Goal: Task Accomplishment & Management: Manage account settings

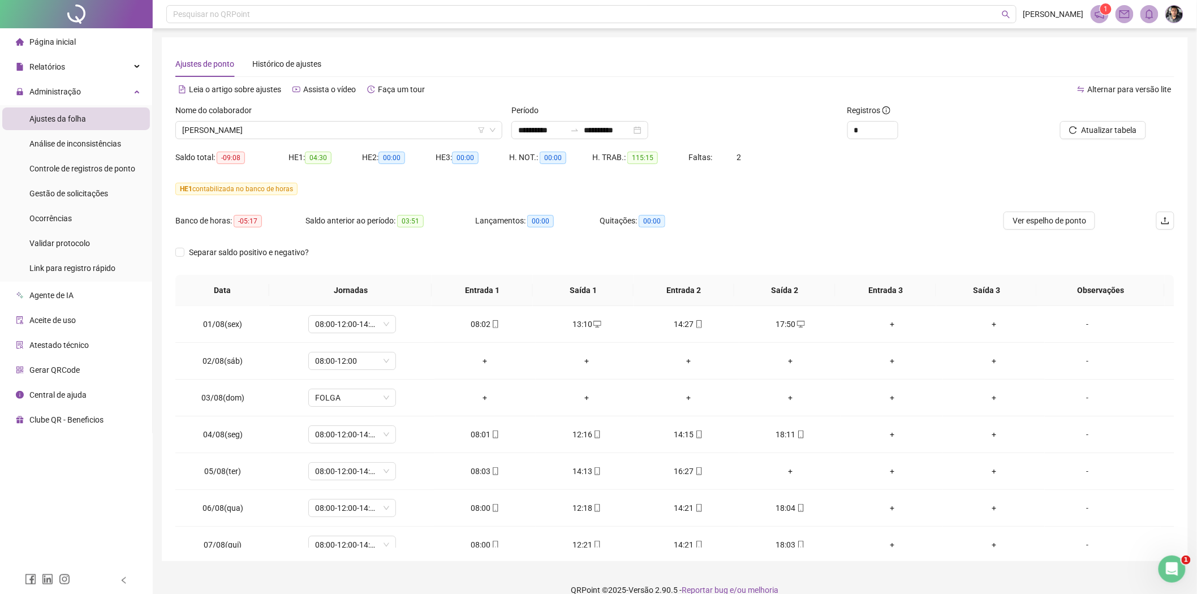
click at [76, 42] on li "Página inicial" at bounding box center [76, 42] width 148 height 23
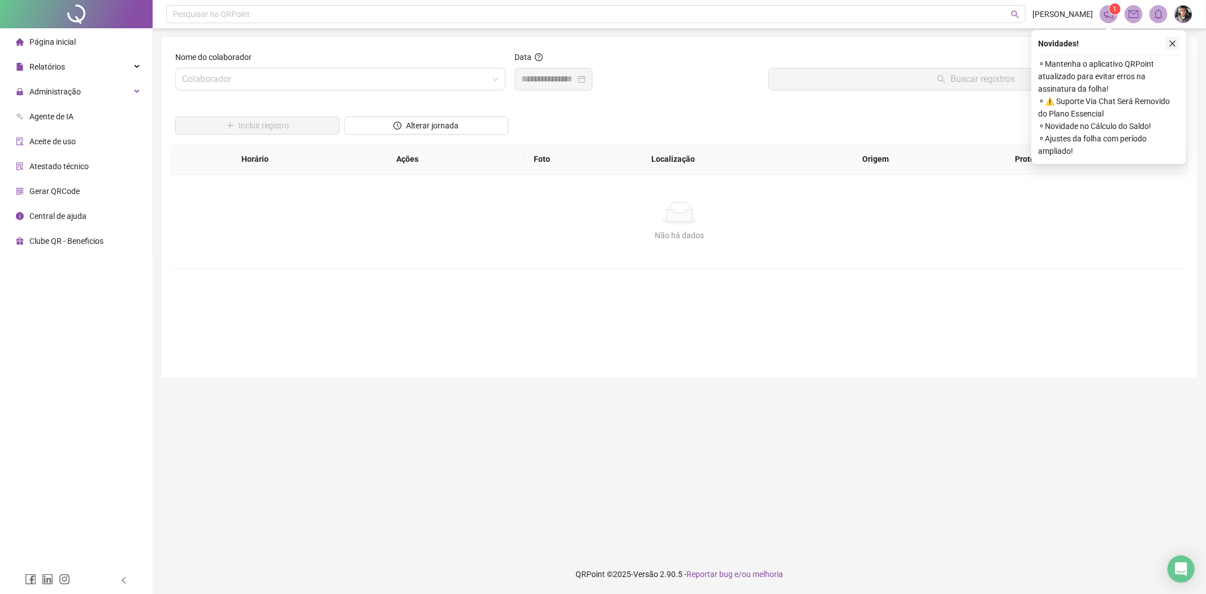
drag, startPoint x: 1175, startPoint y: 43, endPoint x: 1168, endPoint y: 82, distance: 39.5
click at [1175, 44] on icon "close" at bounding box center [1173, 44] width 8 height 8
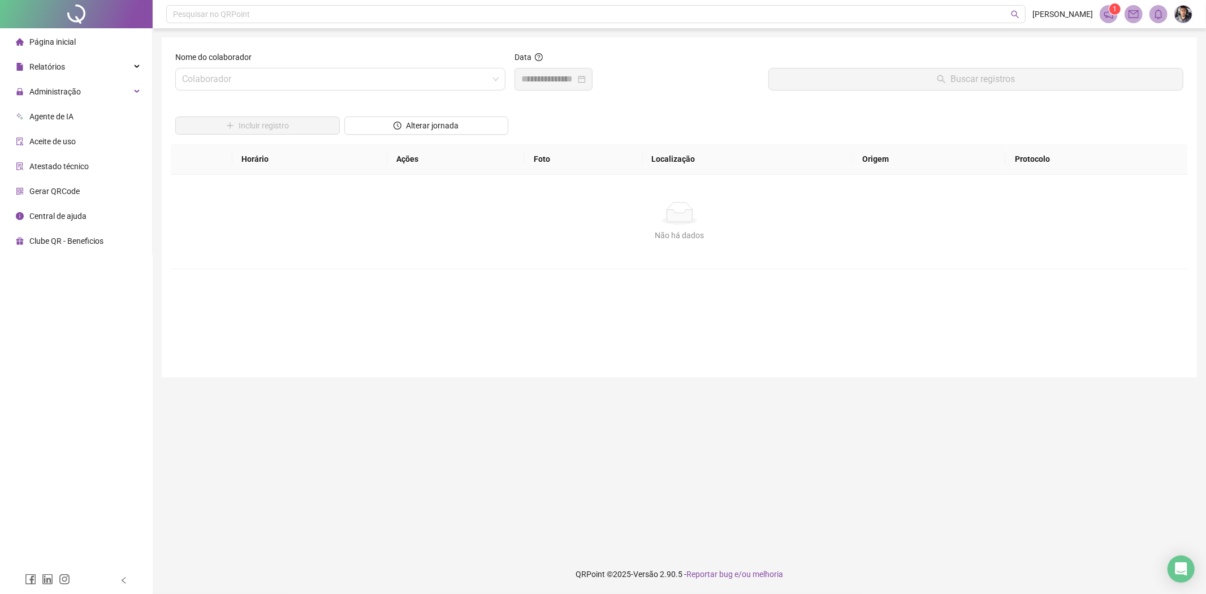
click at [76, 46] on li "Página inicial" at bounding box center [76, 42] width 148 height 23
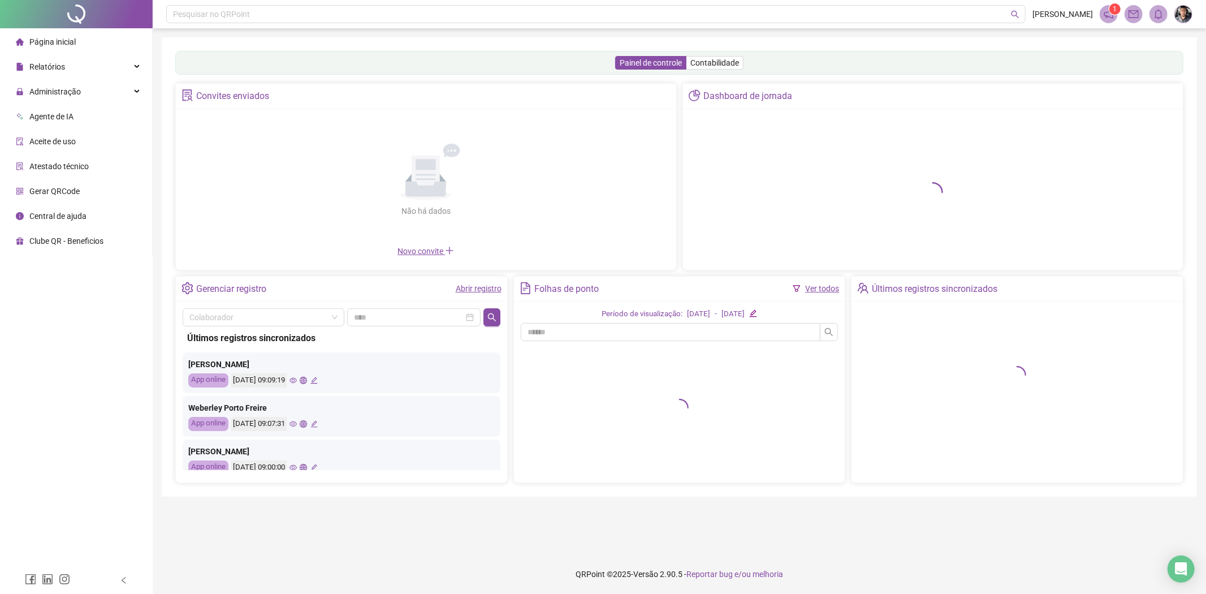
click at [1182, 18] on img at bounding box center [1183, 14] width 17 height 17
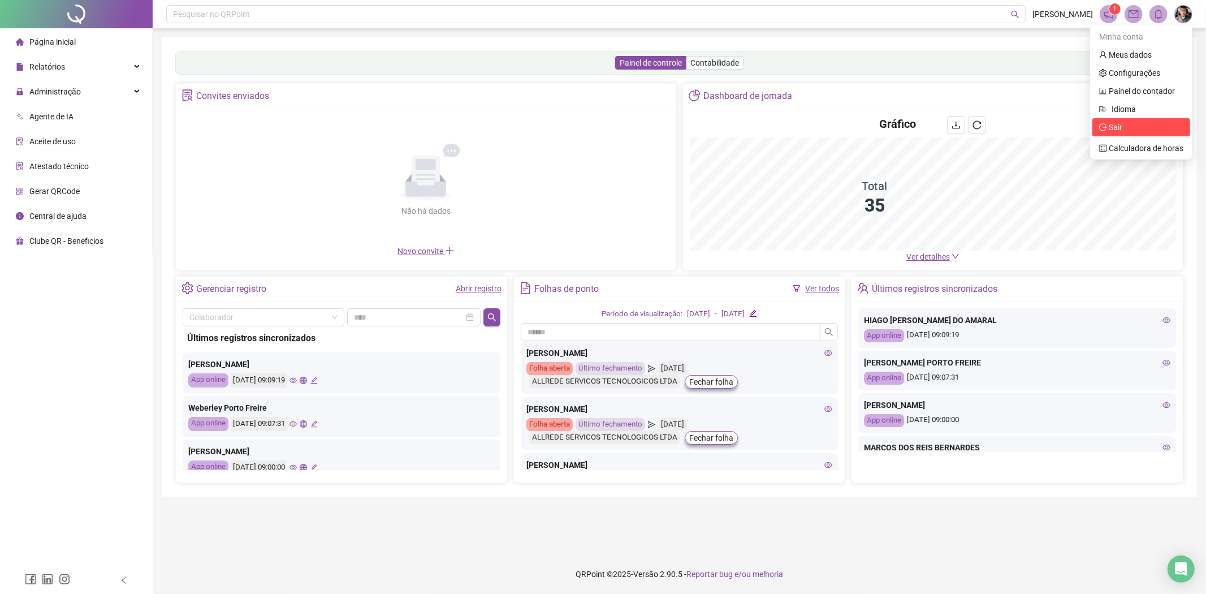
click at [1121, 128] on span "Sair" at bounding box center [1116, 127] width 14 height 9
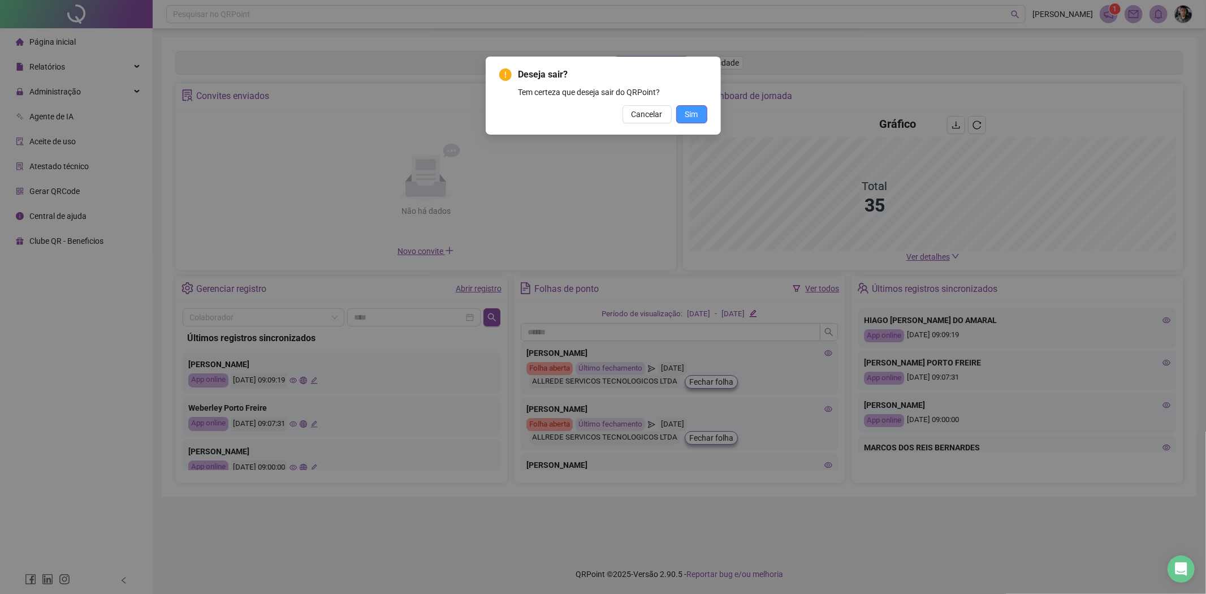
click at [698, 119] on button "Sim" at bounding box center [691, 114] width 31 height 18
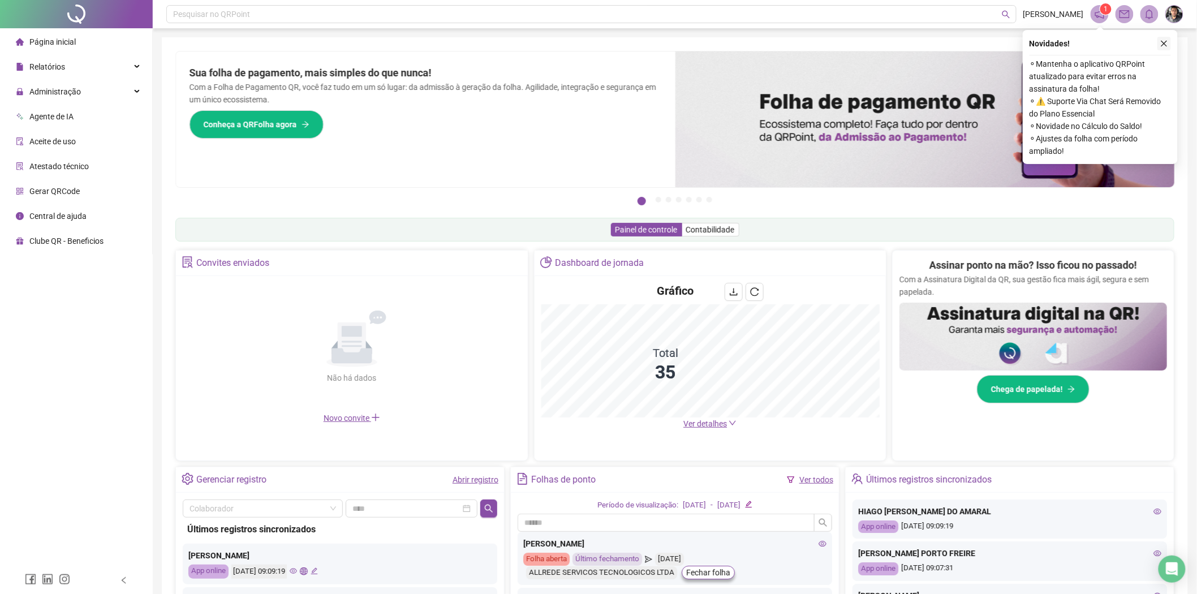
click at [1169, 41] on button "button" at bounding box center [1164, 44] width 14 height 14
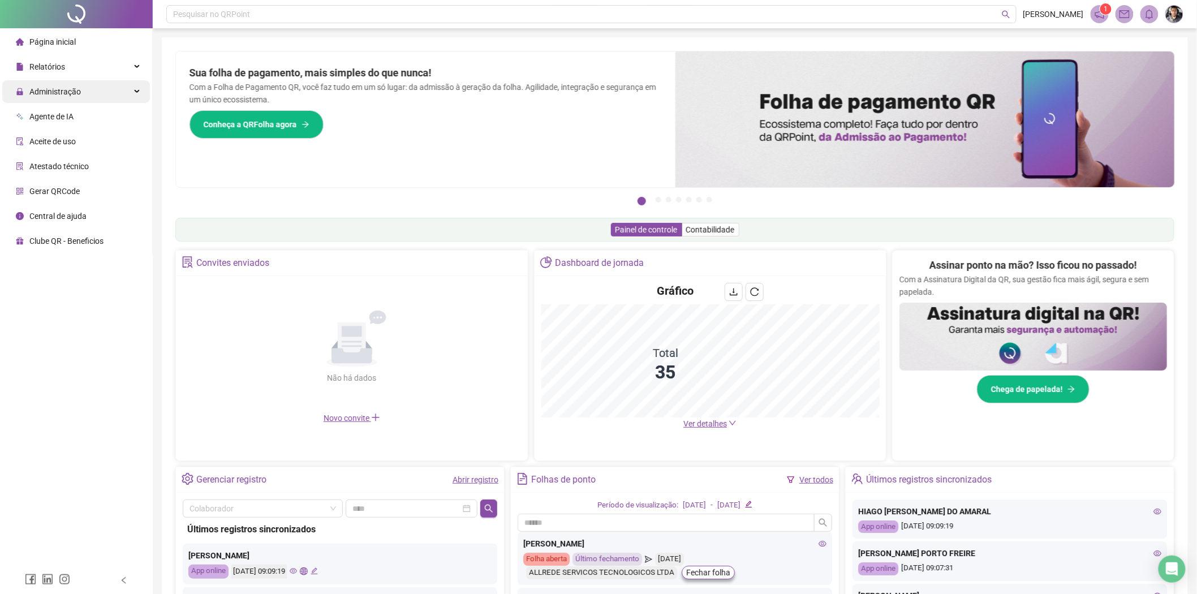
click at [70, 89] on span "Administração" at bounding box center [54, 91] width 51 height 9
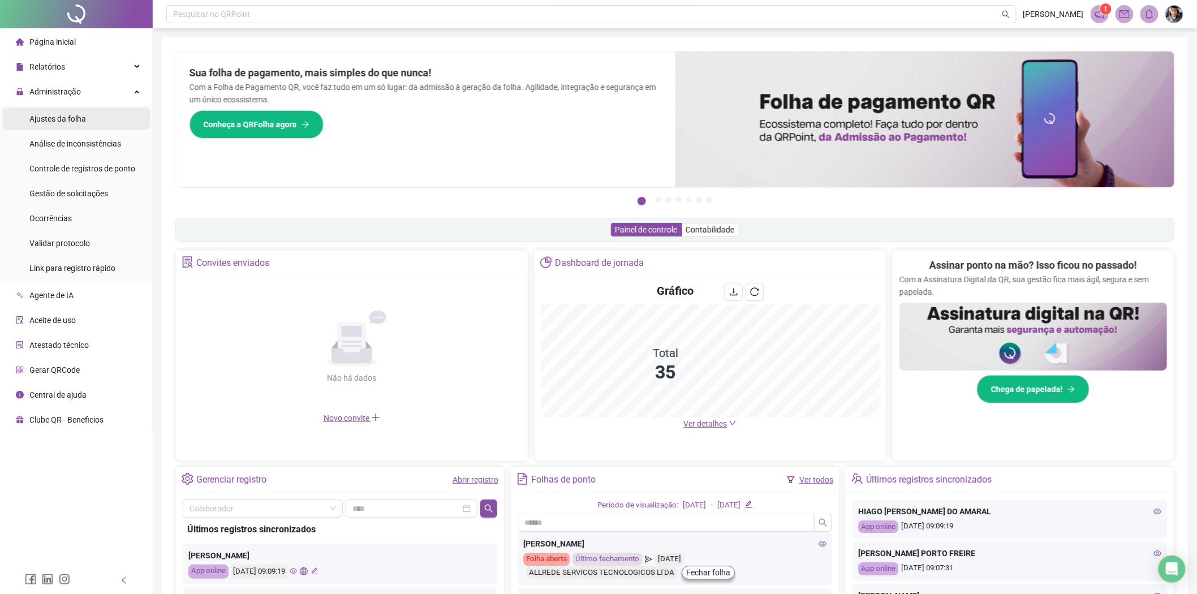
click at [88, 119] on li "Ajustes da folha" at bounding box center [76, 118] width 148 height 23
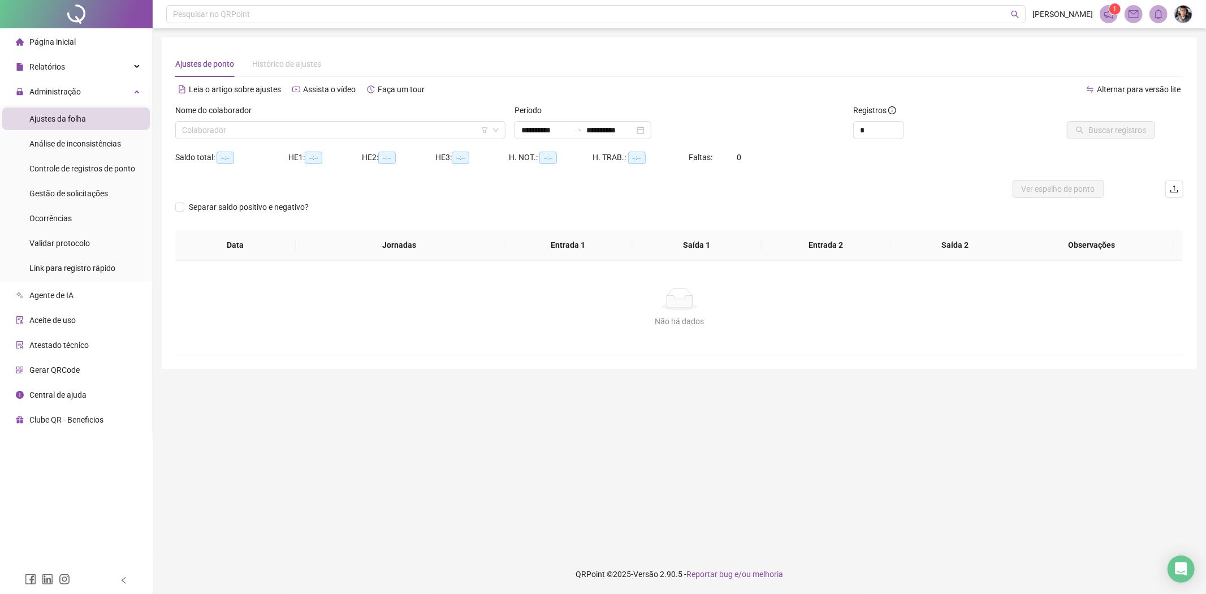
type input "**********"
click at [447, 132] on input "search" at bounding box center [335, 130] width 307 height 17
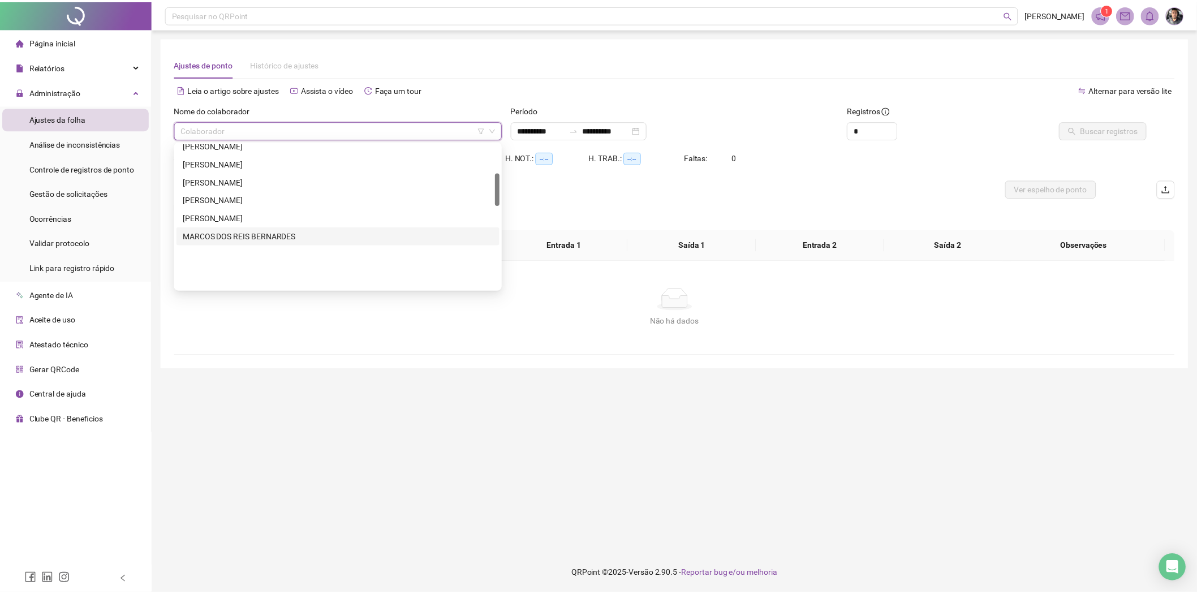
scroll to position [126, 0]
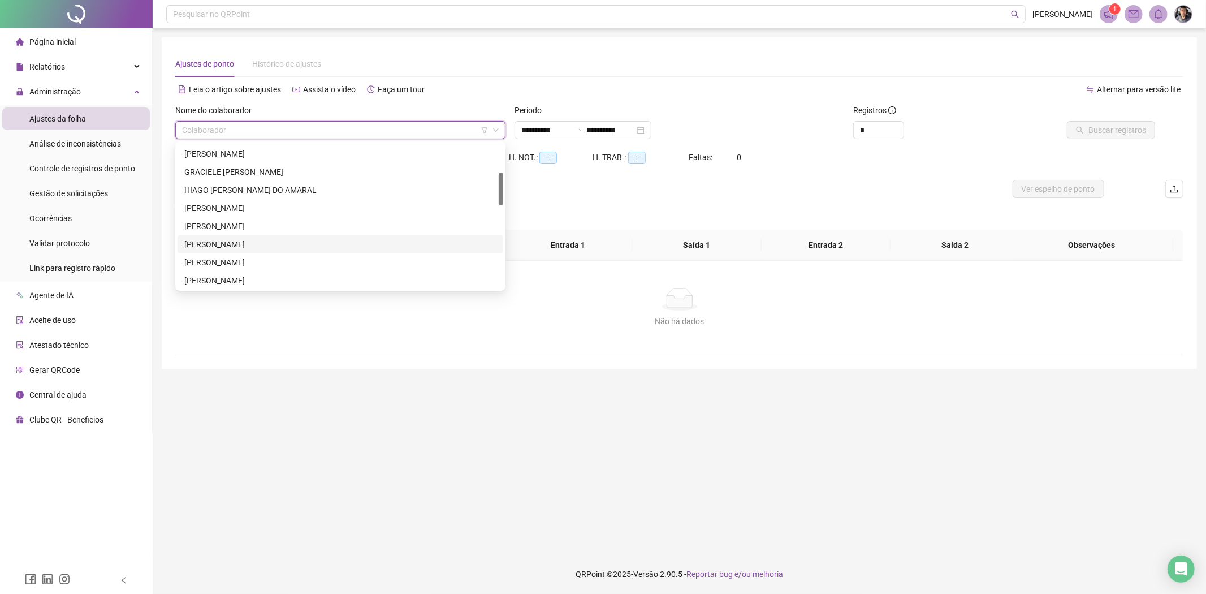
drag, startPoint x: 235, startPoint y: 248, endPoint x: 255, endPoint y: 260, distance: 23.9
click at [235, 248] on div "[PERSON_NAME]" at bounding box center [340, 244] width 312 height 12
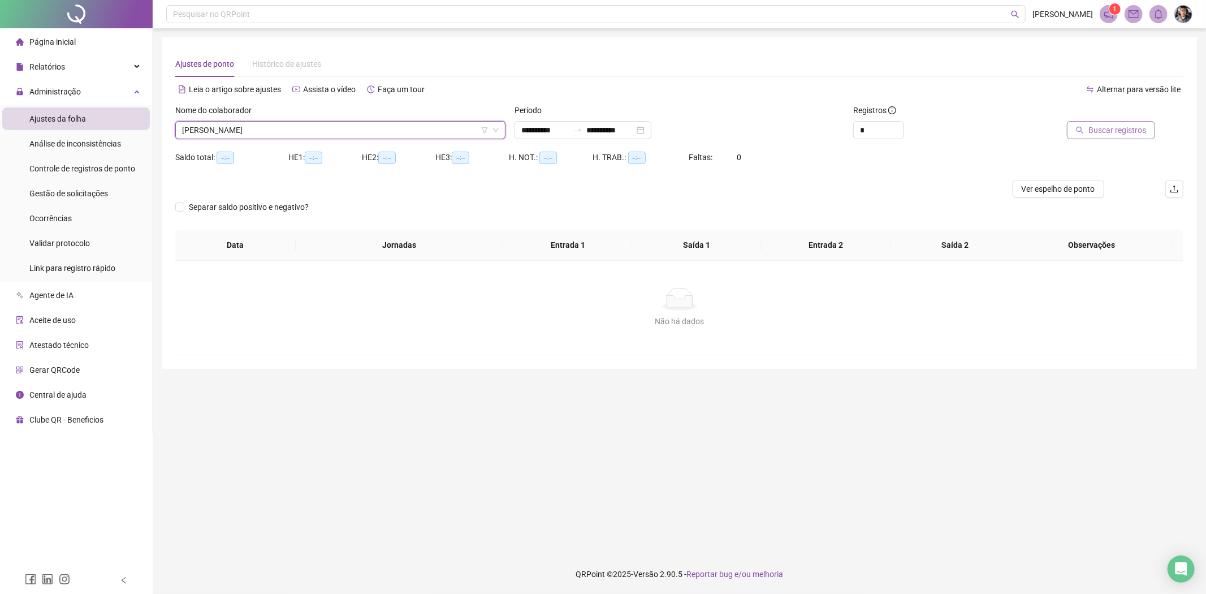
click at [1107, 136] on button "Buscar registros" at bounding box center [1111, 130] width 88 height 18
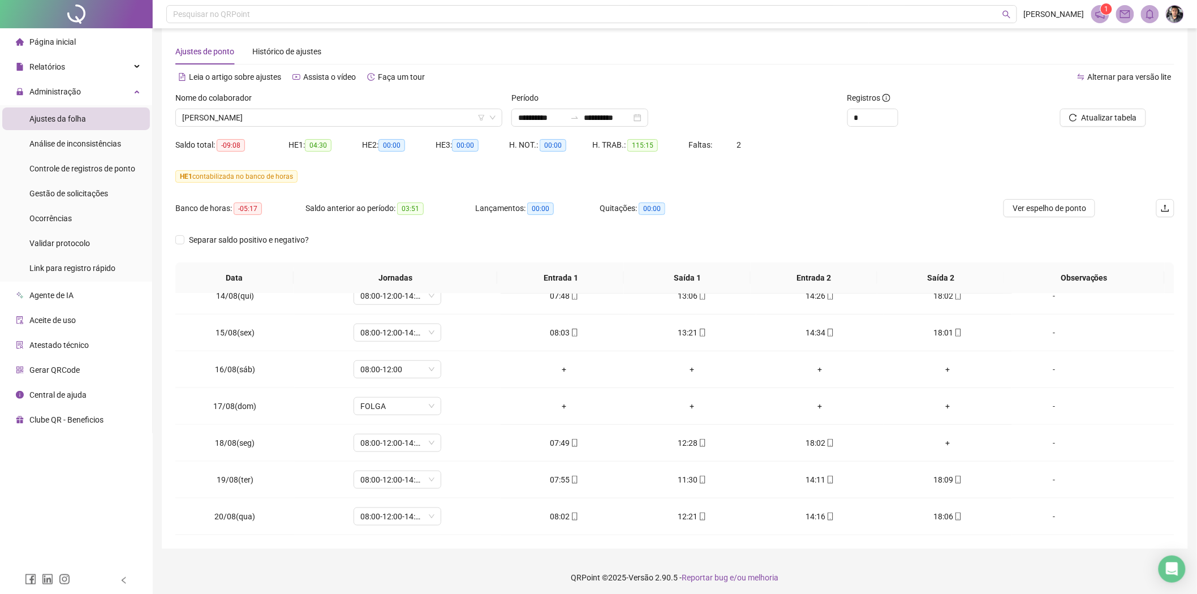
scroll to position [15, 0]
click at [348, 114] on span "[PERSON_NAME]" at bounding box center [338, 114] width 313 height 17
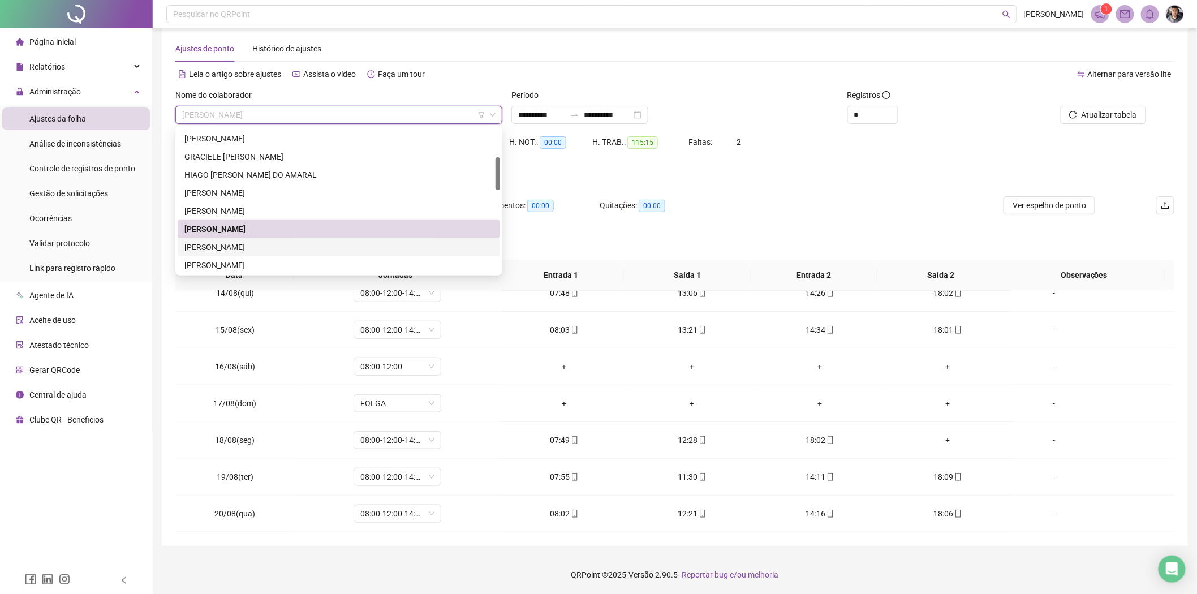
click at [231, 247] on div "[PERSON_NAME]" at bounding box center [338, 247] width 309 height 12
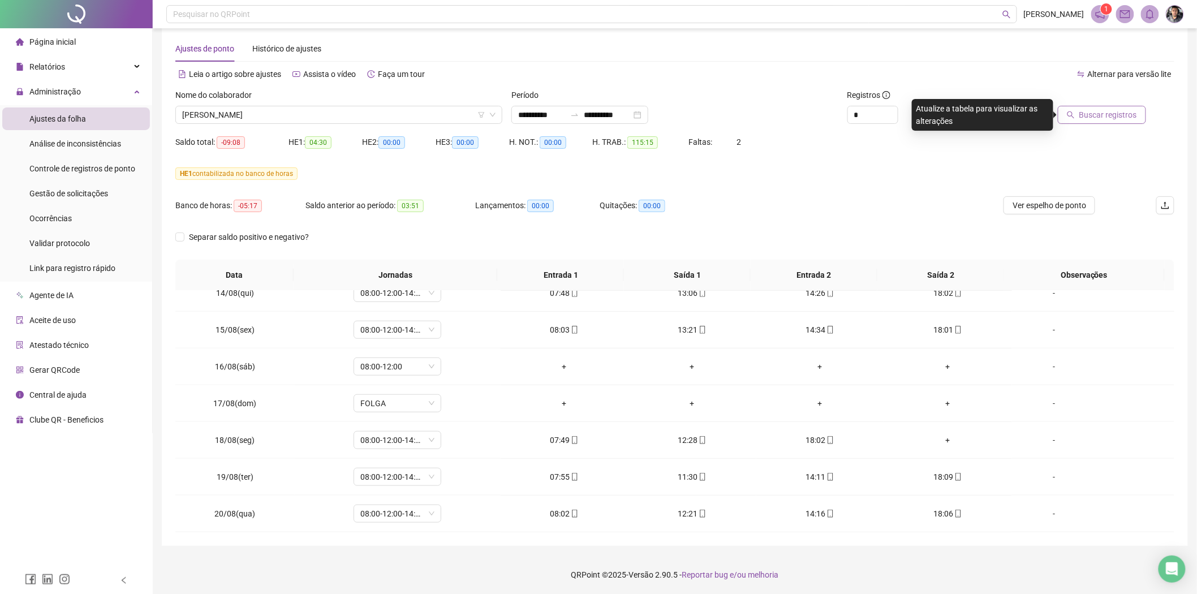
click at [1098, 109] on span "Buscar registros" at bounding box center [1108, 115] width 58 height 12
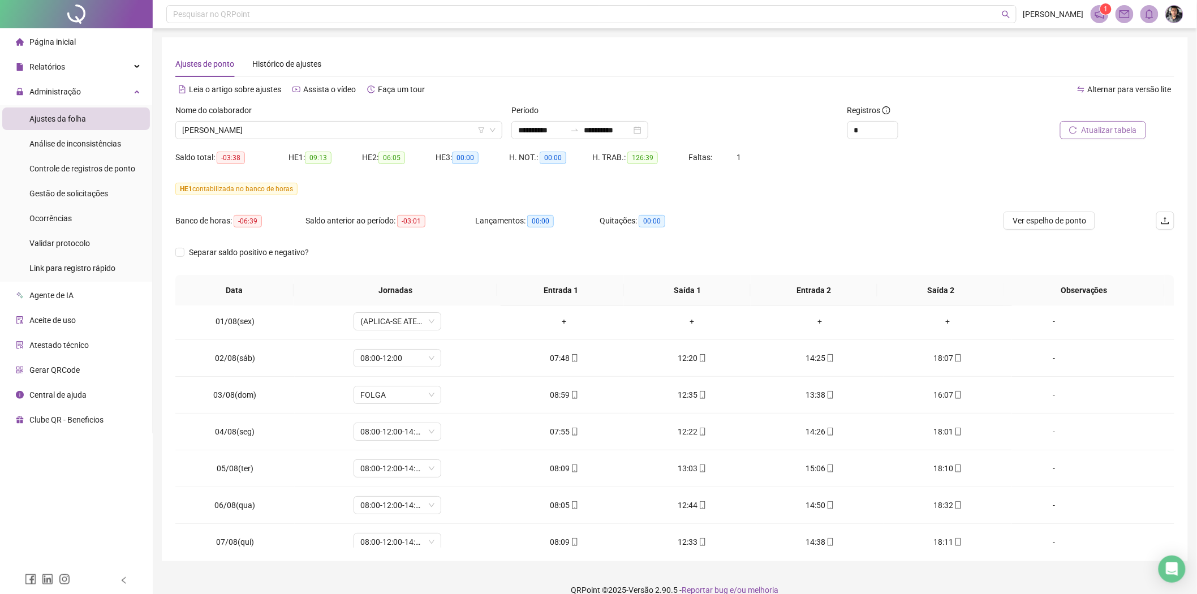
scroll to position [0, 0]
click at [870, 241] on div "Banco de horas: -06:39 Saldo anterior ao período: -03:01 Lançamentos: 00:00 Qui…" at bounding box center [549, 228] width 749 height 32
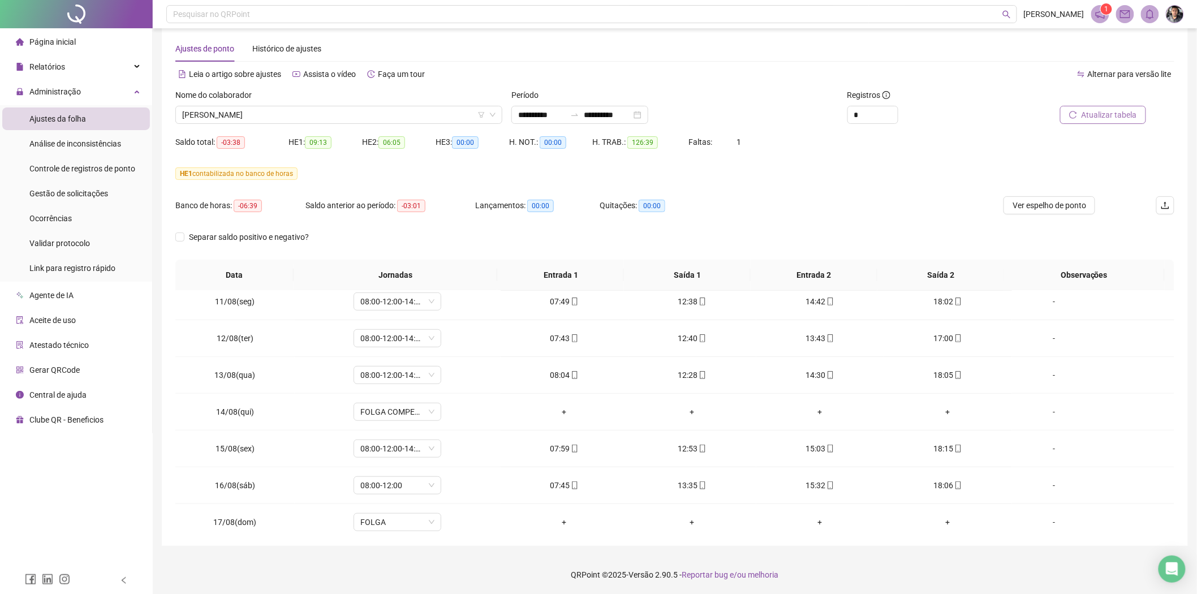
scroll to position [369, 0]
click at [347, 114] on span "[PERSON_NAME]" at bounding box center [338, 114] width 313 height 17
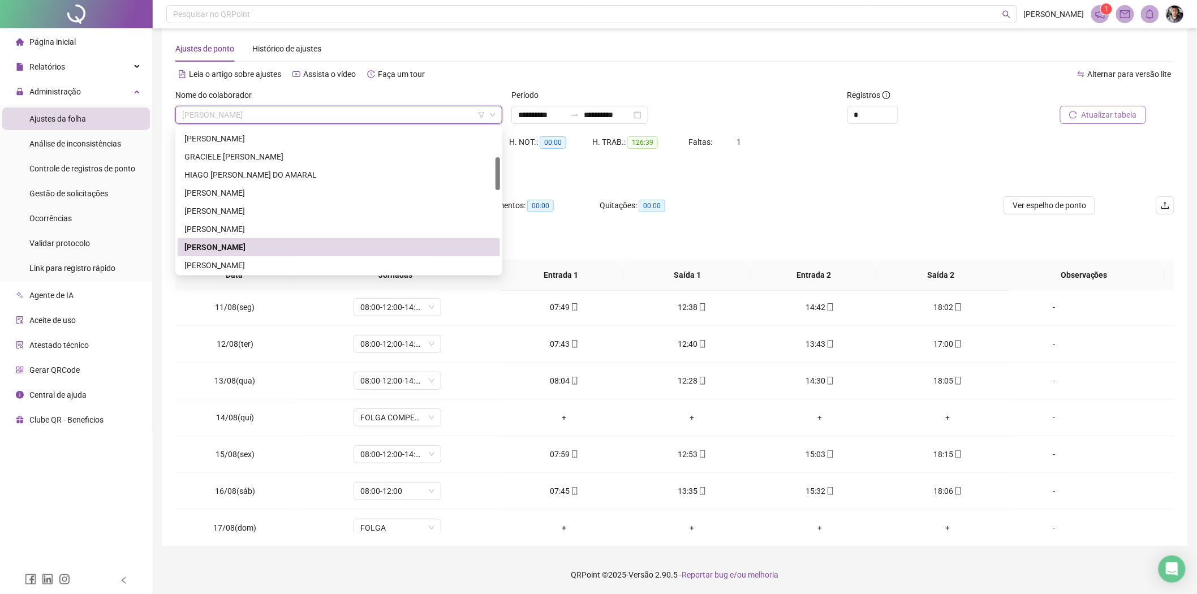
scroll to position [188, 0]
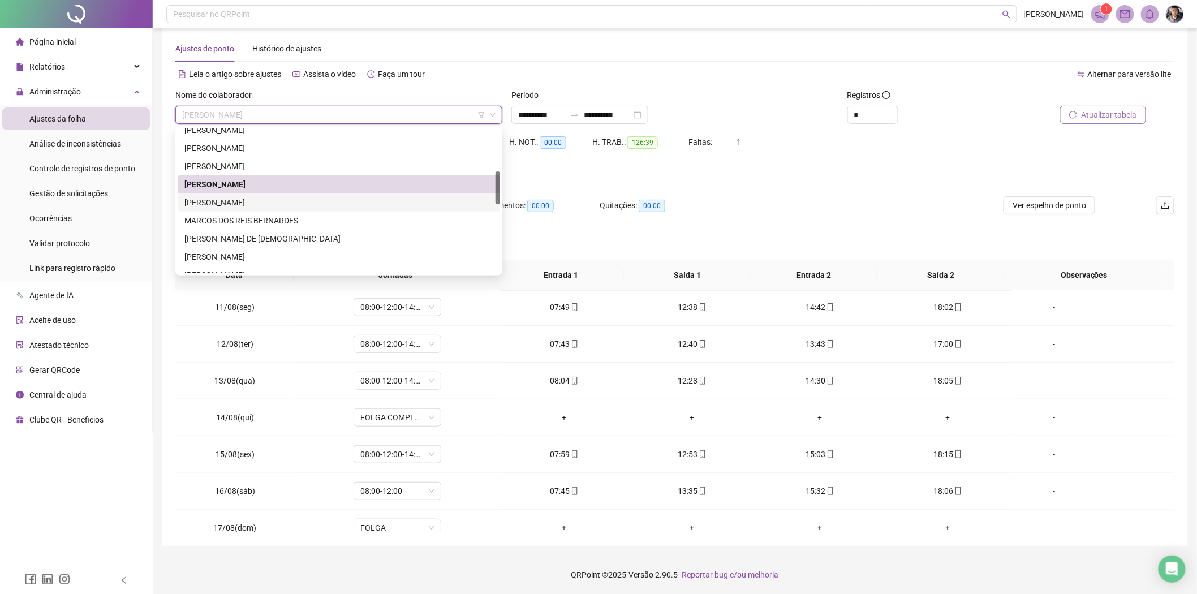
click at [259, 199] on div "[PERSON_NAME]" at bounding box center [338, 202] width 309 height 12
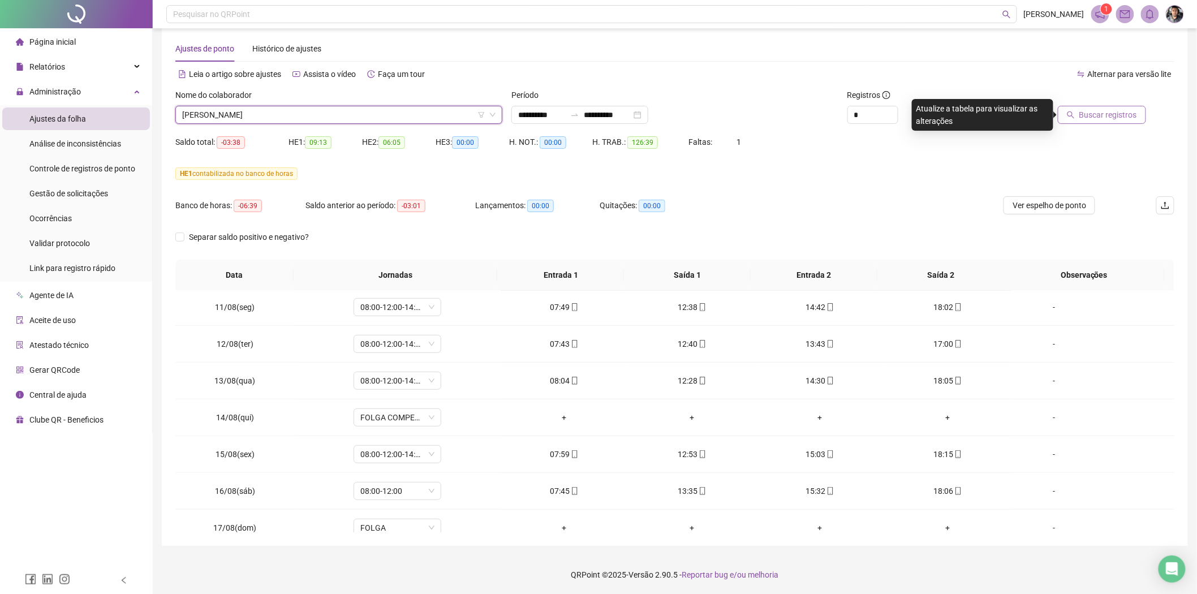
click at [1099, 120] on span "Buscar registros" at bounding box center [1108, 115] width 58 height 12
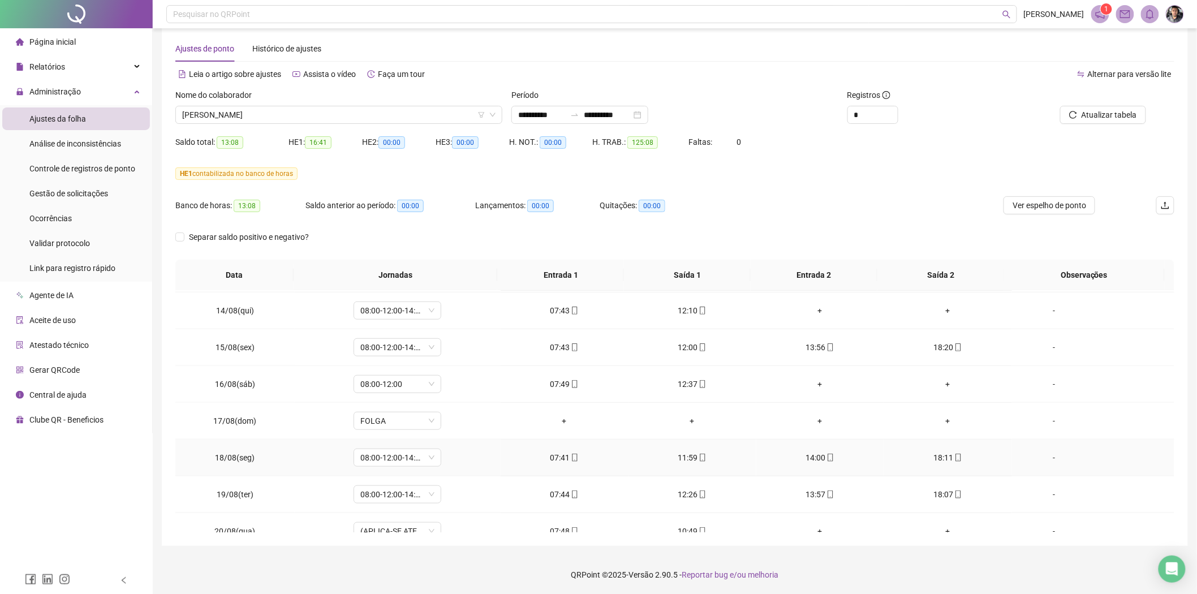
scroll to position [495, 0]
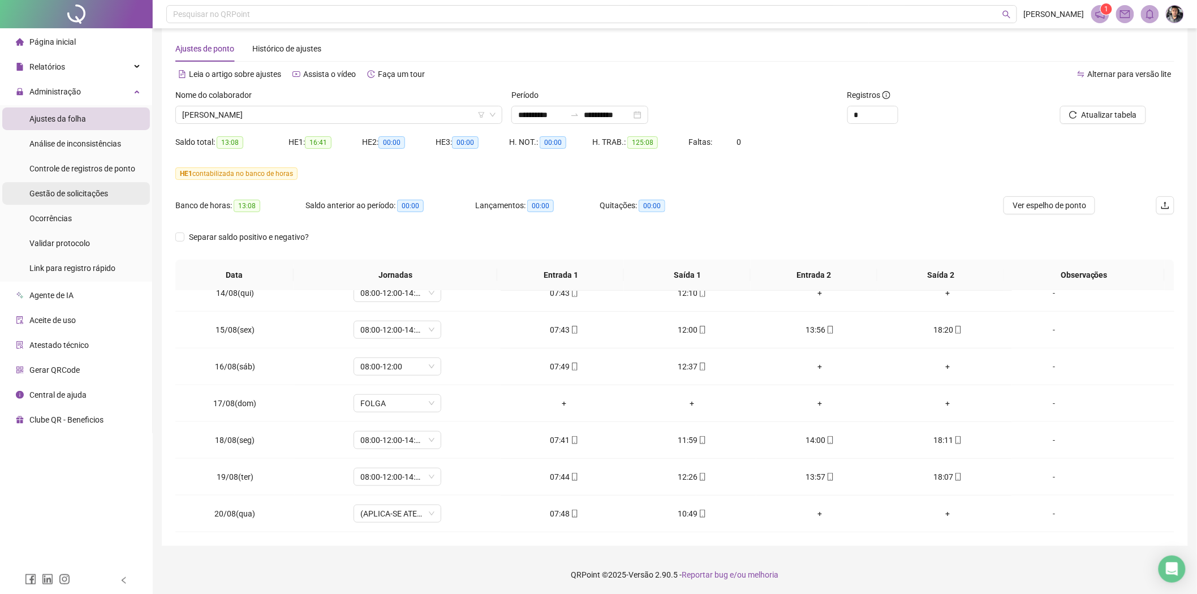
click at [70, 189] on span "Gestão de solicitações" at bounding box center [68, 193] width 79 height 9
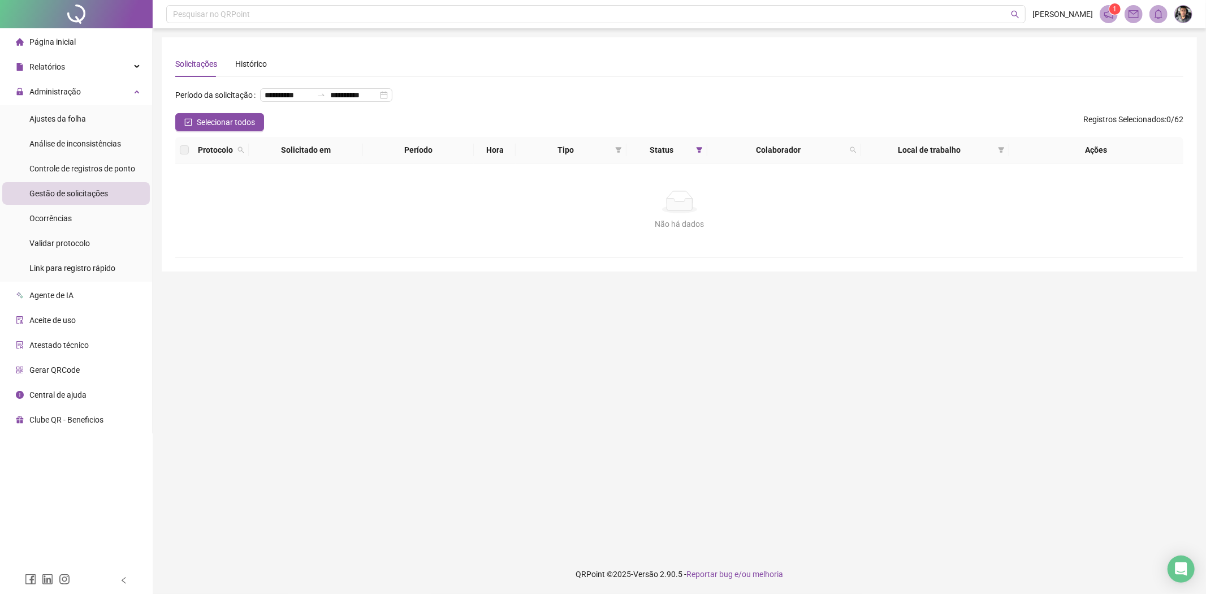
click at [98, 194] on span "Gestão de solicitações" at bounding box center [68, 193] width 79 height 9
click at [92, 122] on li "Ajustes da folha" at bounding box center [76, 118] width 148 height 23
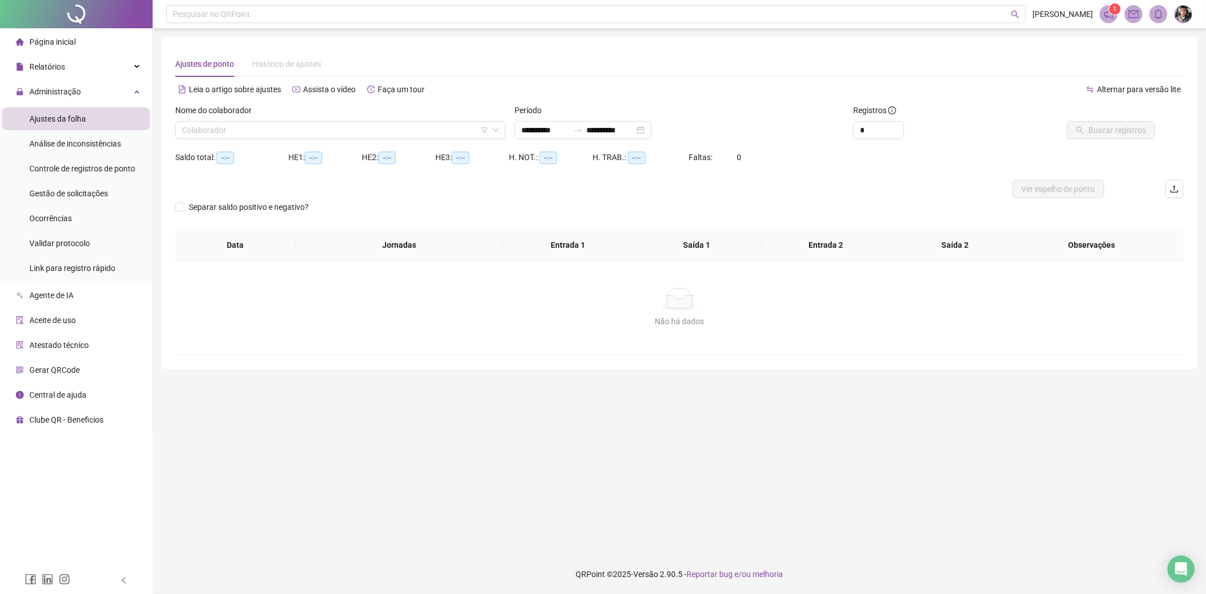
type input "**********"
click at [348, 117] on div "Nome do colaborador" at bounding box center [340, 112] width 330 height 17
click at [340, 122] on input "search" at bounding box center [335, 130] width 307 height 17
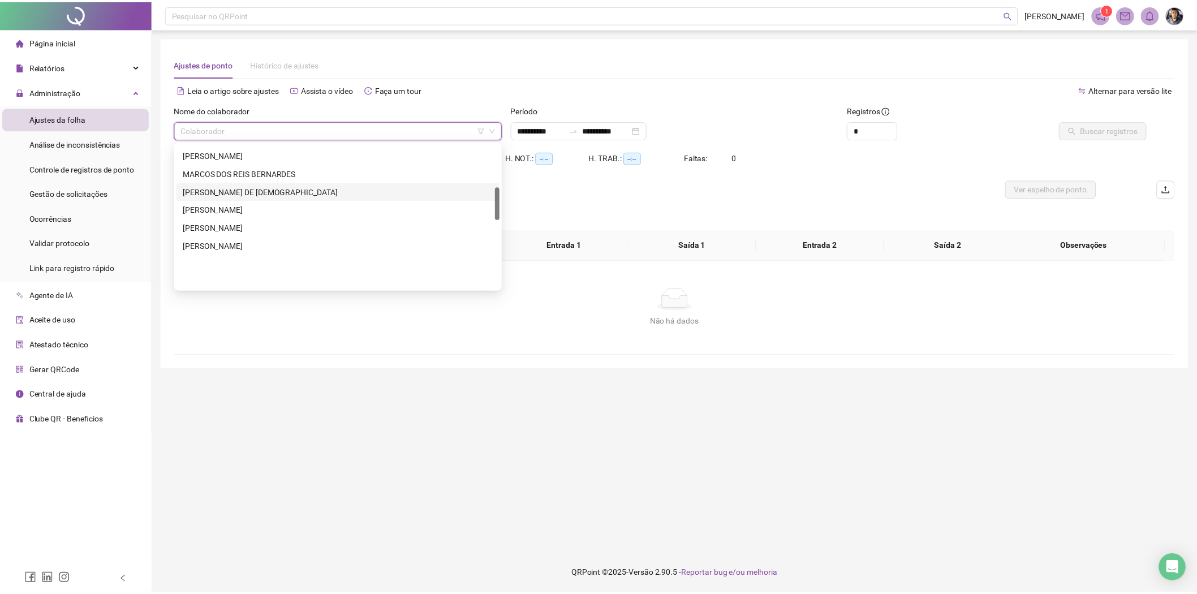
scroll to position [188, 0]
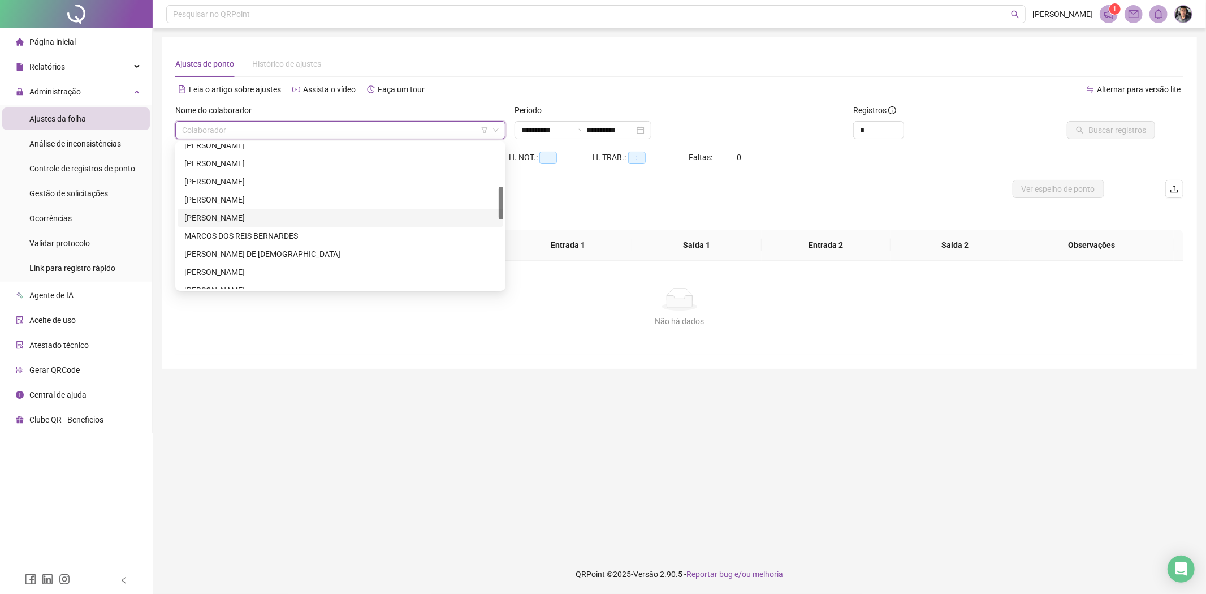
click at [245, 222] on div "[PERSON_NAME]" at bounding box center [340, 218] width 312 height 12
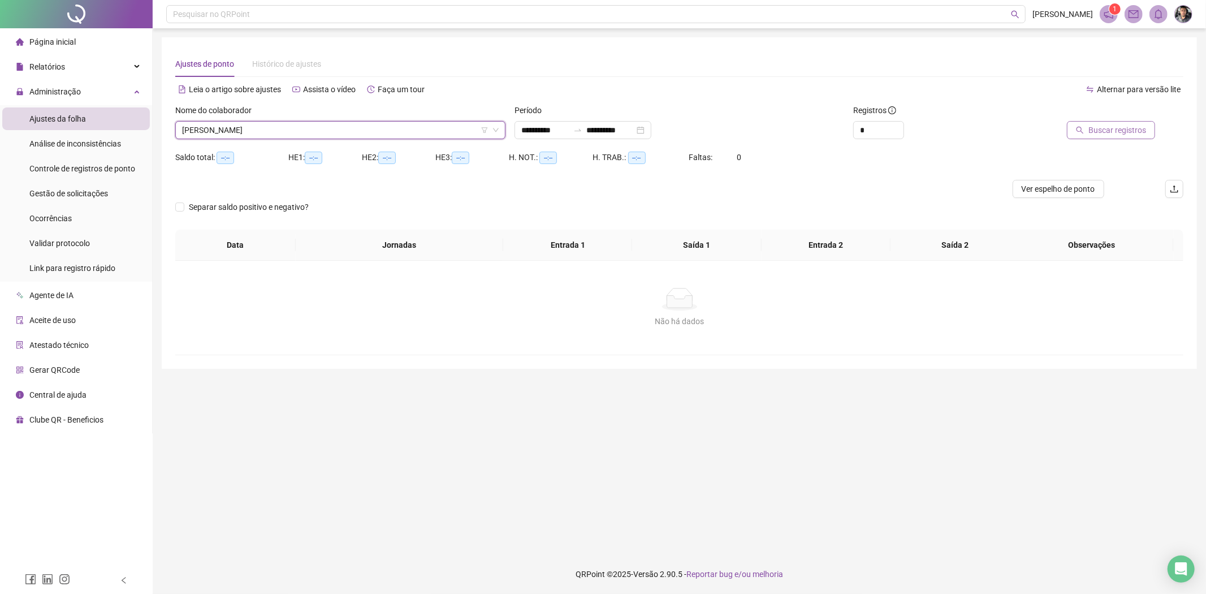
click at [1111, 124] on span "Buscar registros" at bounding box center [1118, 130] width 58 height 12
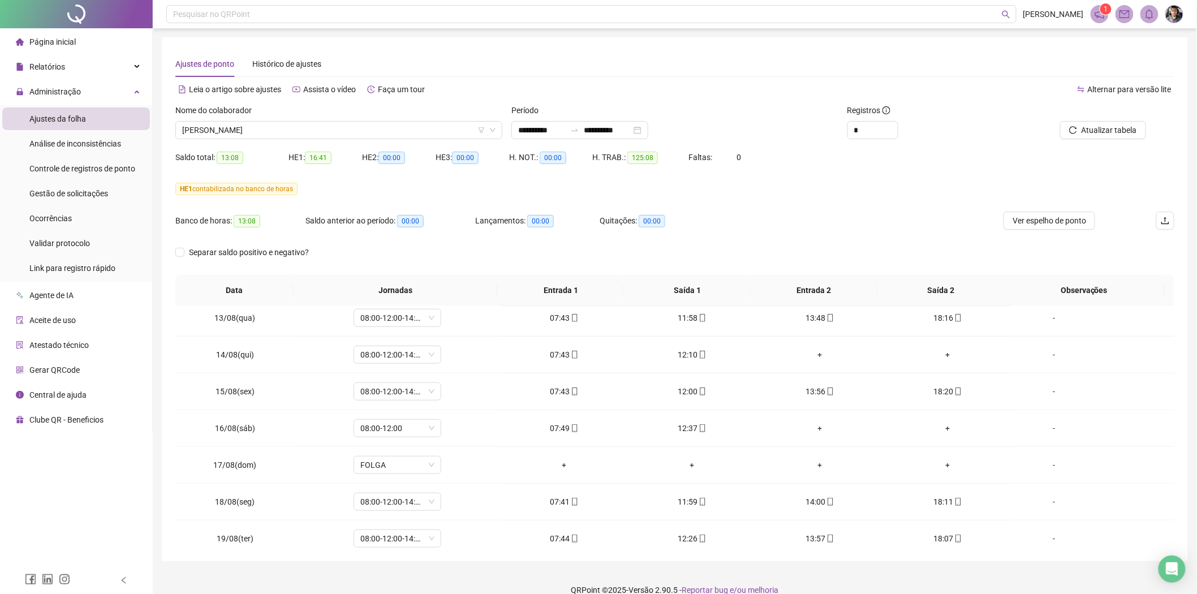
scroll to position [495, 0]
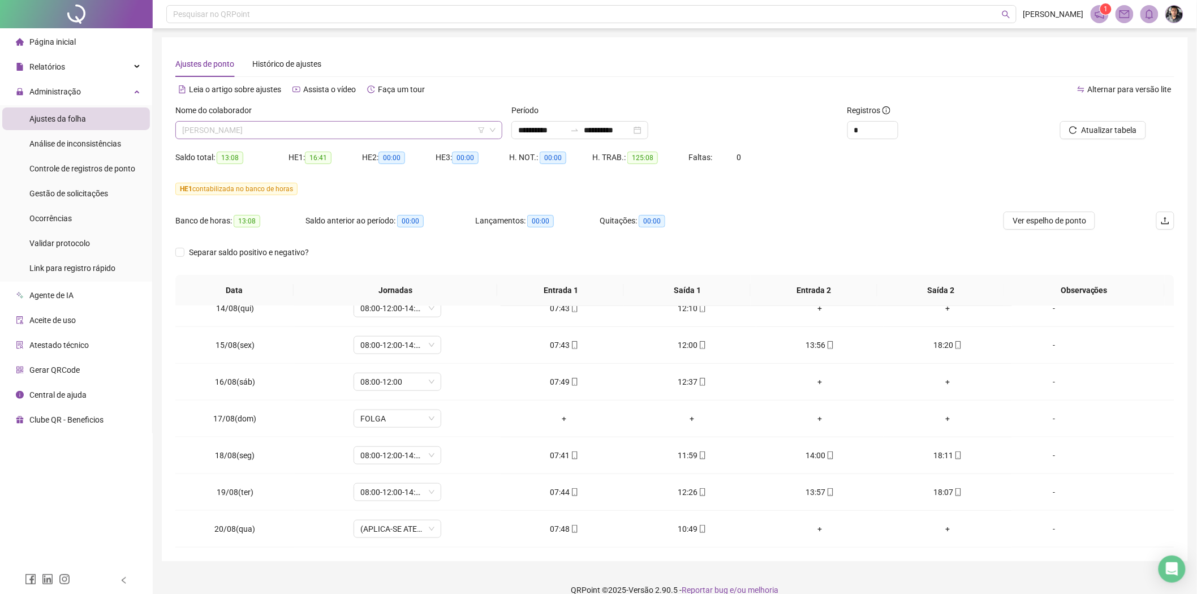
click at [305, 124] on span "[PERSON_NAME]" at bounding box center [338, 130] width 313 height 17
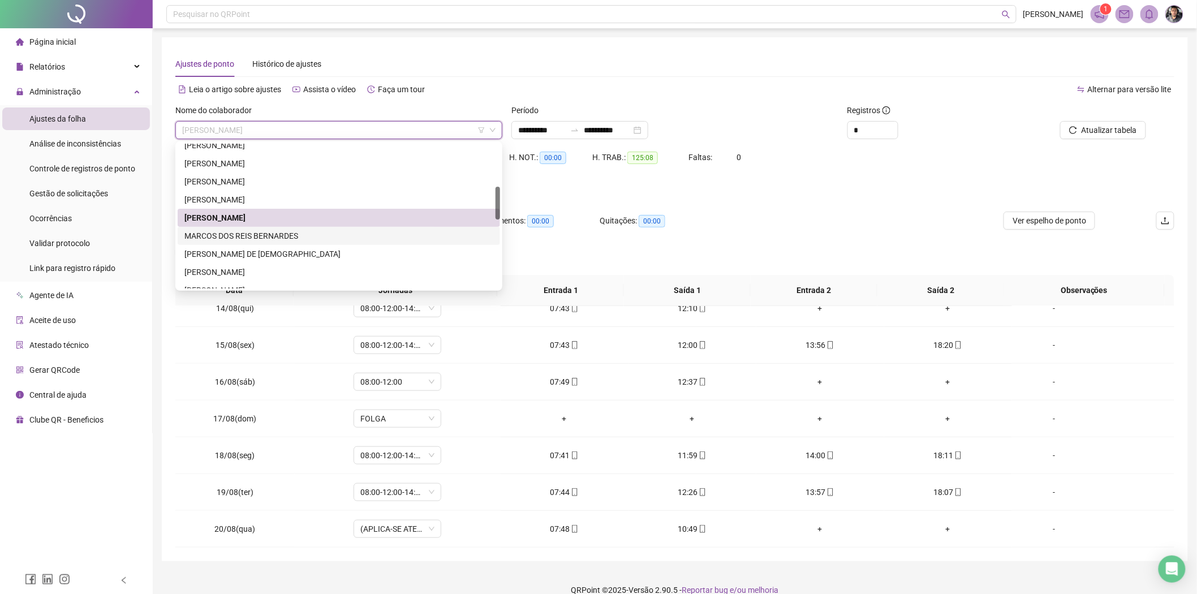
click at [245, 234] on div "MARCOS DOS REIS BERNARDES" at bounding box center [338, 236] width 309 height 12
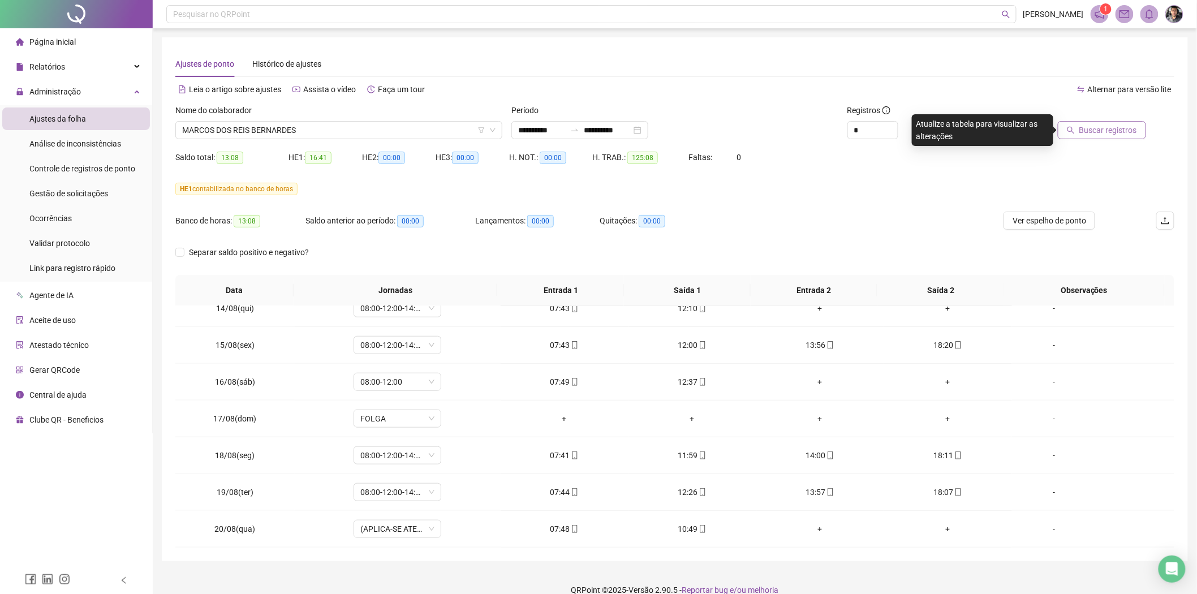
click at [1101, 128] on span "Buscar registros" at bounding box center [1108, 130] width 58 height 12
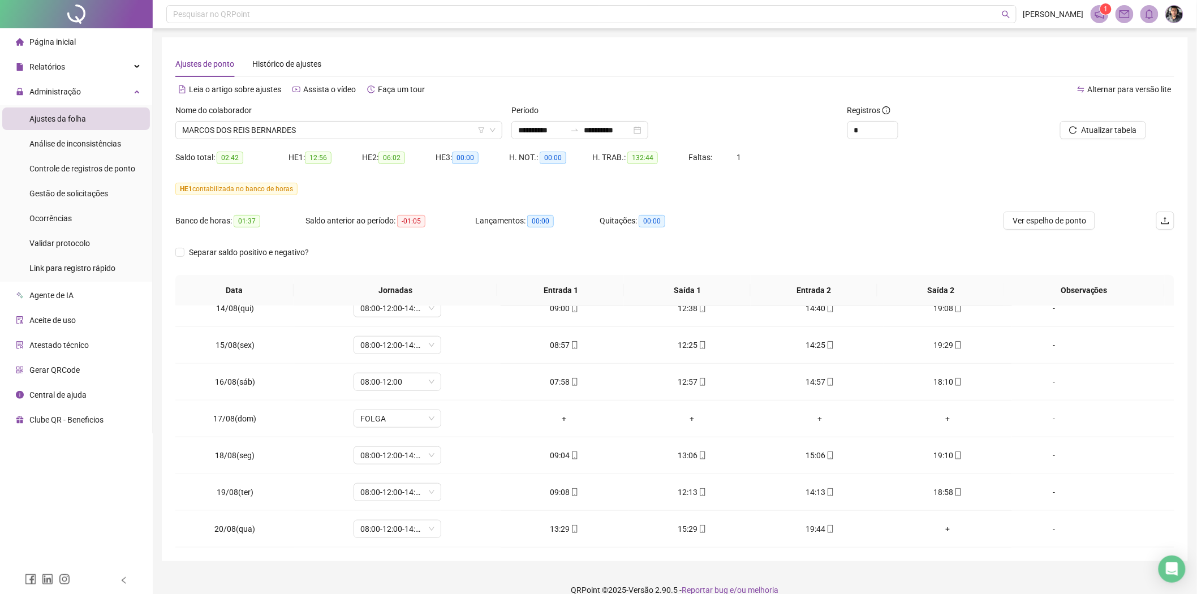
click at [839, 186] on div "HE 1 contabilizada no banco de horas" at bounding box center [674, 189] width 999 height 12
click at [942, 533] on div "+" at bounding box center [948, 529] width 110 height 12
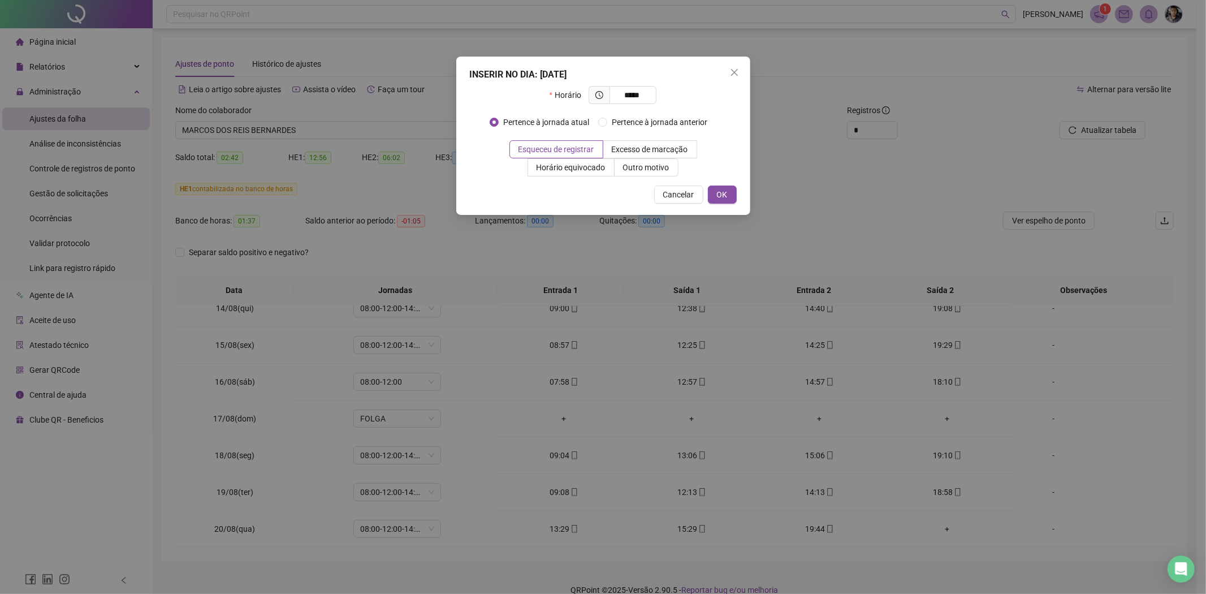
type input "*****"
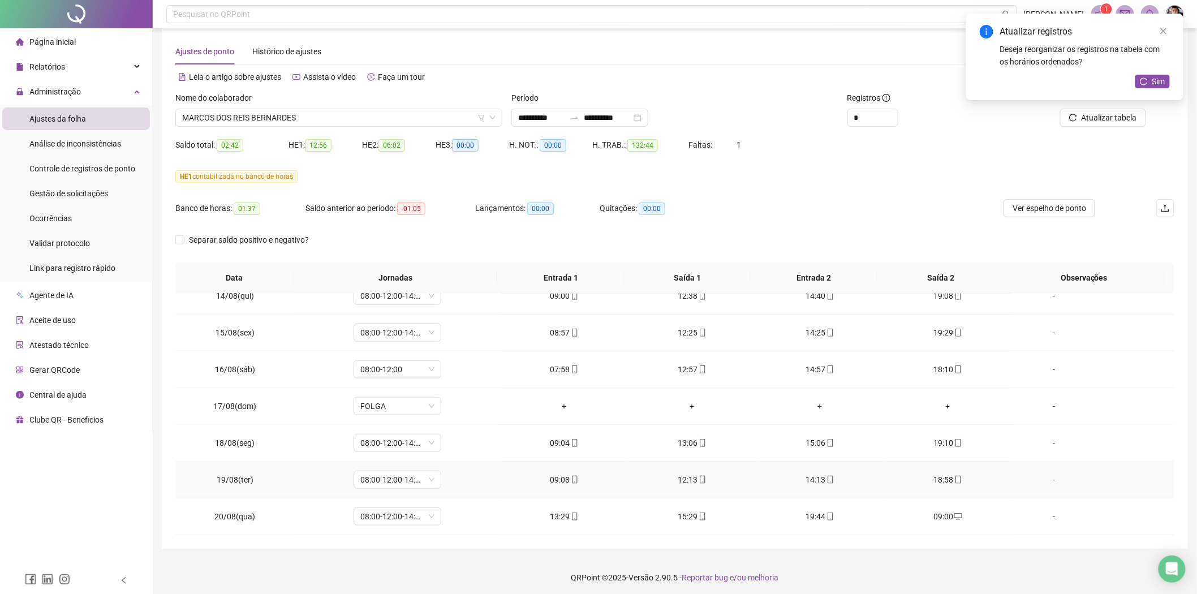
scroll to position [15, 0]
click at [1149, 81] on button "Sim" at bounding box center [1152, 82] width 34 height 14
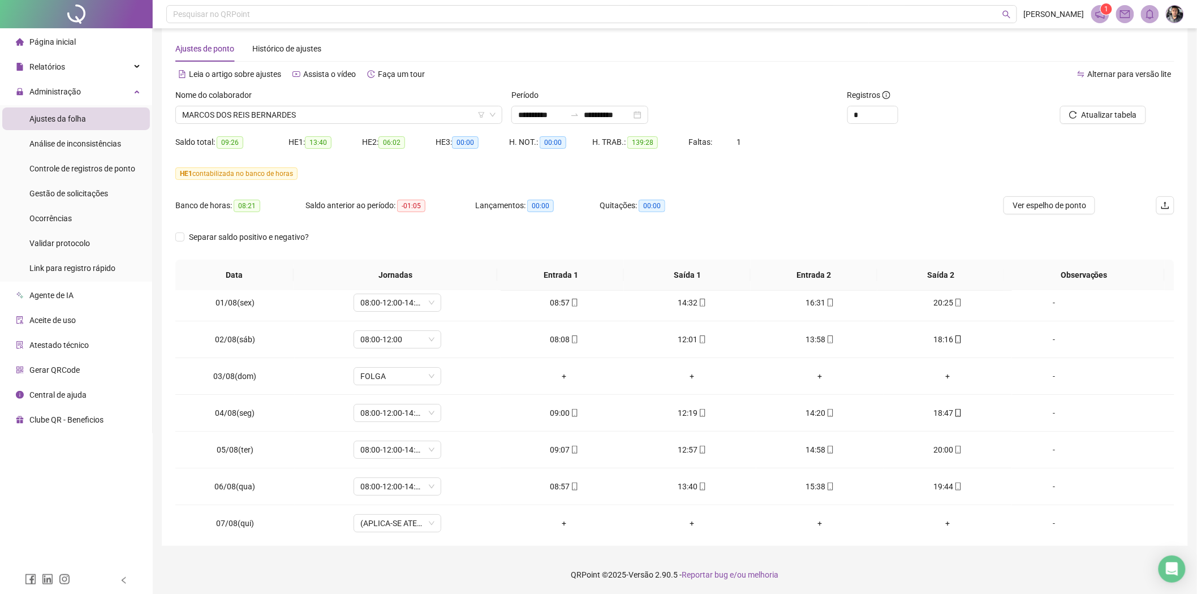
scroll to position [0, 0]
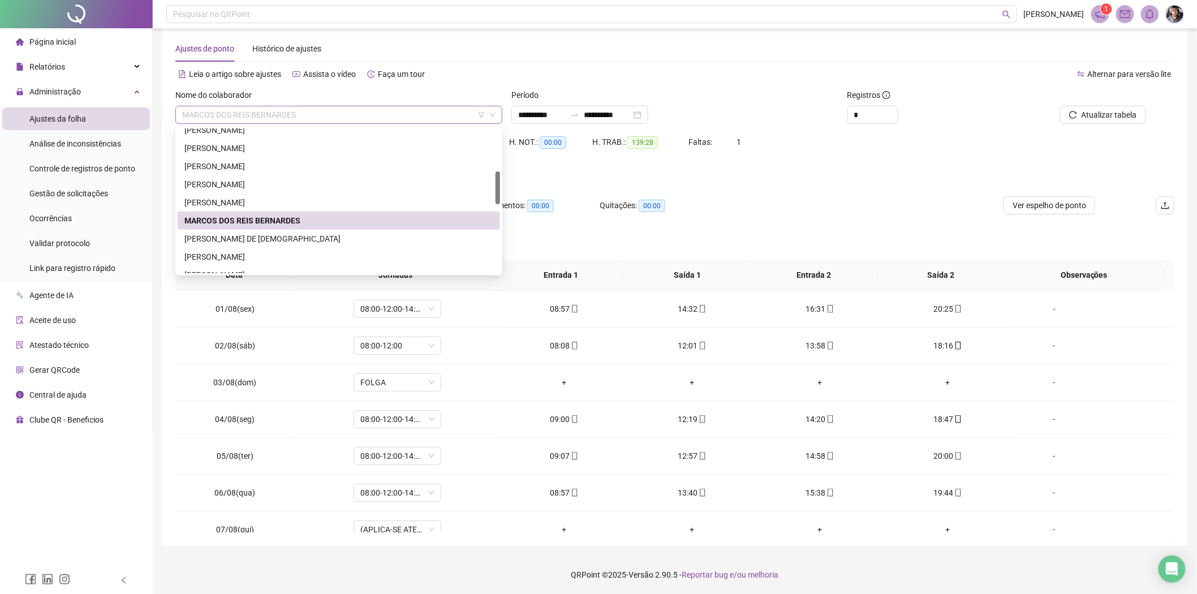
click at [326, 106] on span "MARCOS DOS REIS BERNARDES" at bounding box center [338, 114] width 313 height 17
click at [247, 236] on div "MARCOS NONATO DE JESUS" at bounding box center [338, 238] width 309 height 12
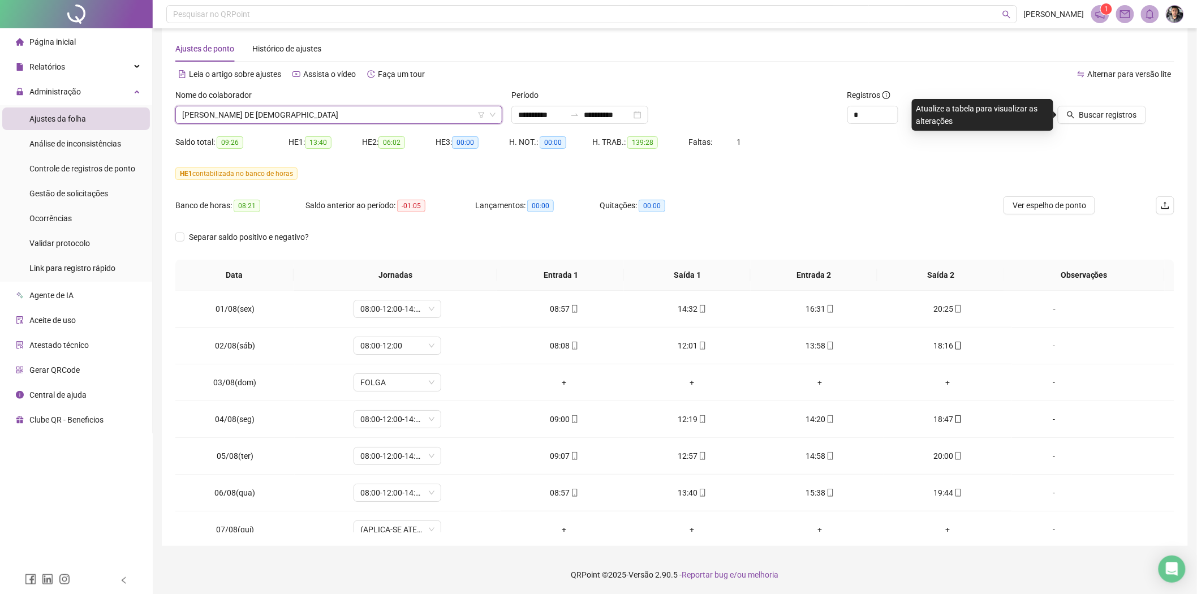
click at [1094, 104] on div at bounding box center [1080, 97] width 131 height 17
click at [1094, 112] on span "Buscar registros" at bounding box center [1108, 115] width 58 height 12
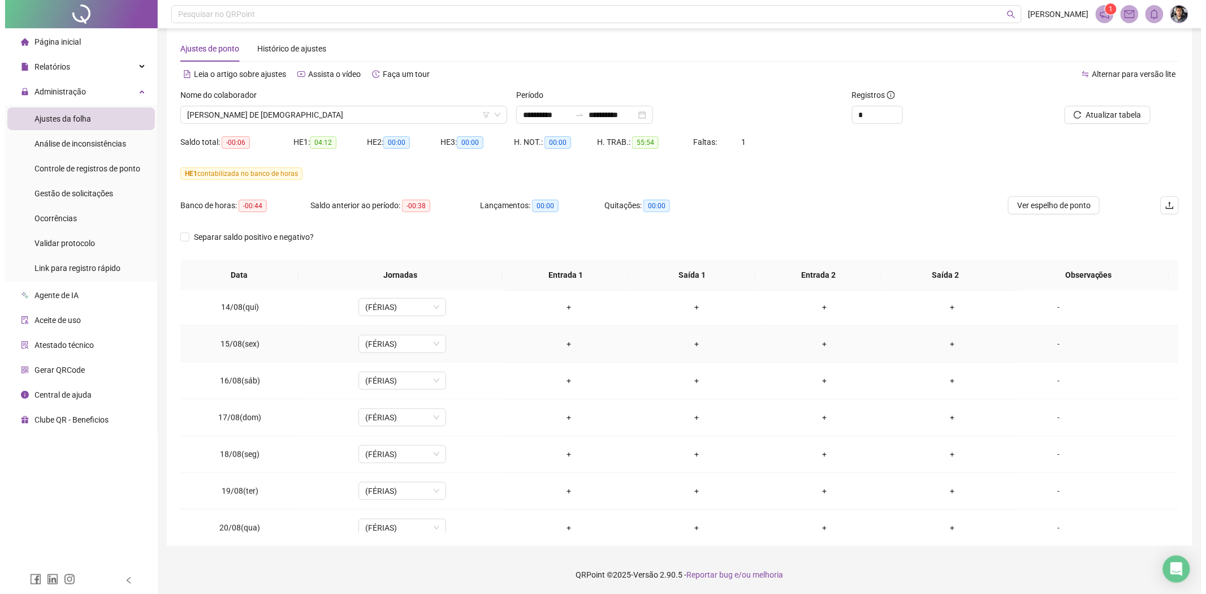
scroll to position [495, 0]
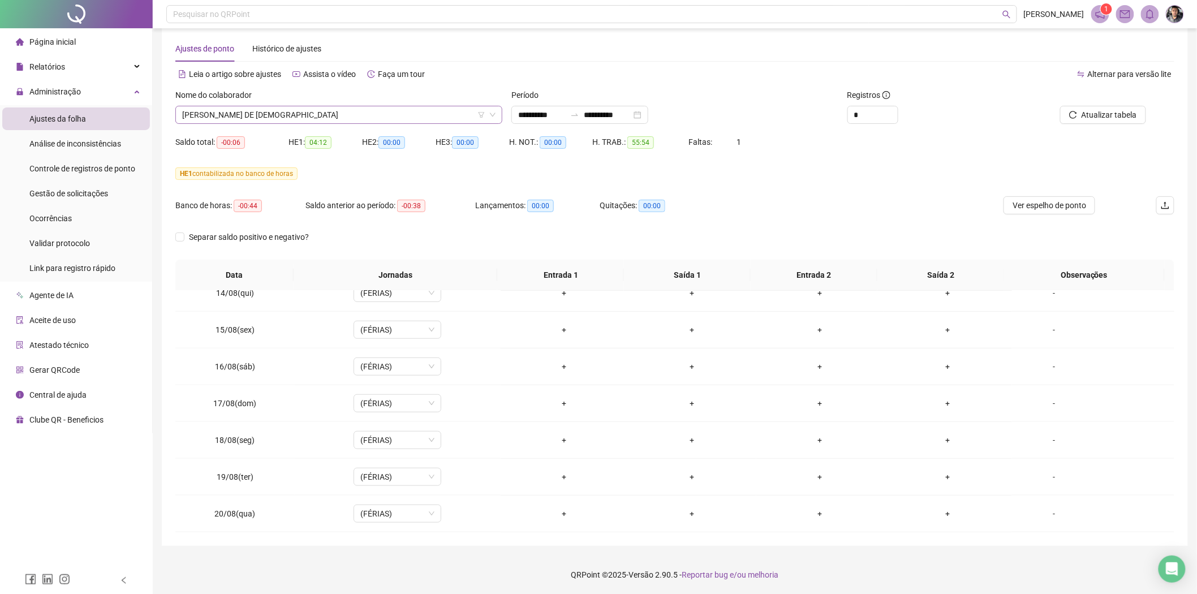
click at [321, 117] on span "MARCOS NONATO DE JESUS" at bounding box center [338, 114] width 313 height 17
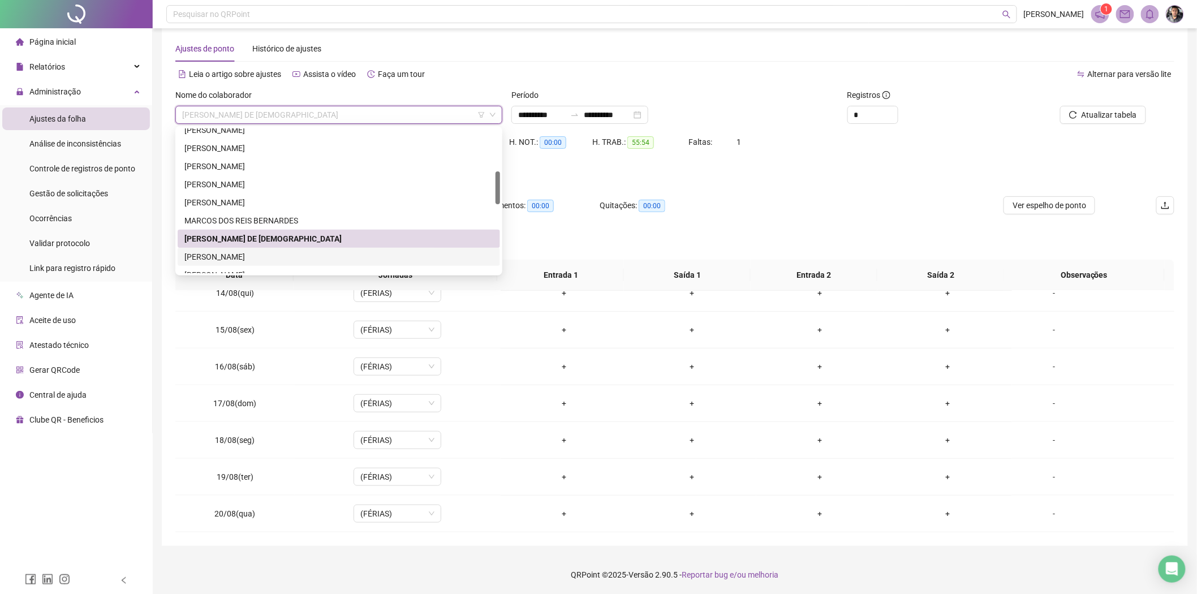
click at [266, 257] on div "MEIRIAN DE OLIVEIRA SOARES" at bounding box center [338, 257] width 309 height 12
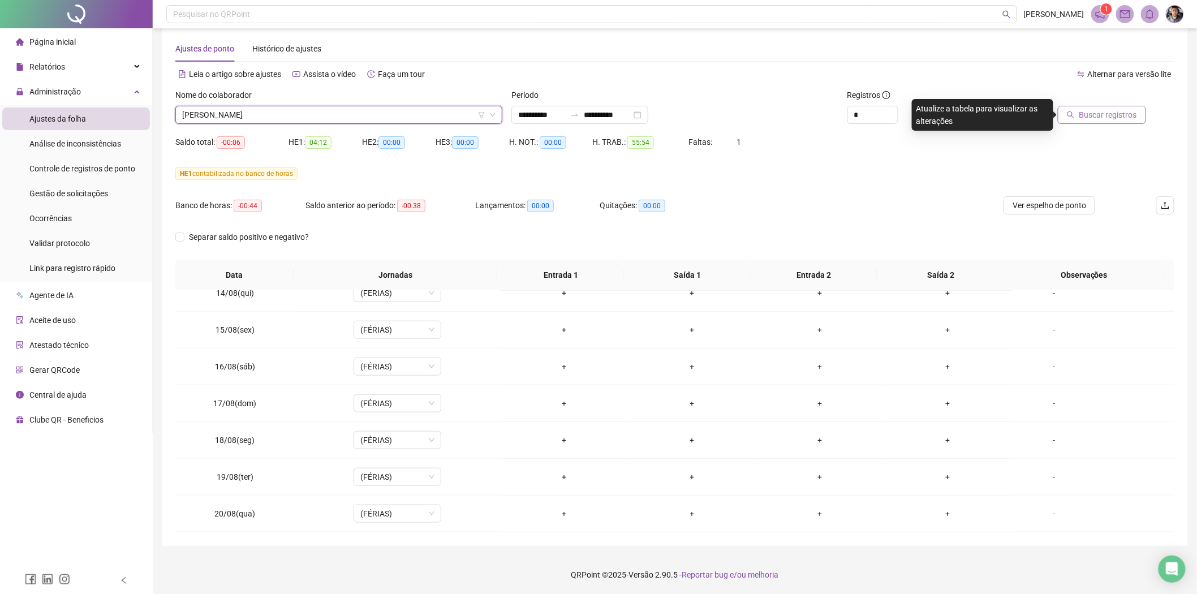
click at [1097, 118] on span "Buscar registros" at bounding box center [1108, 115] width 58 height 12
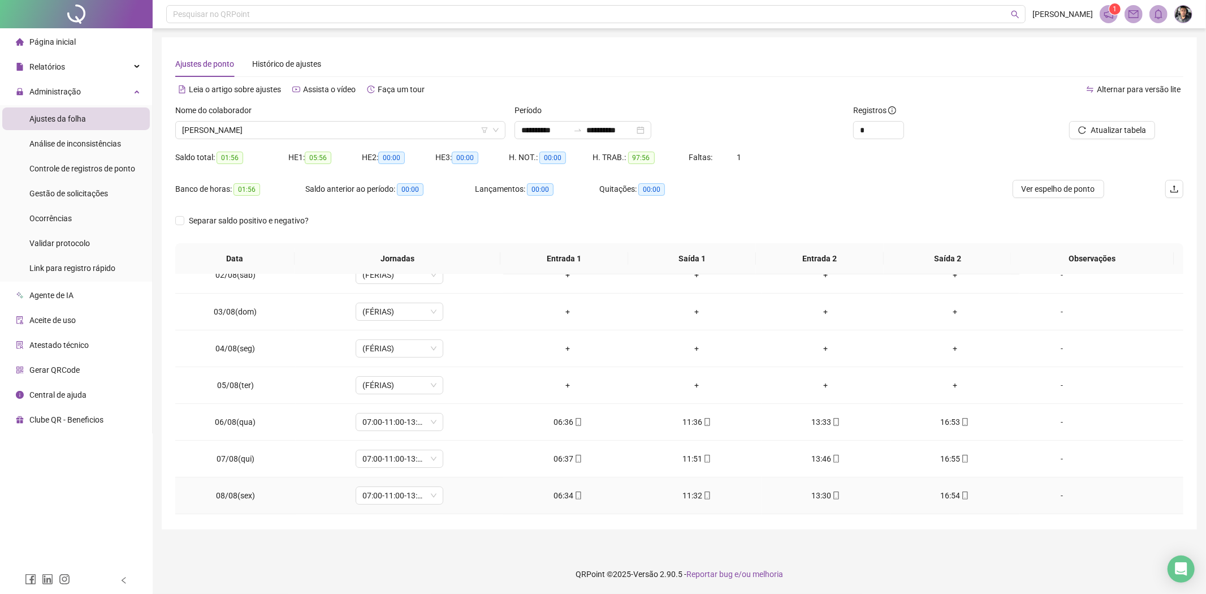
scroll to position [0, 0]
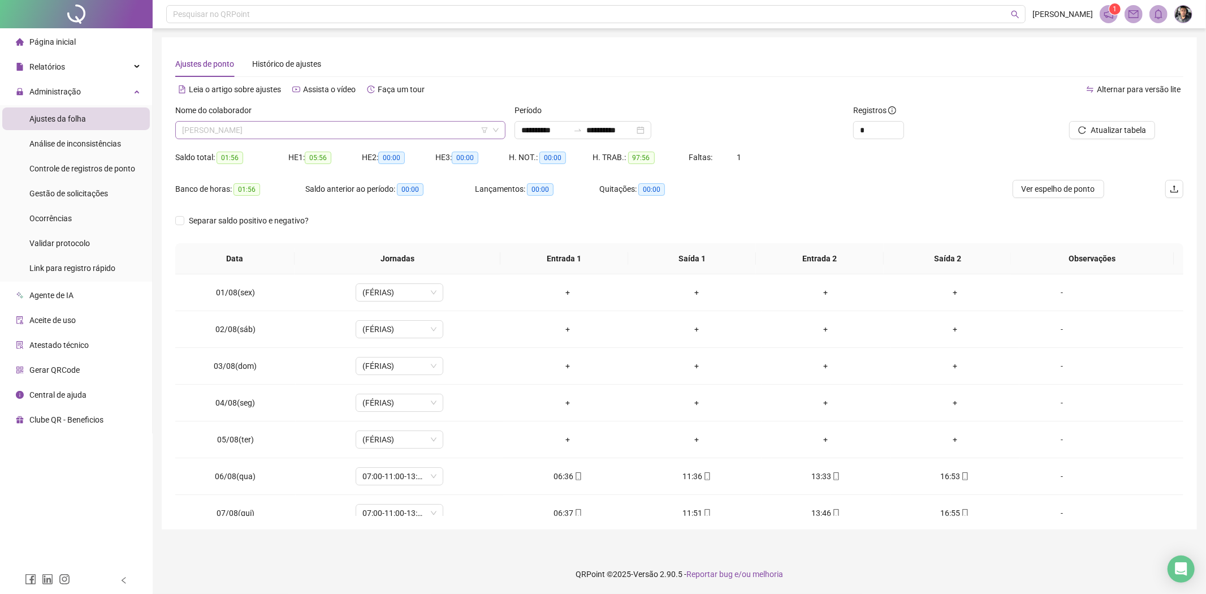
click at [294, 129] on span "MEIRIAN DE OLIVEIRA SOARES" at bounding box center [340, 130] width 317 height 17
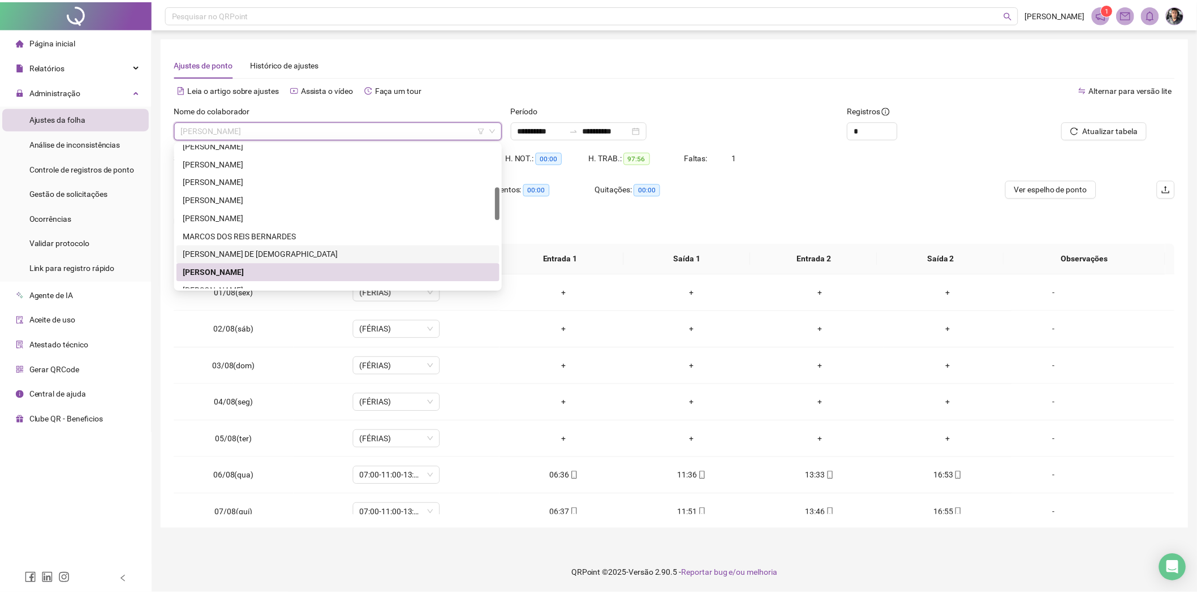
scroll to position [251, 0]
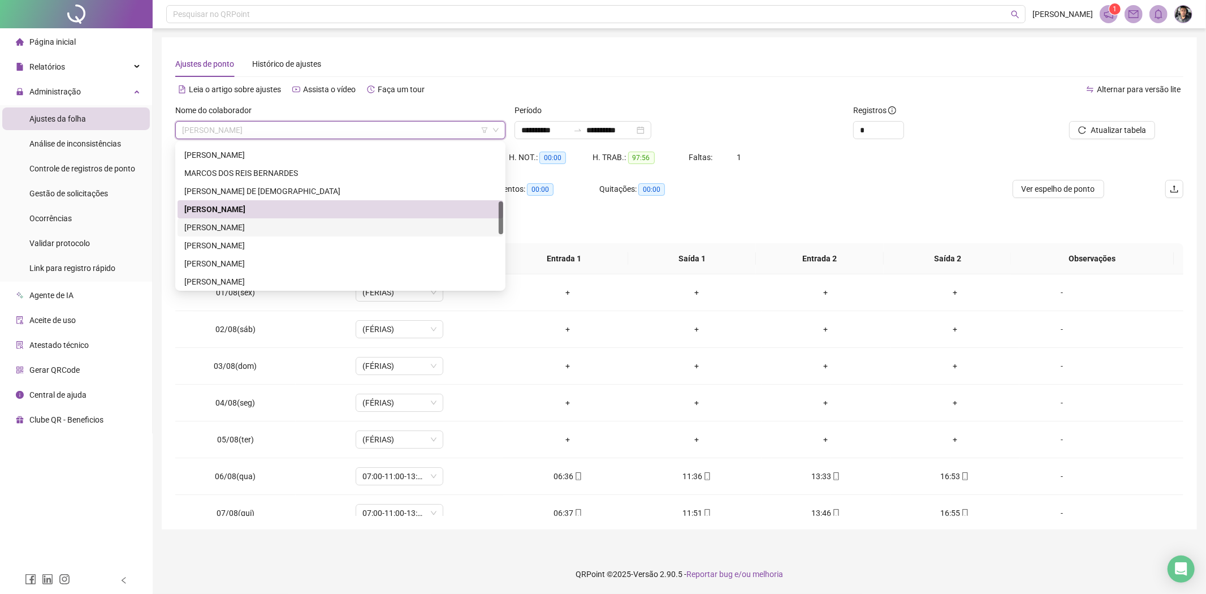
click at [226, 225] on div "NATASHA RODRIGUES DE MENDONCA" at bounding box center [340, 227] width 312 height 12
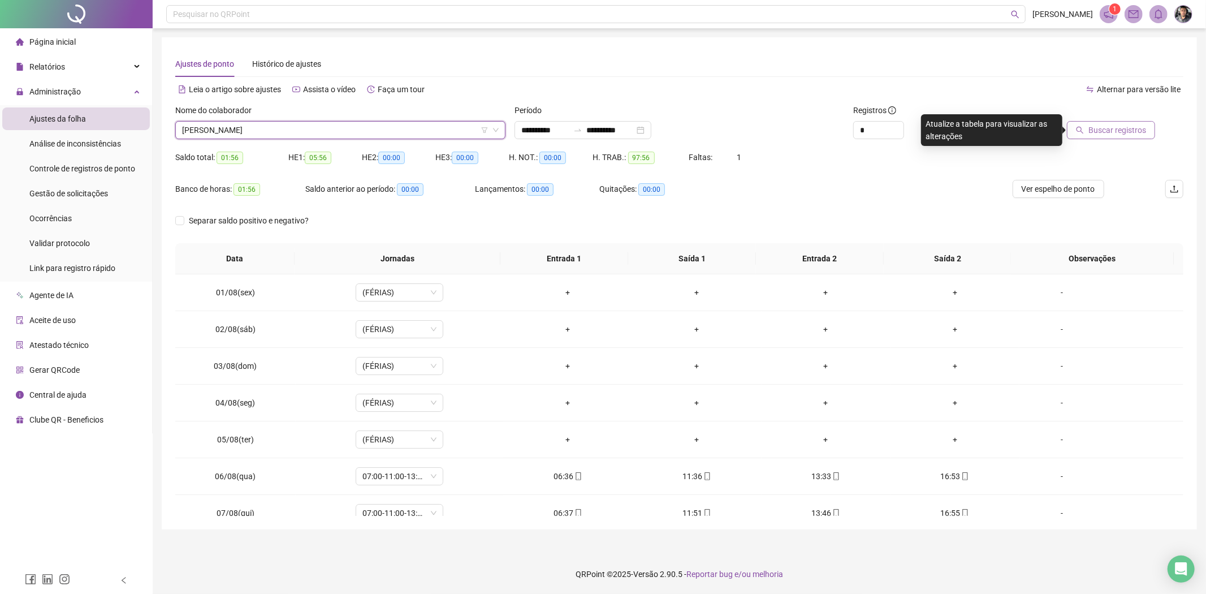
click at [1093, 136] on button "Buscar registros" at bounding box center [1111, 130] width 88 height 18
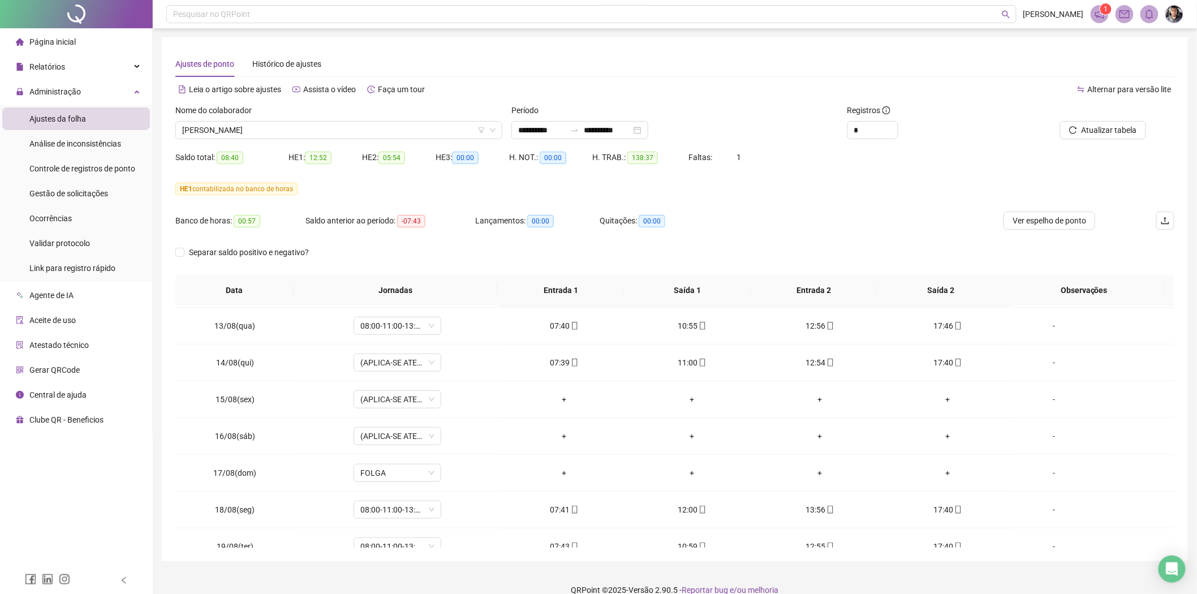
scroll to position [495, 0]
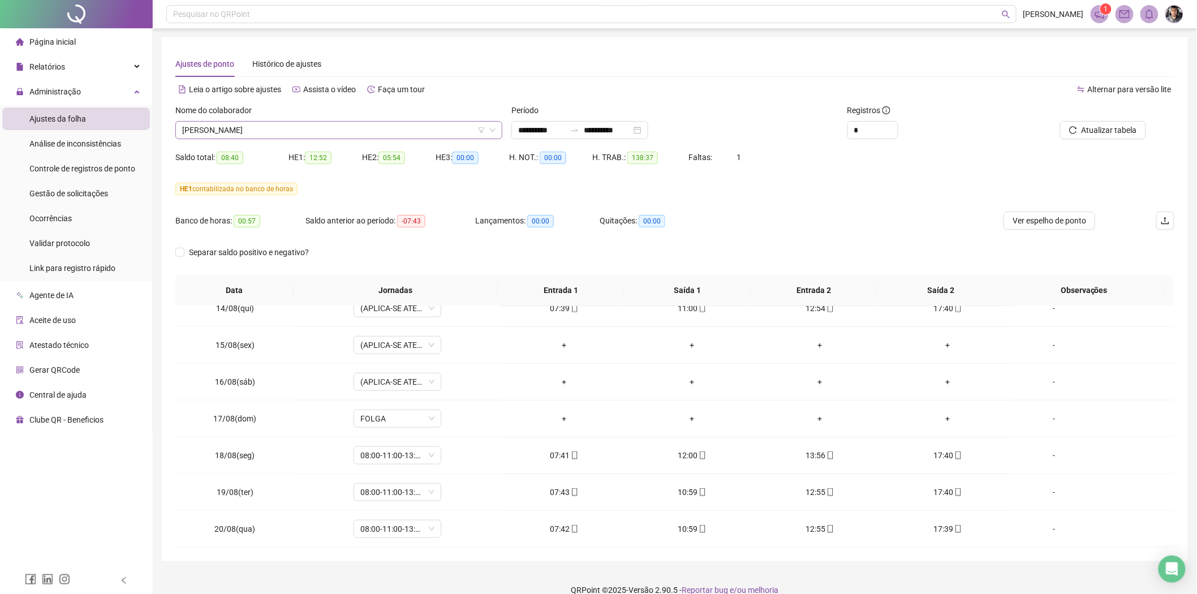
click at [341, 139] on div "NATASHA RODRIGUES DE MENDONCA" at bounding box center [338, 130] width 327 height 18
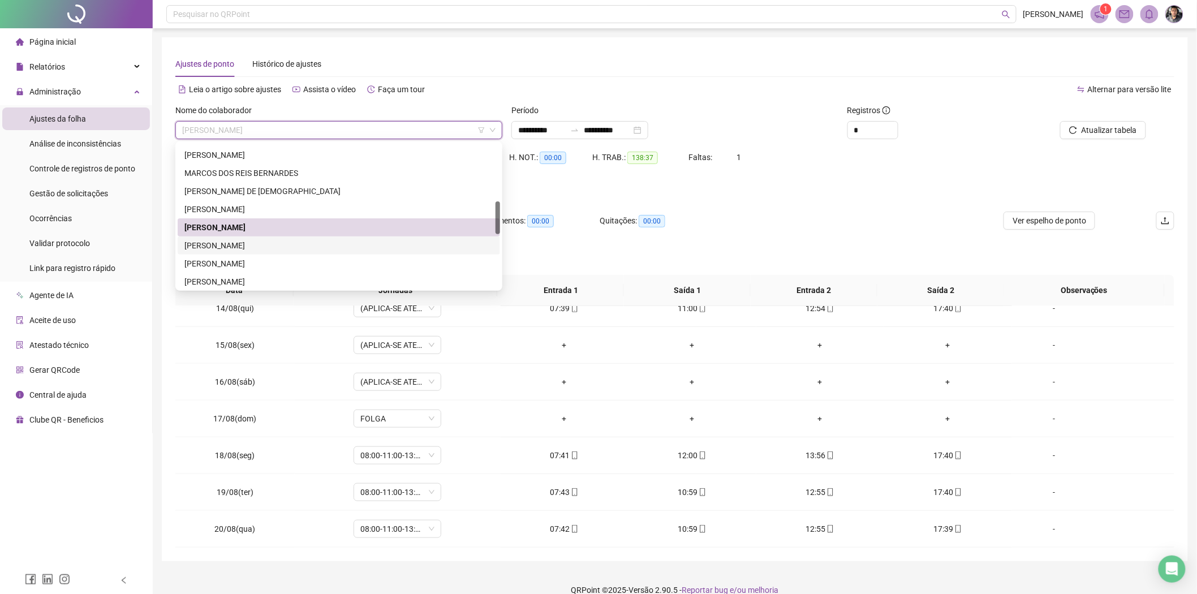
click at [240, 245] on div "[PERSON_NAME]" at bounding box center [338, 245] width 309 height 12
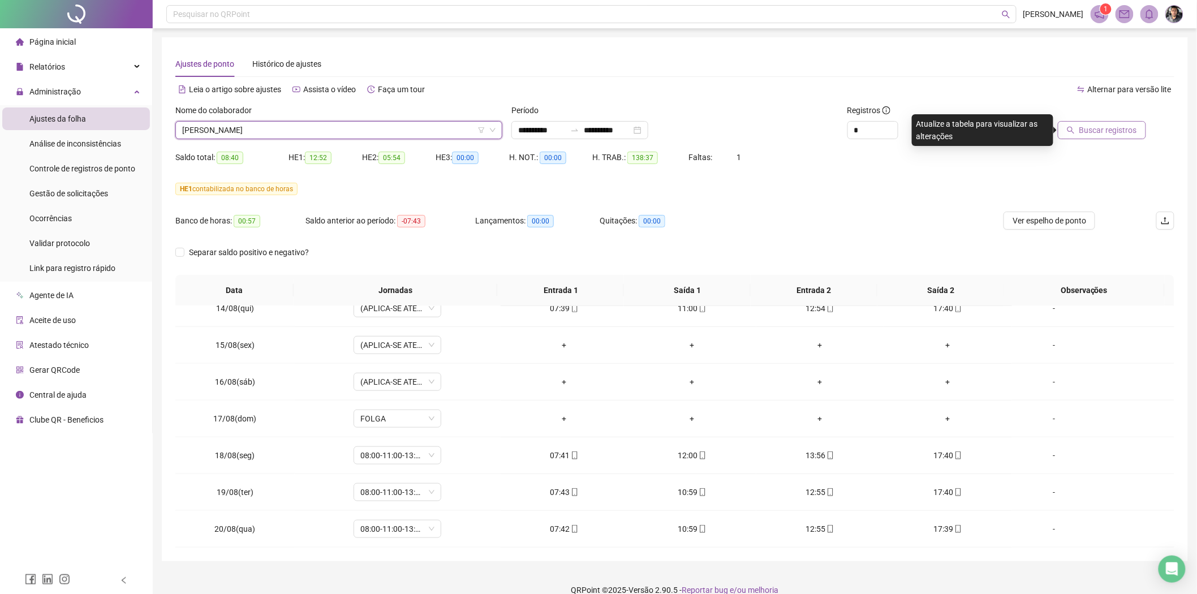
click at [1095, 131] on span "Buscar registros" at bounding box center [1108, 130] width 58 height 12
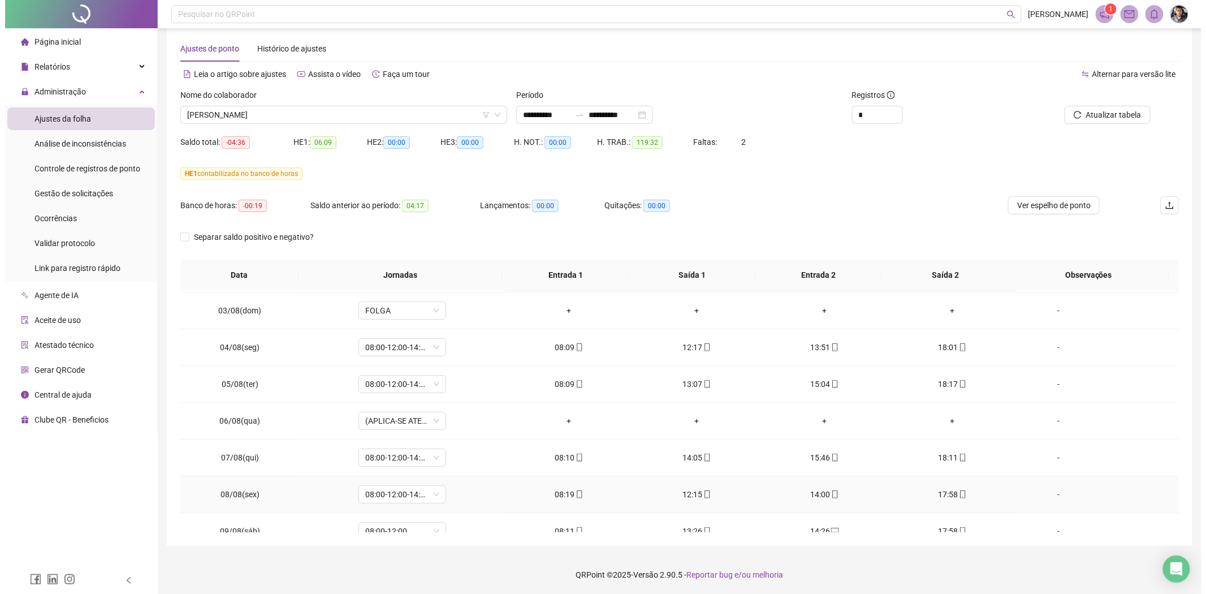
scroll to position [0, 0]
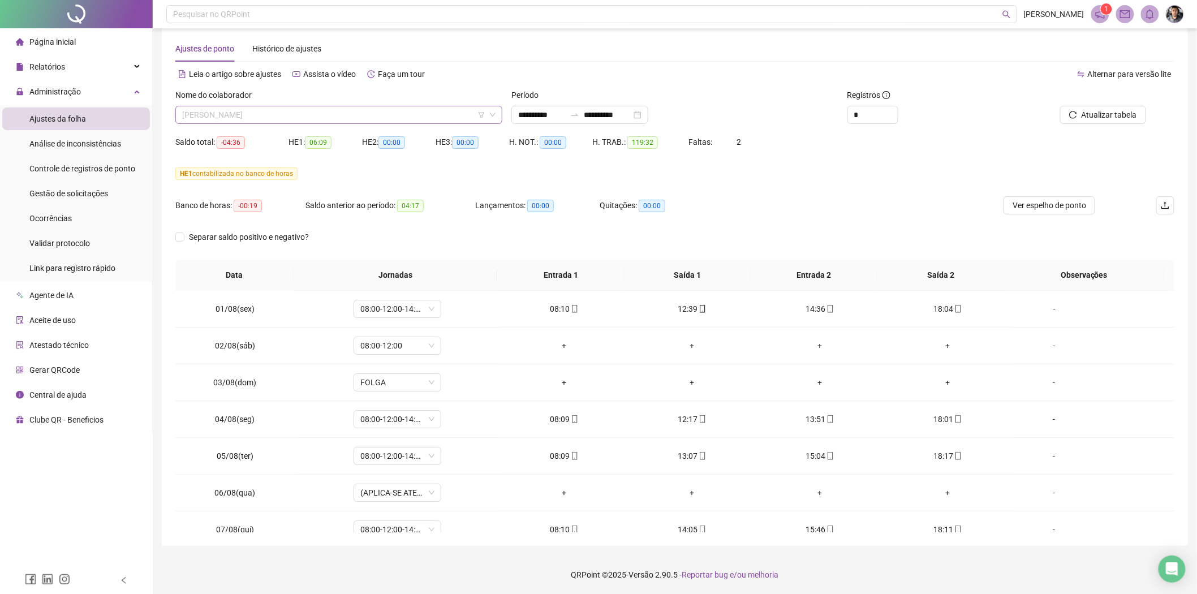
click at [369, 110] on span "[PERSON_NAME]" at bounding box center [338, 114] width 313 height 17
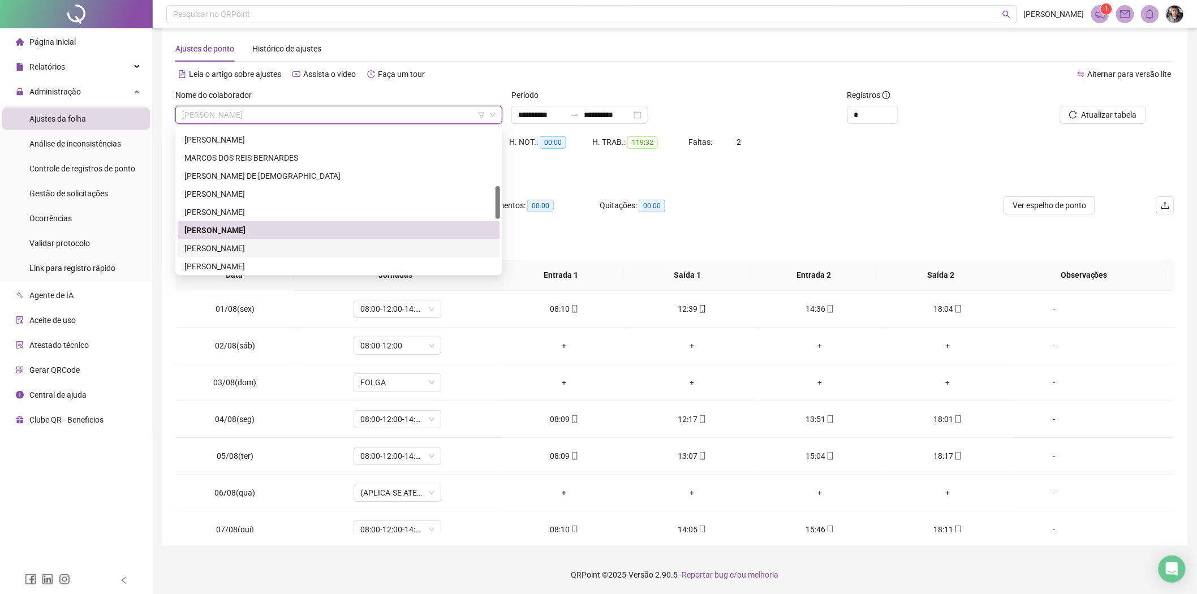
click at [227, 245] on div "[PERSON_NAME]" at bounding box center [338, 248] width 309 height 12
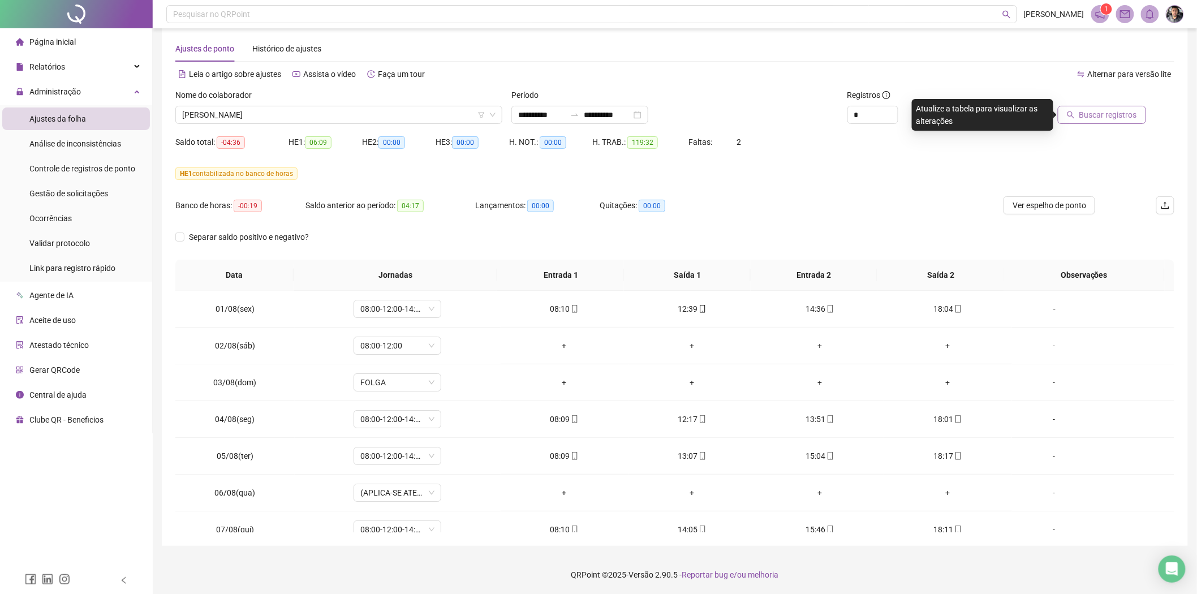
click at [1093, 107] on button "Buscar registros" at bounding box center [1102, 115] width 88 height 18
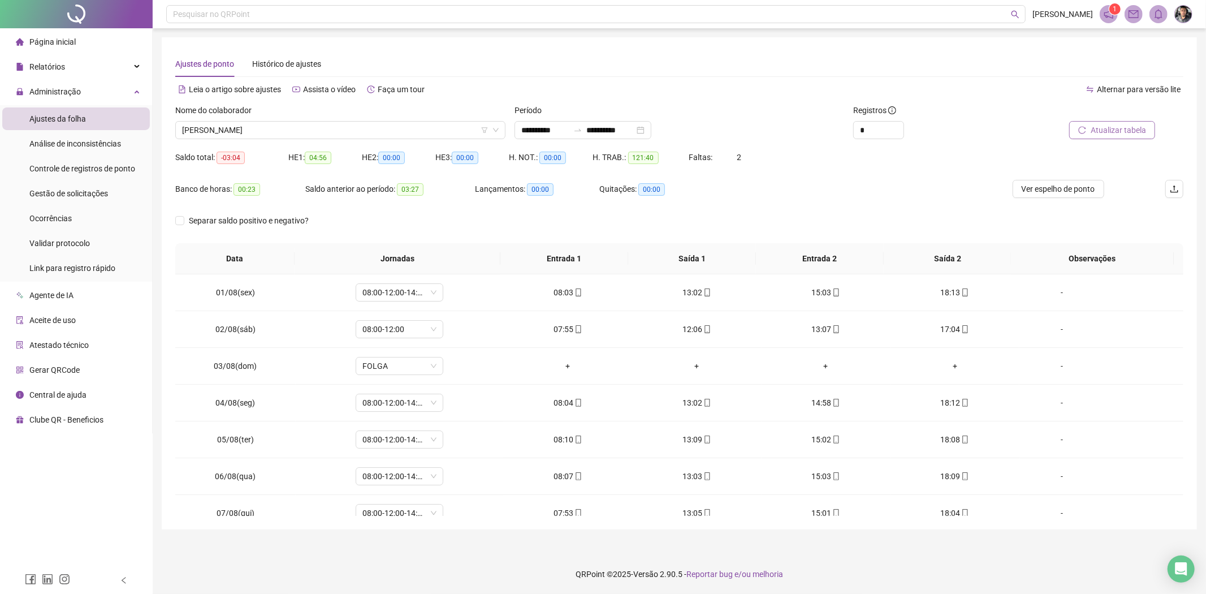
click at [1101, 132] on span "Atualizar tabela" at bounding box center [1118, 130] width 55 height 12
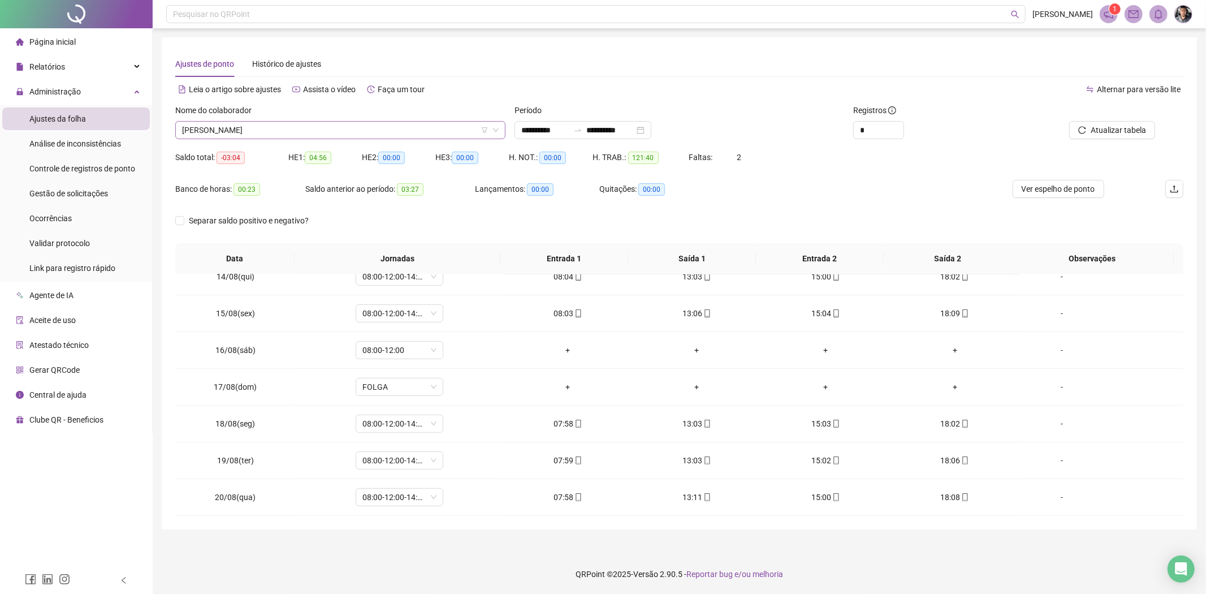
click at [323, 136] on span "[PERSON_NAME]" at bounding box center [340, 130] width 317 height 17
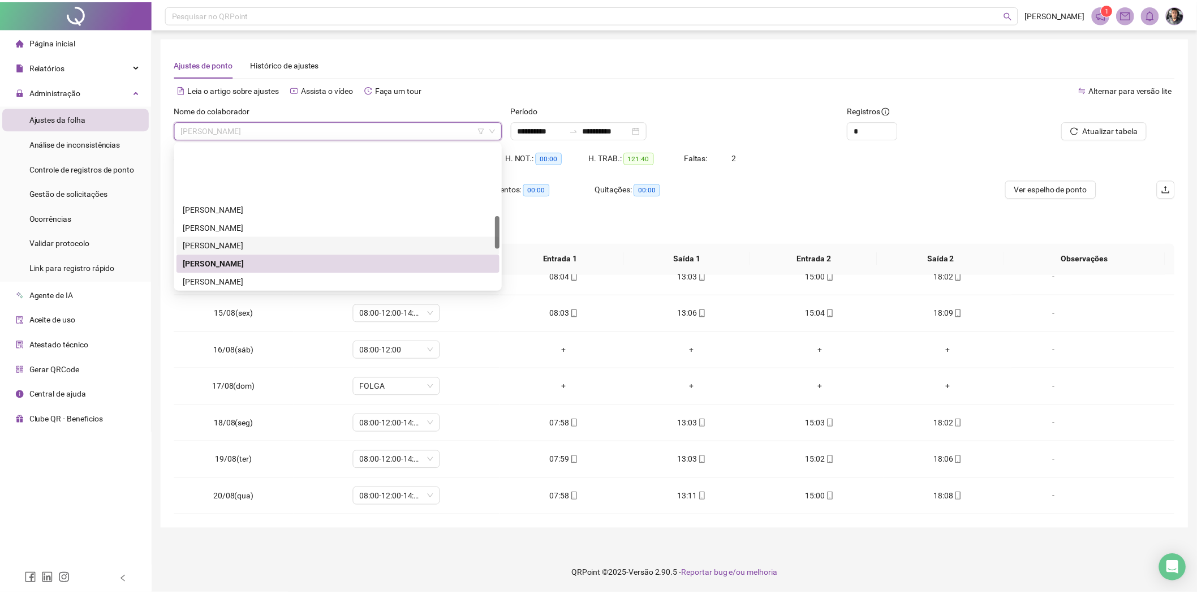
scroll to position [314, 0]
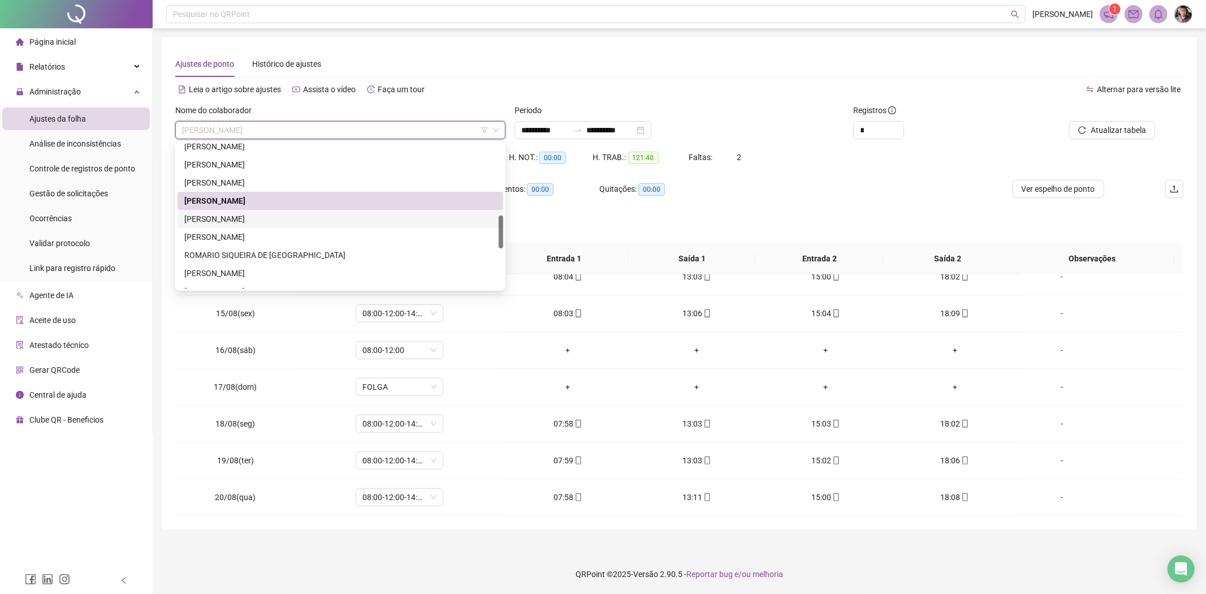
click at [244, 218] on div "[PERSON_NAME]" at bounding box center [340, 219] width 312 height 12
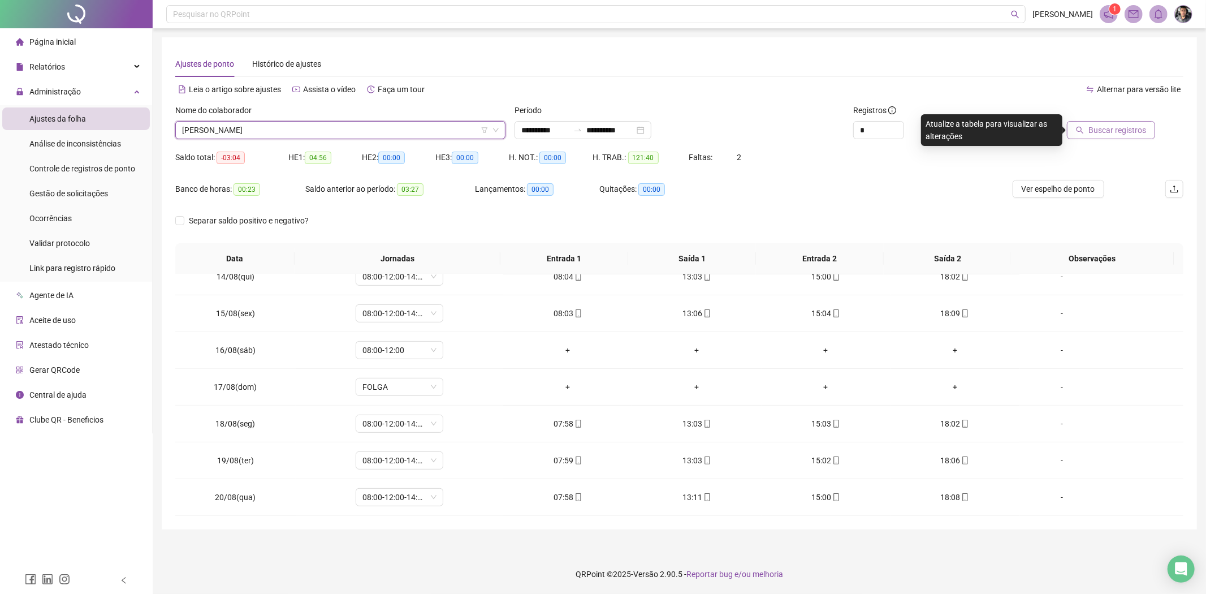
click at [1081, 133] on icon "search" at bounding box center [1080, 130] width 8 height 8
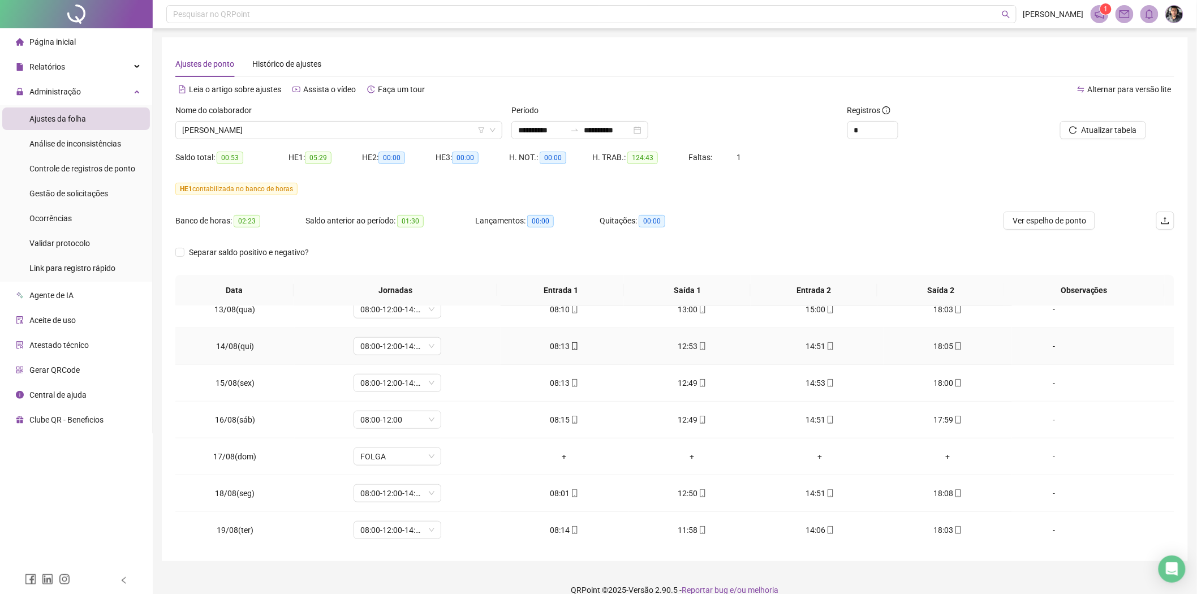
scroll to position [495, 0]
click at [350, 133] on span "[PERSON_NAME]" at bounding box center [338, 130] width 313 height 17
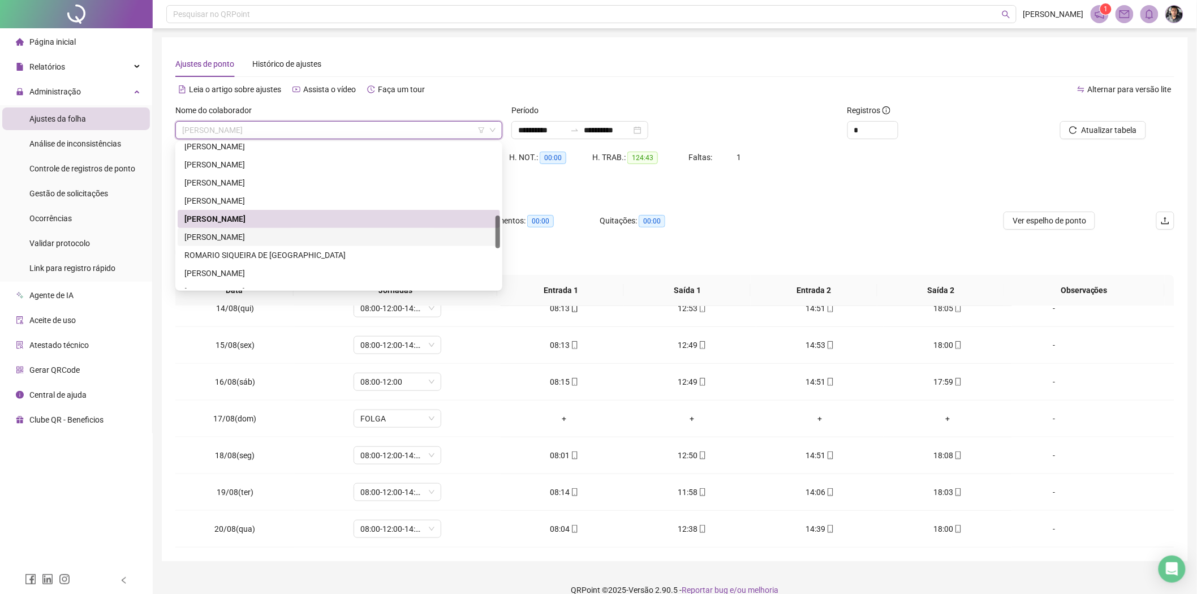
click at [254, 243] on div "RITA PEREIRA BARBOSA" at bounding box center [339, 237] width 322 height 18
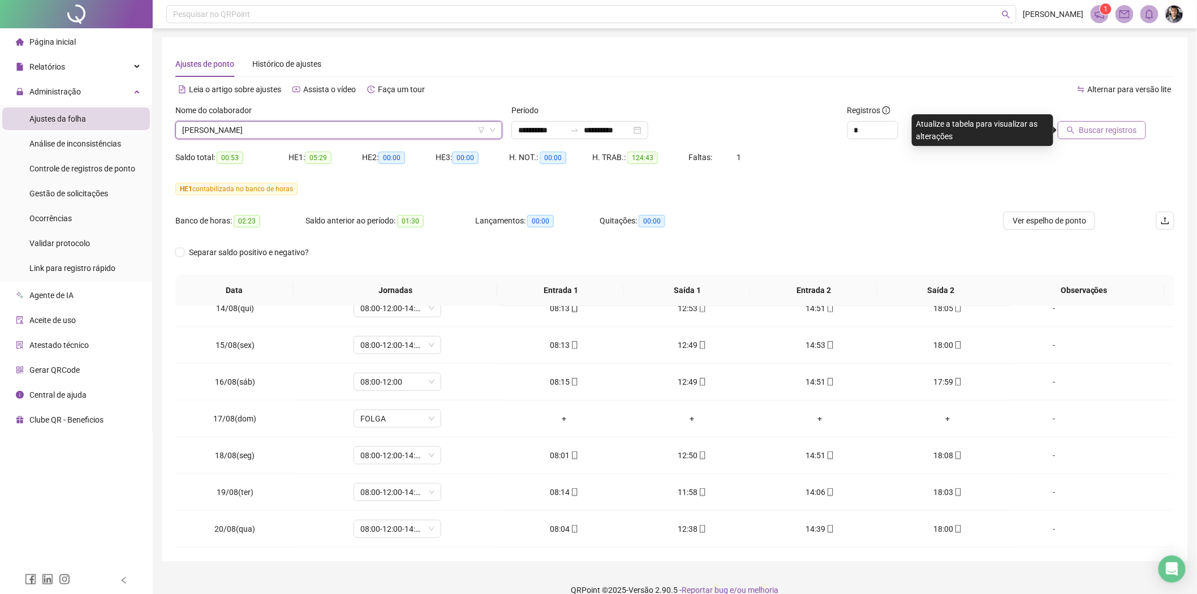
click at [1087, 127] on span "Buscar registros" at bounding box center [1108, 130] width 58 height 12
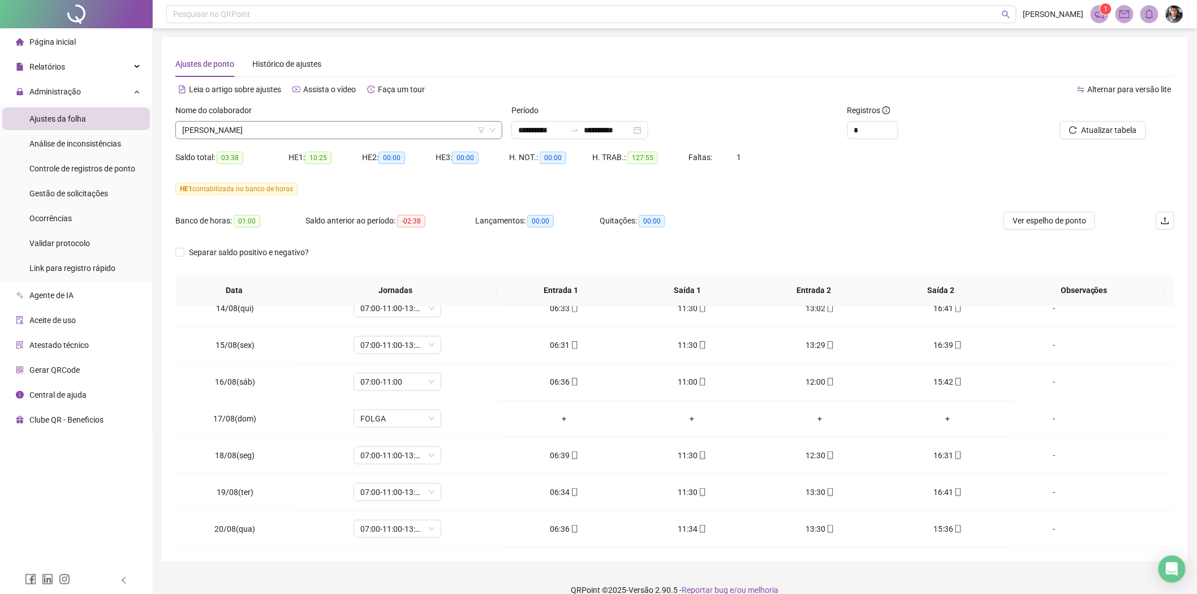
click at [337, 123] on span "RITA PEREIRA BARBOSA" at bounding box center [338, 130] width 313 height 17
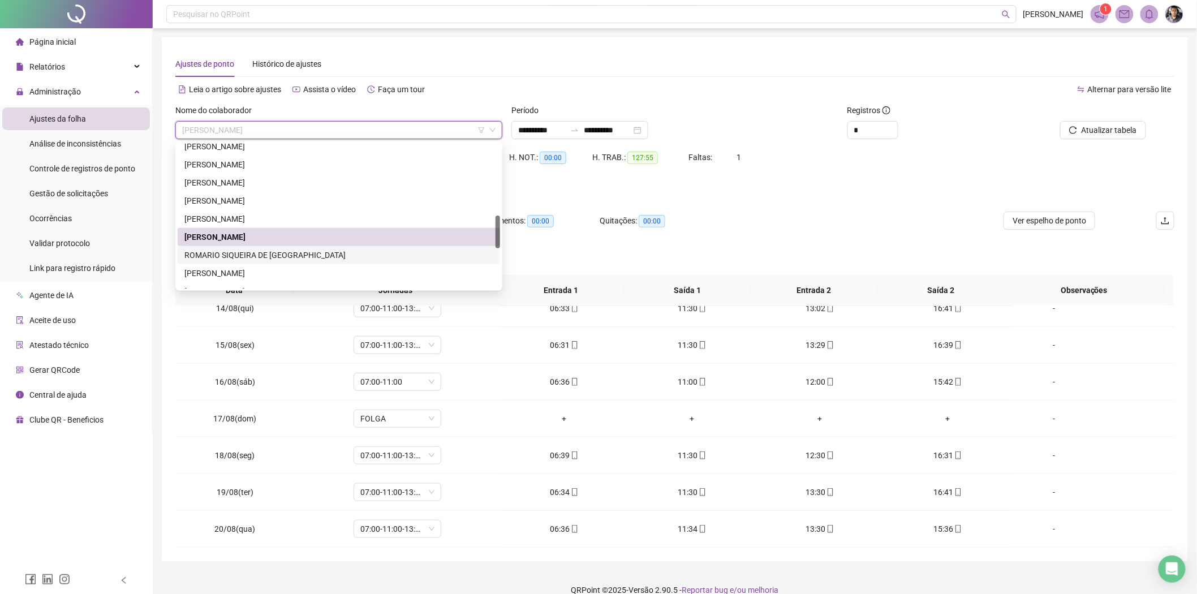
click at [264, 256] on div "ROMARIO SIQUEIRA DE LIMA" at bounding box center [338, 255] width 309 height 12
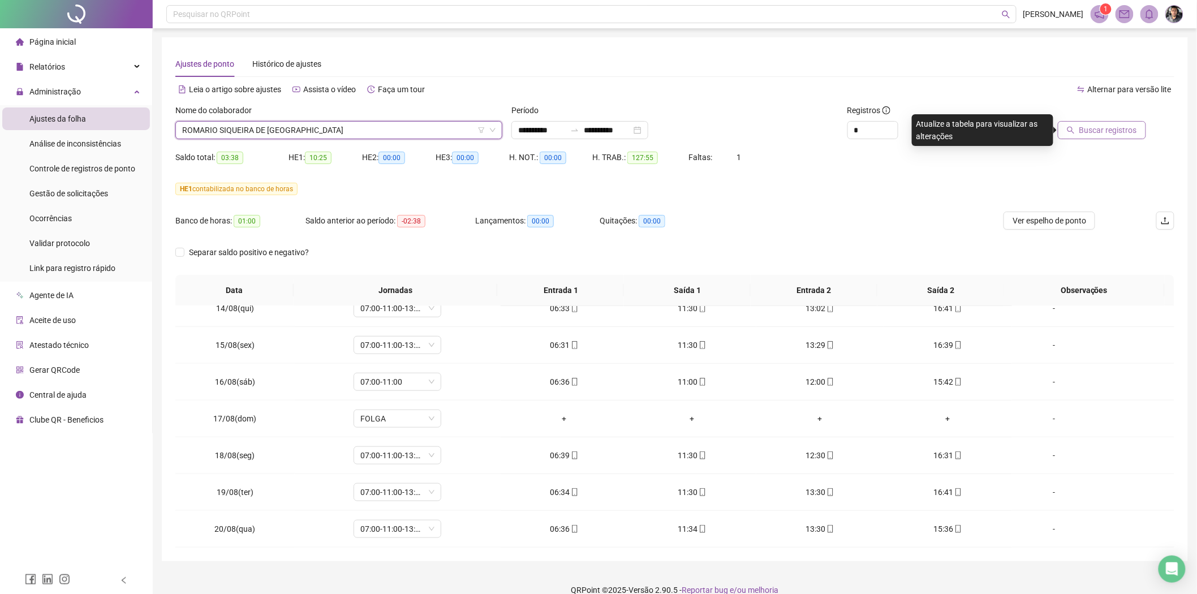
click at [1095, 134] on span "Buscar registros" at bounding box center [1108, 130] width 58 height 12
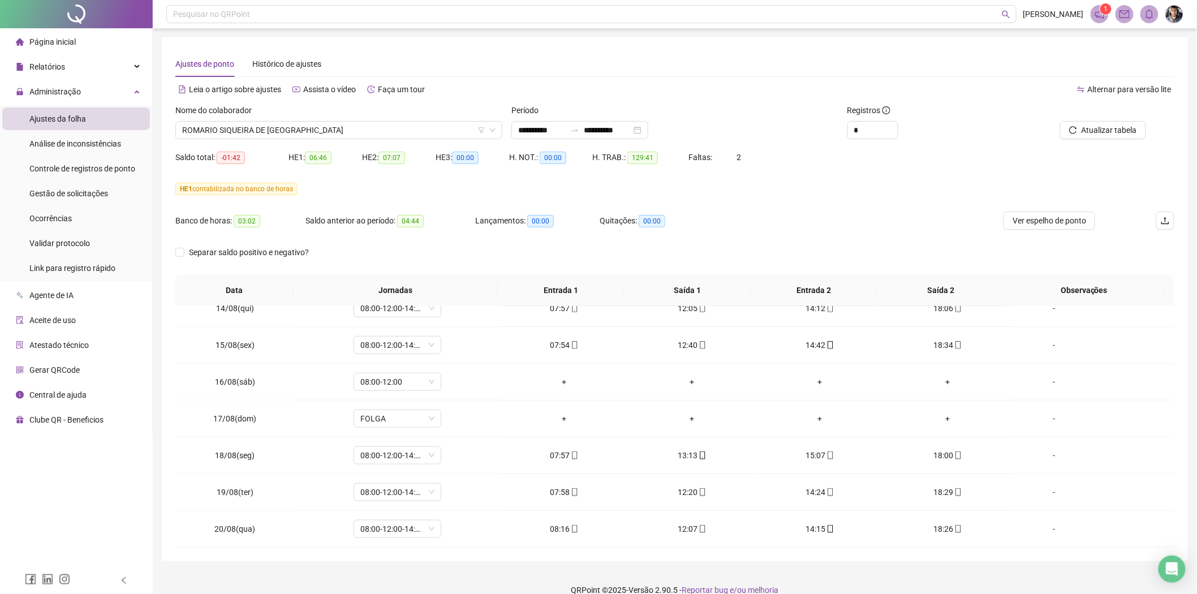
scroll to position [15, 0]
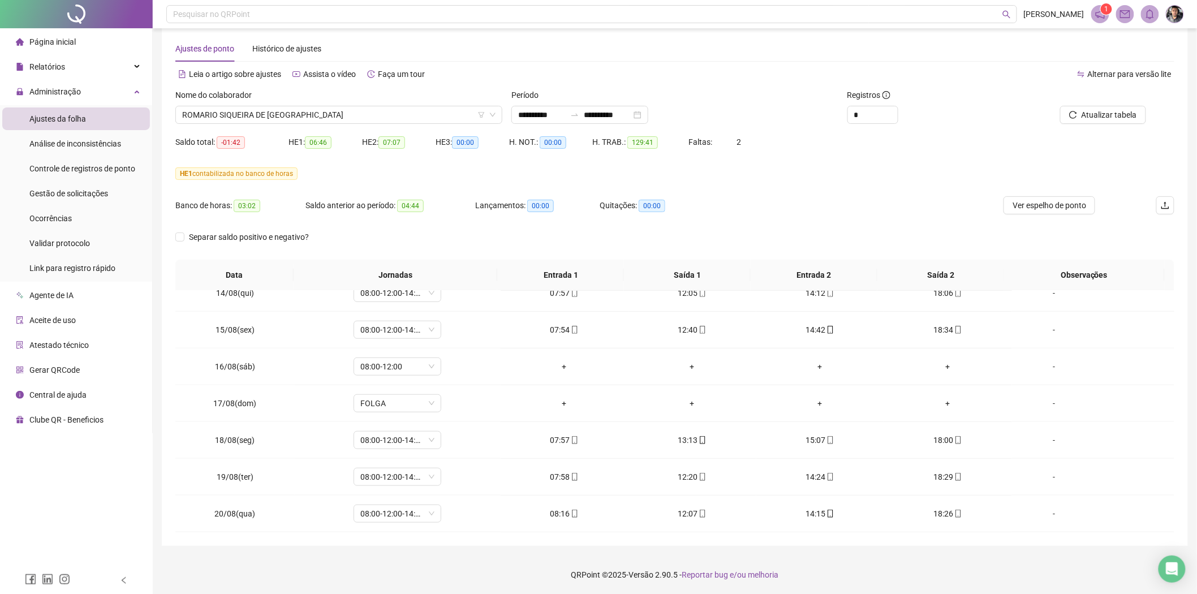
click at [342, 123] on div "Nome do colaborador ROMARIO SIQUEIRA DE LIMA" at bounding box center [339, 111] width 336 height 44
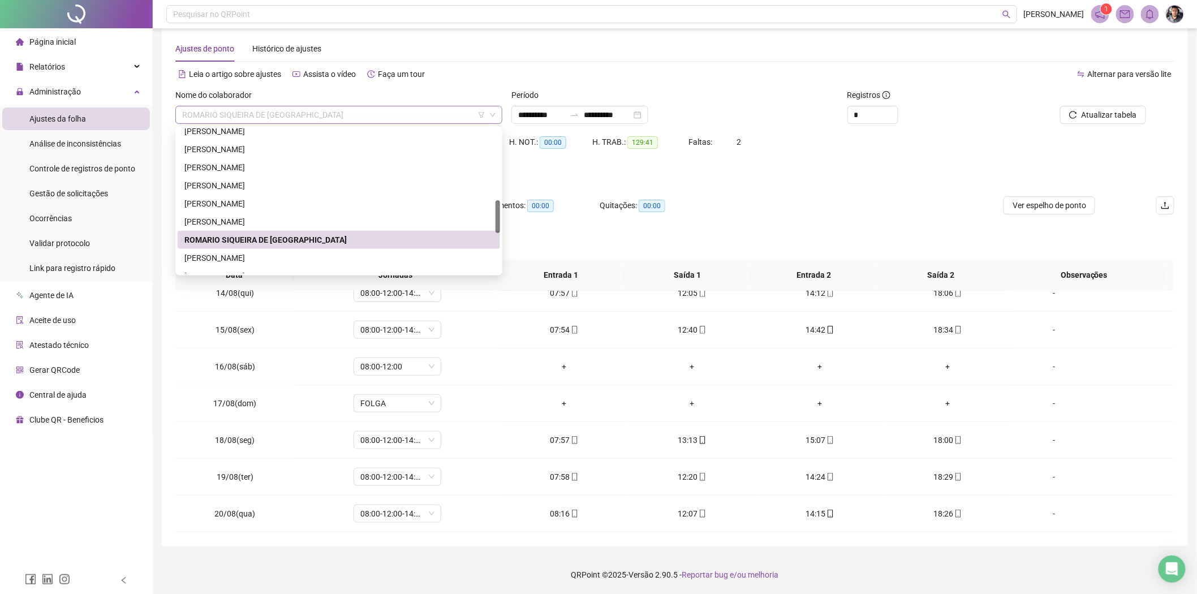
click at [325, 122] on span "ROMARIO SIQUEIRA DE LIMA" at bounding box center [338, 114] width 313 height 17
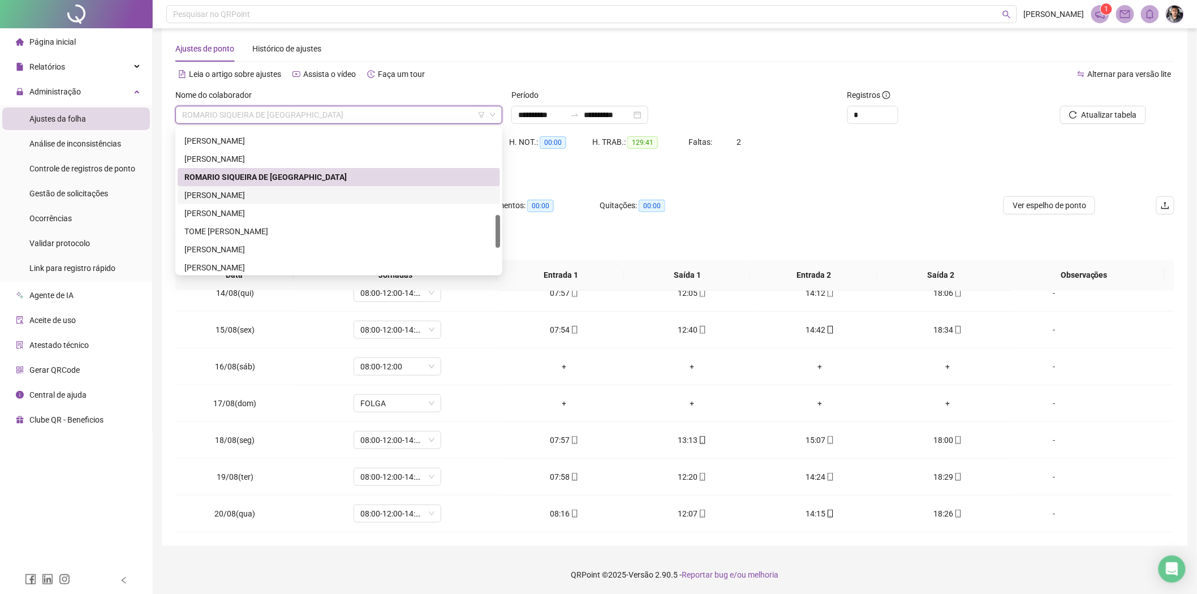
click at [257, 195] on div "ROMULO GABRIEL DE SOUSA ARAGAO" at bounding box center [338, 195] width 309 height 12
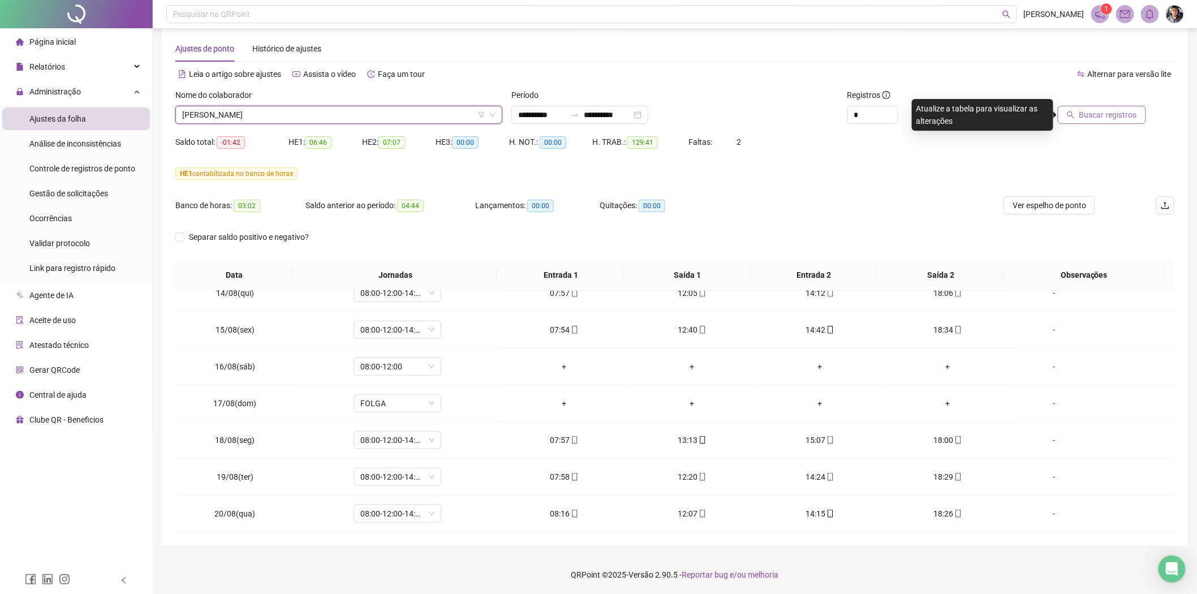
click at [1084, 111] on span "Buscar registros" at bounding box center [1108, 115] width 58 height 12
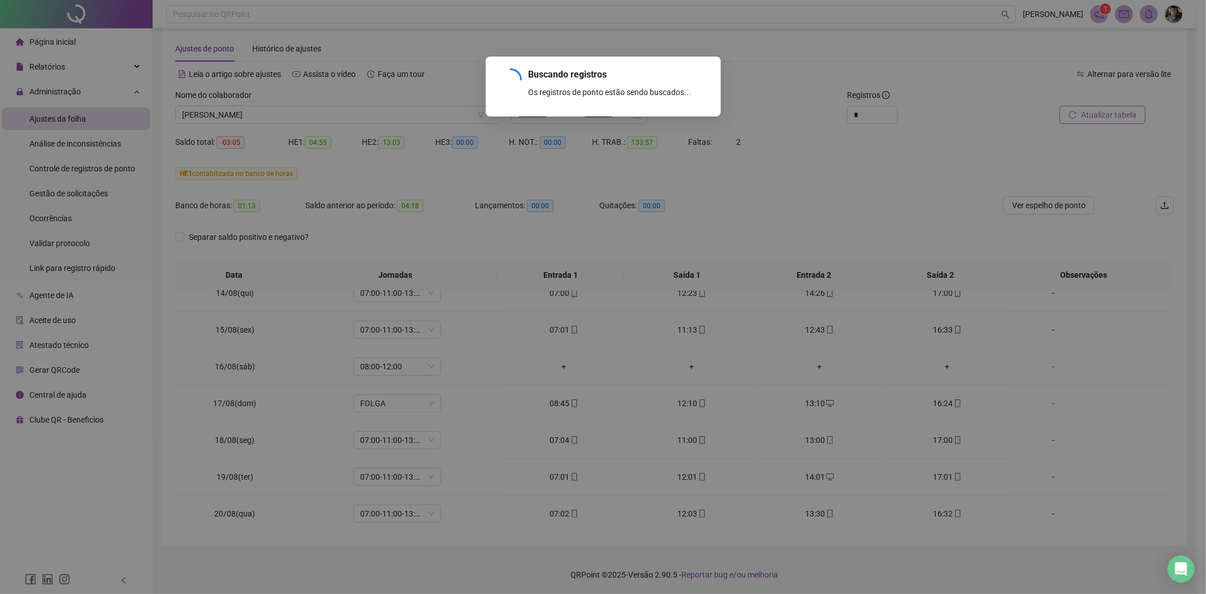
click at [892, 109] on div "Buscando registros Os registros de ponto estão sendo buscados... OK" at bounding box center [603, 297] width 1206 height 594
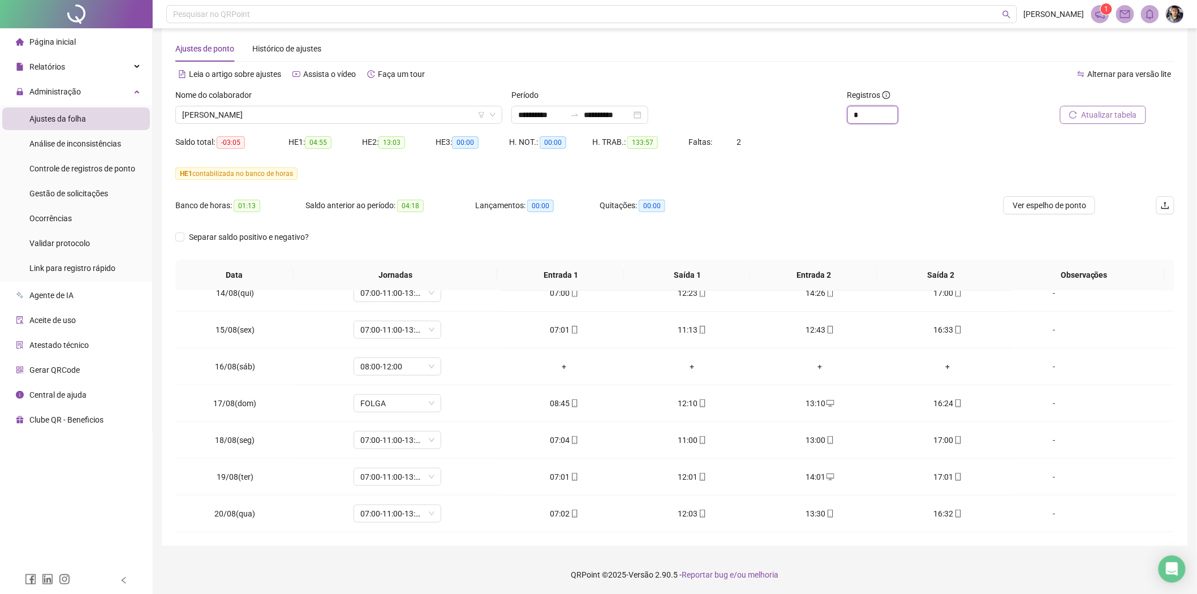
click at [896, 109] on icon "up" at bounding box center [898, 111] width 4 height 4
type input "*"
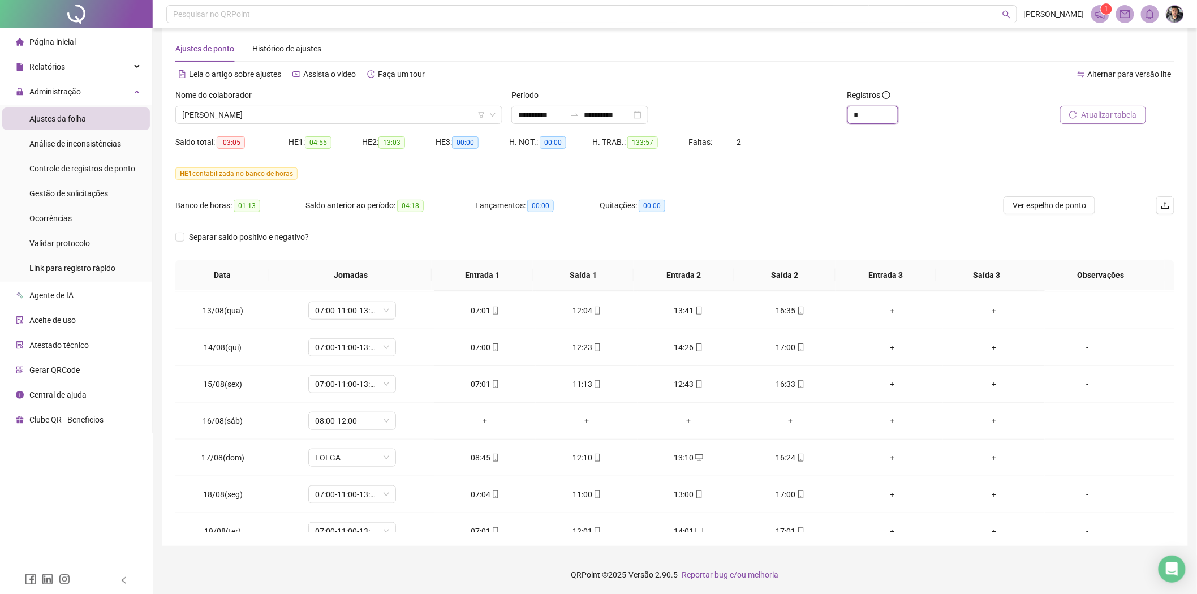
scroll to position [495, 0]
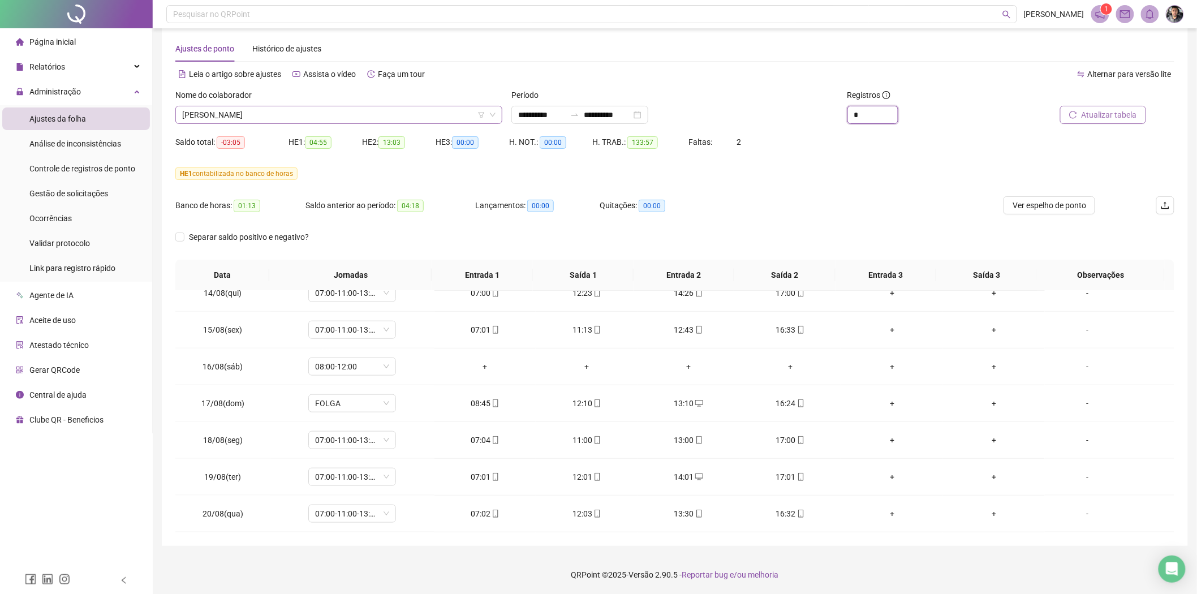
click at [391, 115] on span "ROMULO GABRIEL DE SOUSA ARAGAO" at bounding box center [338, 114] width 313 height 17
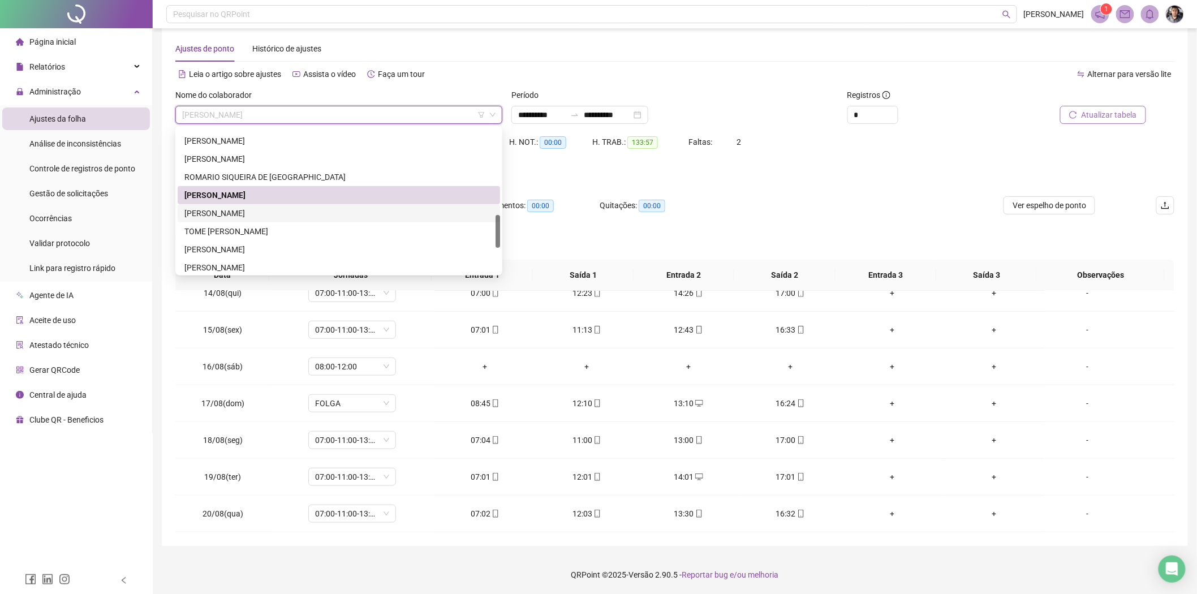
click at [267, 213] on div "THIAGO MOURA BATISTA" at bounding box center [338, 213] width 309 height 12
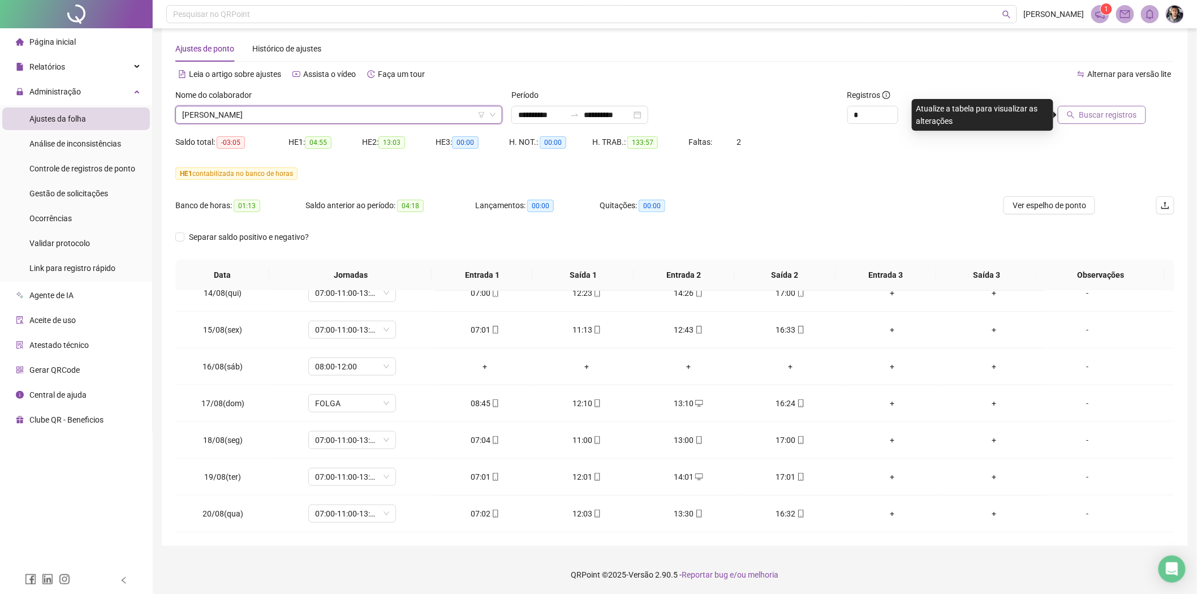
click at [1094, 116] on span "Buscar registros" at bounding box center [1108, 115] width 58 height 12
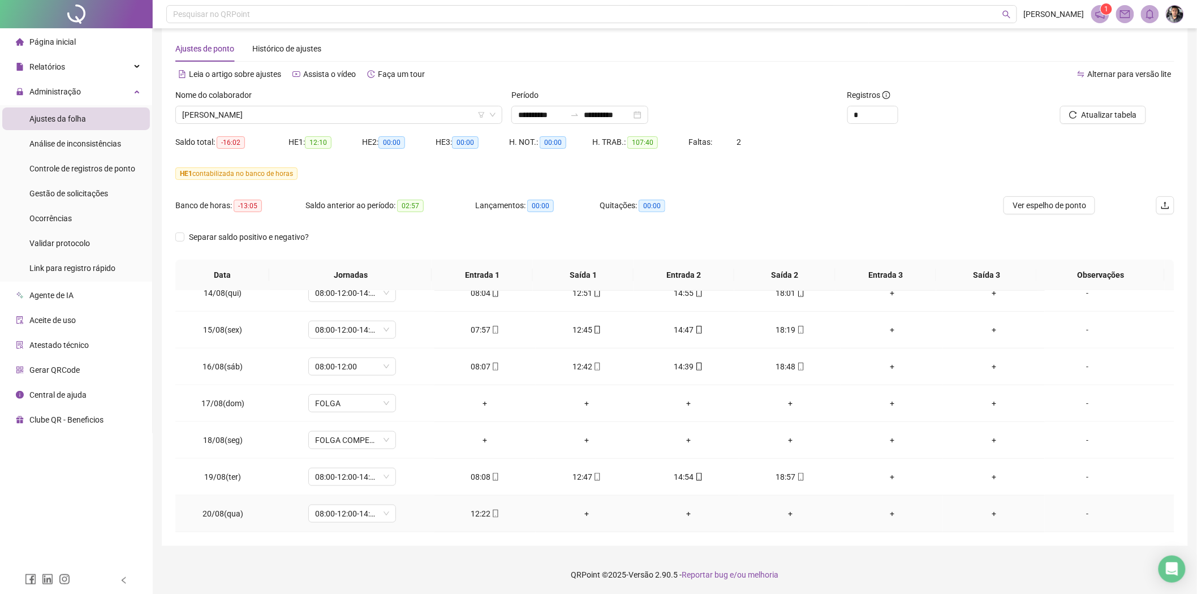
click at [580, 511] on div "+" at bounding box center [587, 513] width 84 height 12
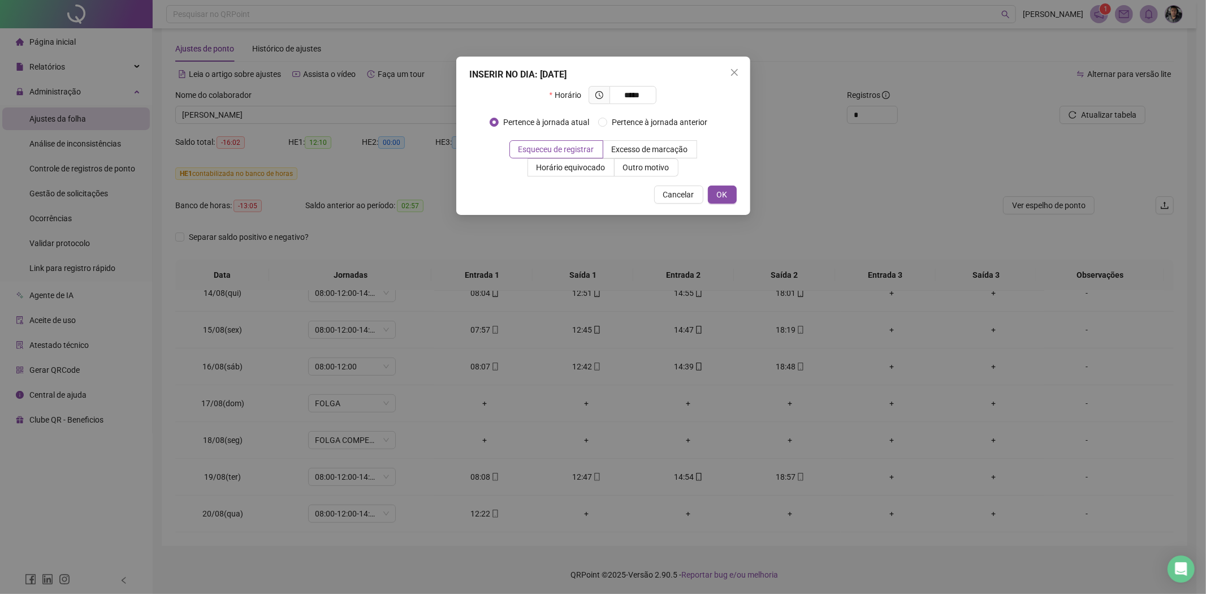
type input "*****"
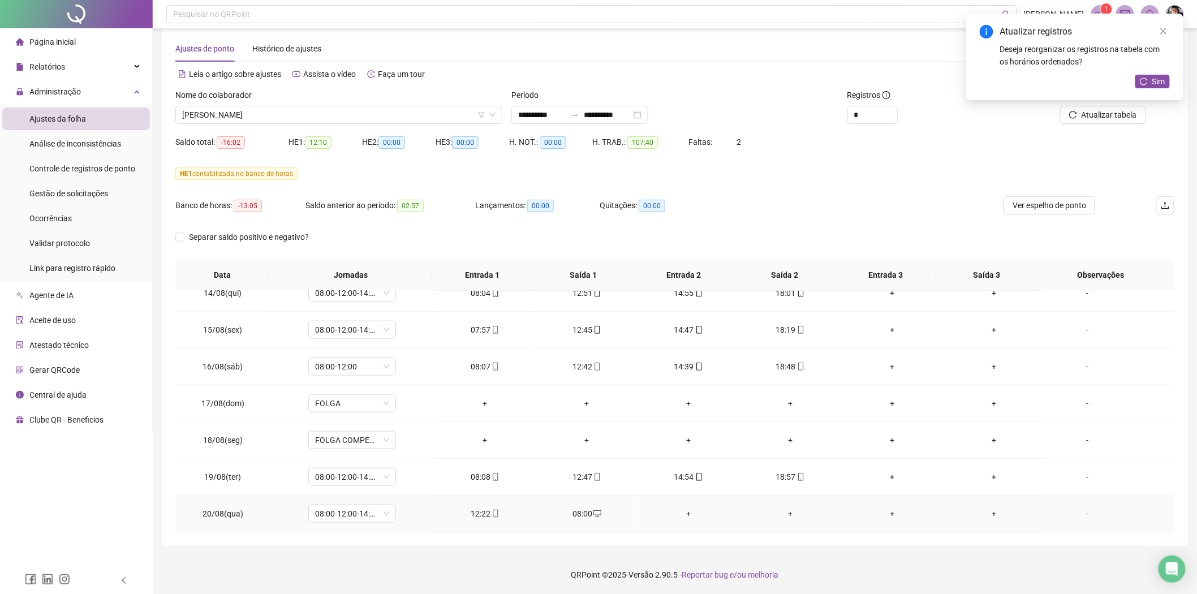
click at [686, 515] on div "+" at bounding box center [688, 513] width 84 height 12
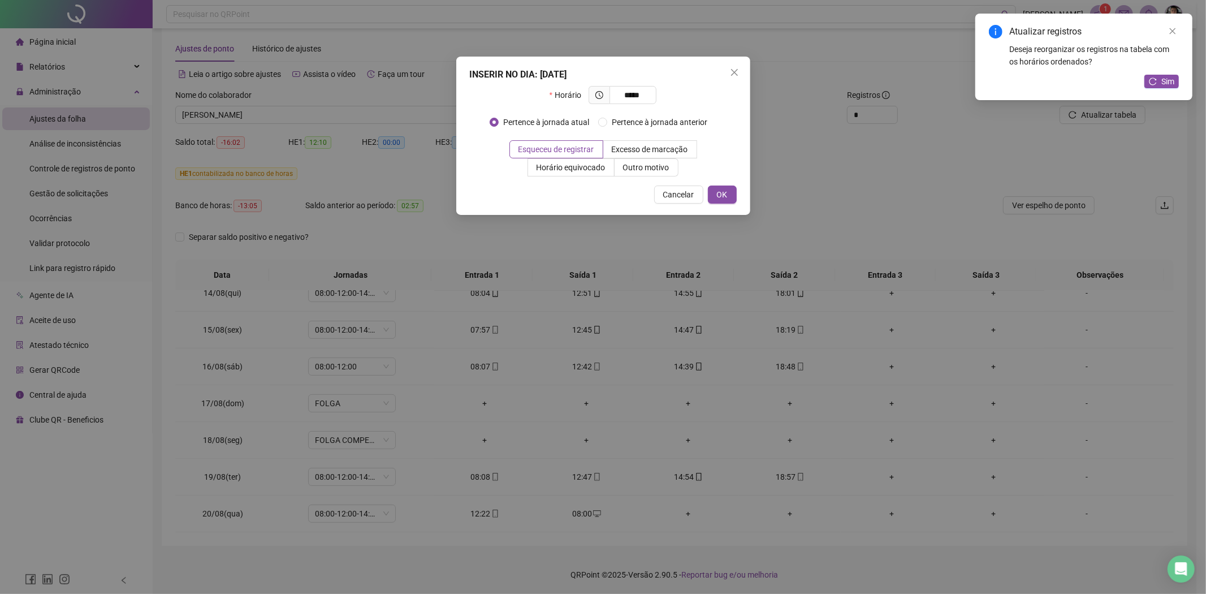
type input "*****"
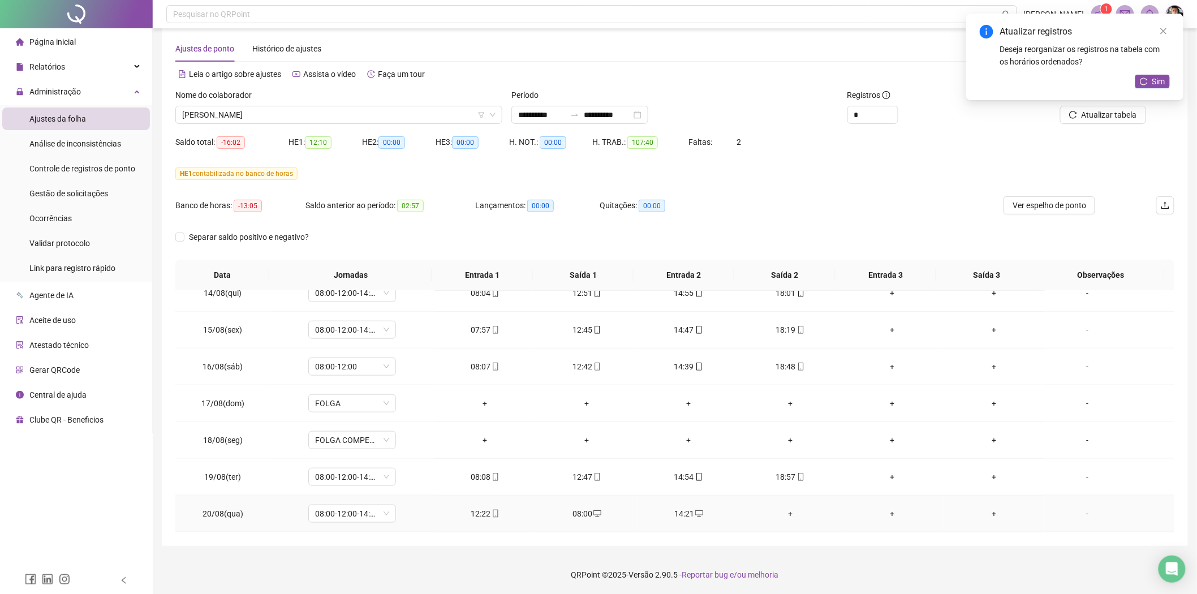
click at [788, 515] on div "+" at bounding box center [790, 513] width 84 height 12
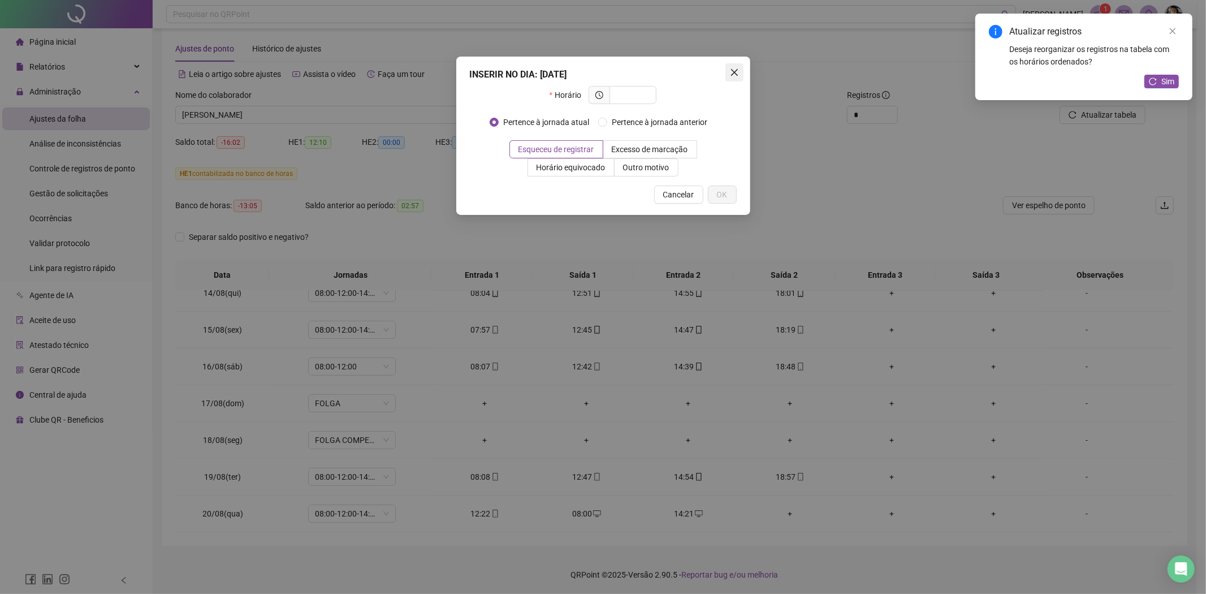
click at [741, 71] on span "Close" at bounding box center [735, 72] width 18 height 9
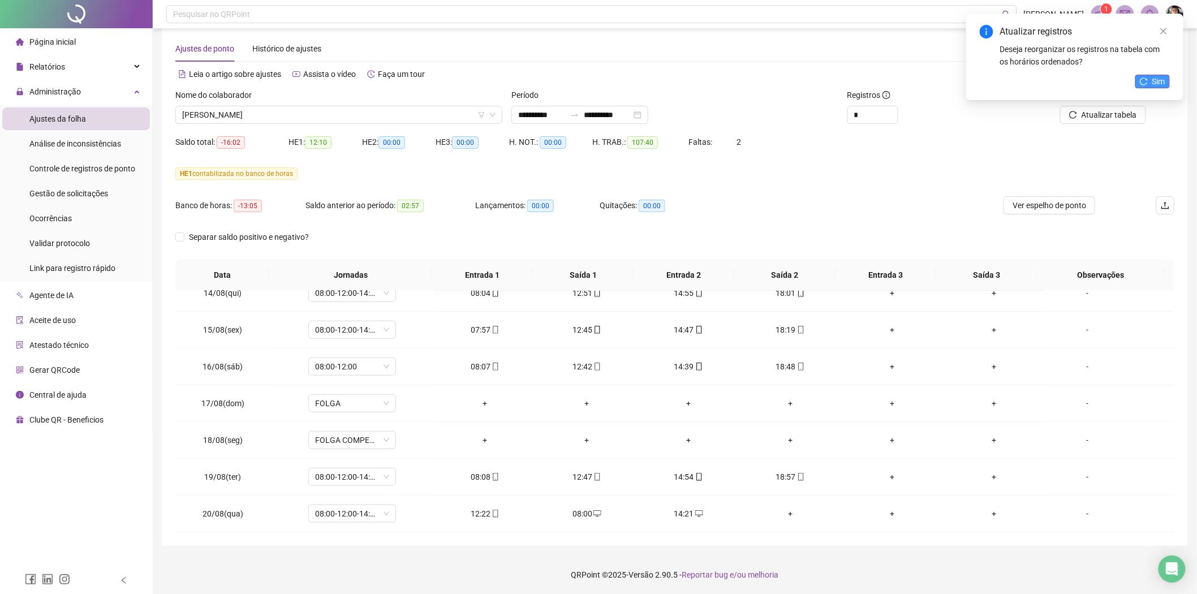
click at [1160, 77] on span "Sim" at bounding box center [1158, 81] width 13 height 12
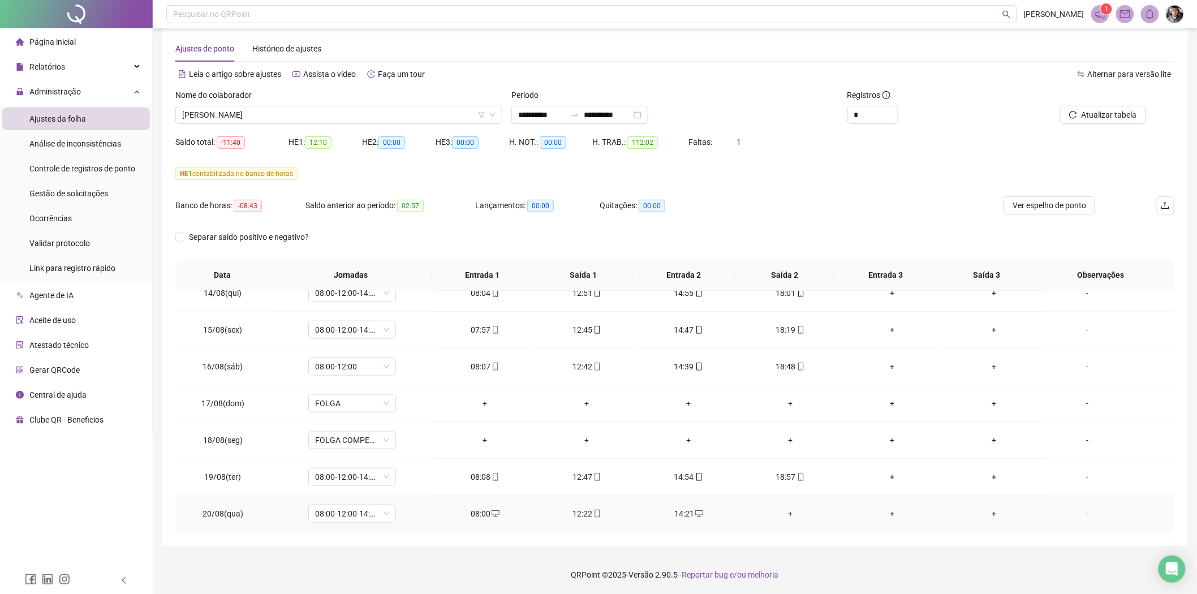
drag, startPoint x: 788, startPoint y: 517, endPoint x: 823, endPoint y: 534, distance: 39.2
click at [788, 517] on div "+" at bounding box center [790, 513] width 84 height 12
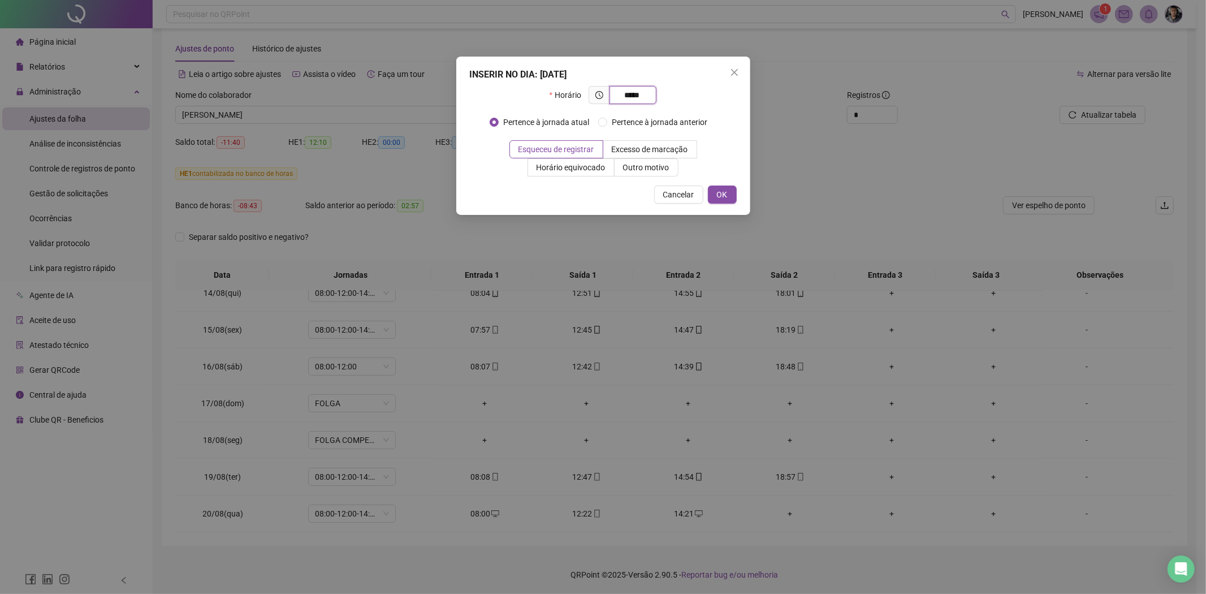
type input "*****"
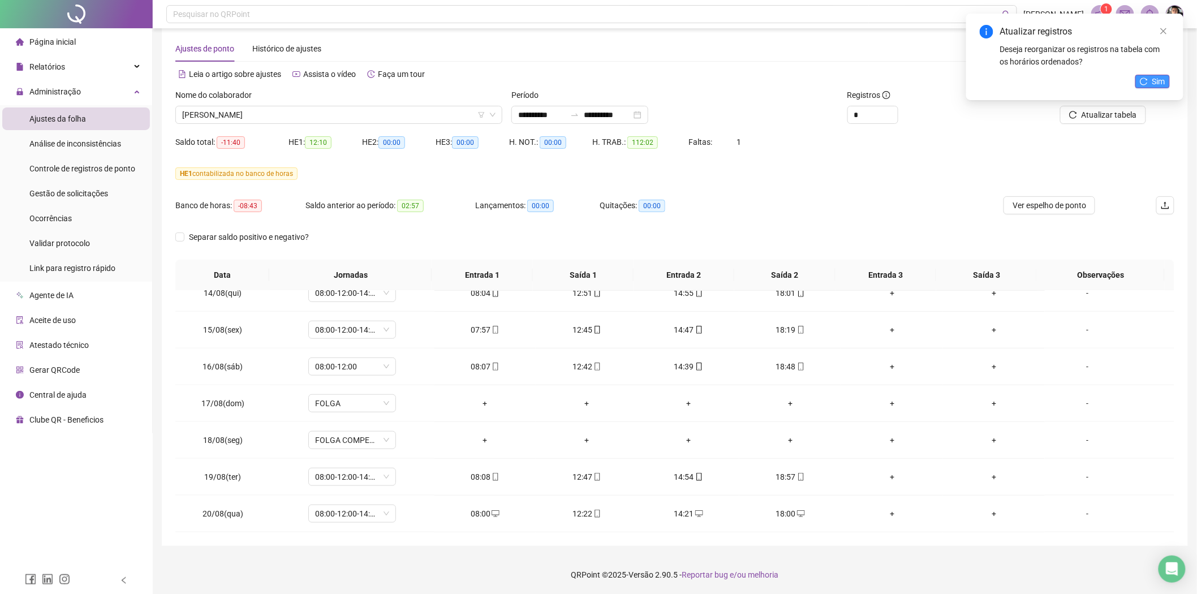
click at [1162, 86] on span "Sim" at bounding box center [1158, 81] width 13 height 12
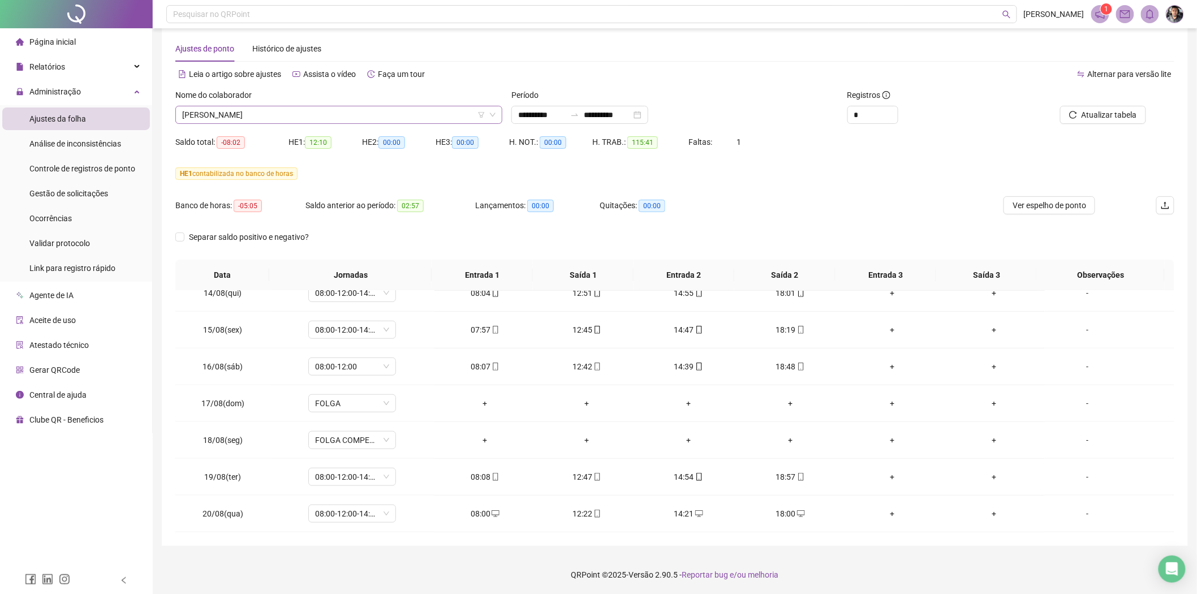
drag, startPoint x: 385, startPoint y: 105, endPoint x: 383, endPoint y: 112, distance: 7.0
click at [385, 106] on span "THIAGO MOURA BATISTA" at bounding box center [338, 114] width 313 height 17
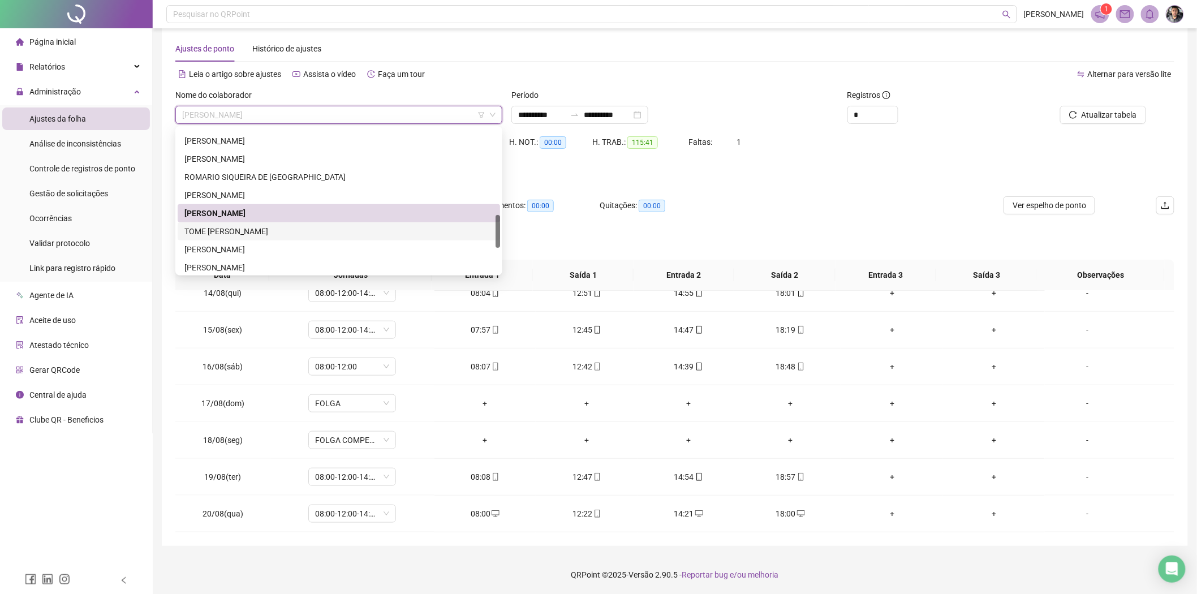
click at [205, 232] on div "TOME JULIO PEREIRA MARQUES JUNIOR" at bounding box center [338, 231] width 309 height 12
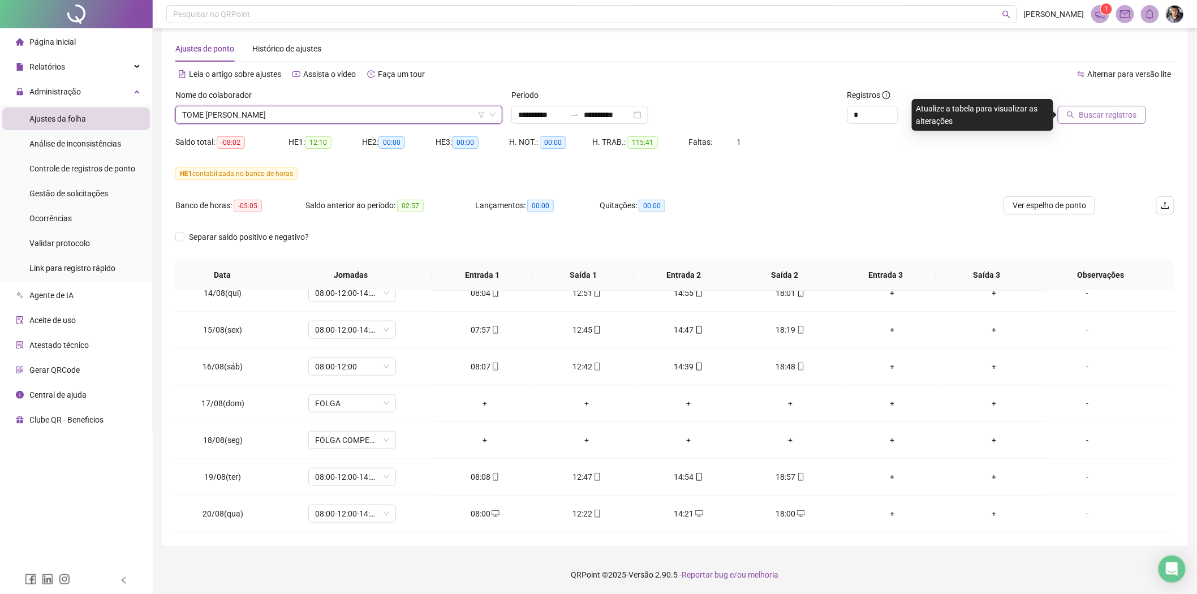
click at [1120, 117] on span "Buscar registros" at bounding box center [1108, 115] width 58 height 12
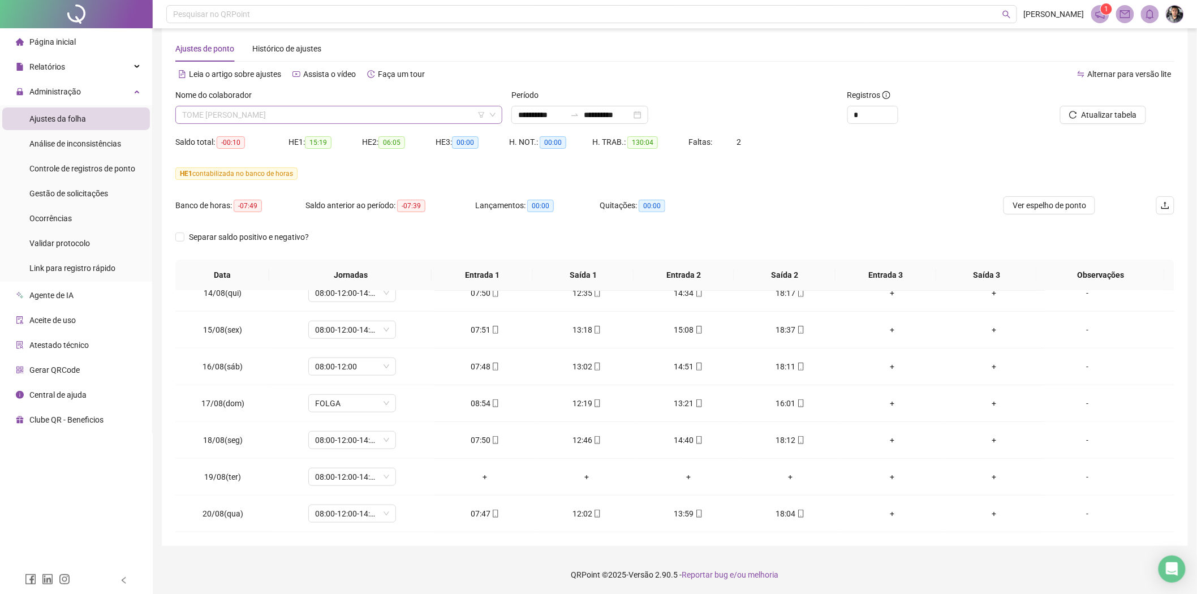
click at [281, 110] on span "TOME JULIO PEREIRA MARQUES JUNIOR" at bounding box center [338, 114] width 313 height 17
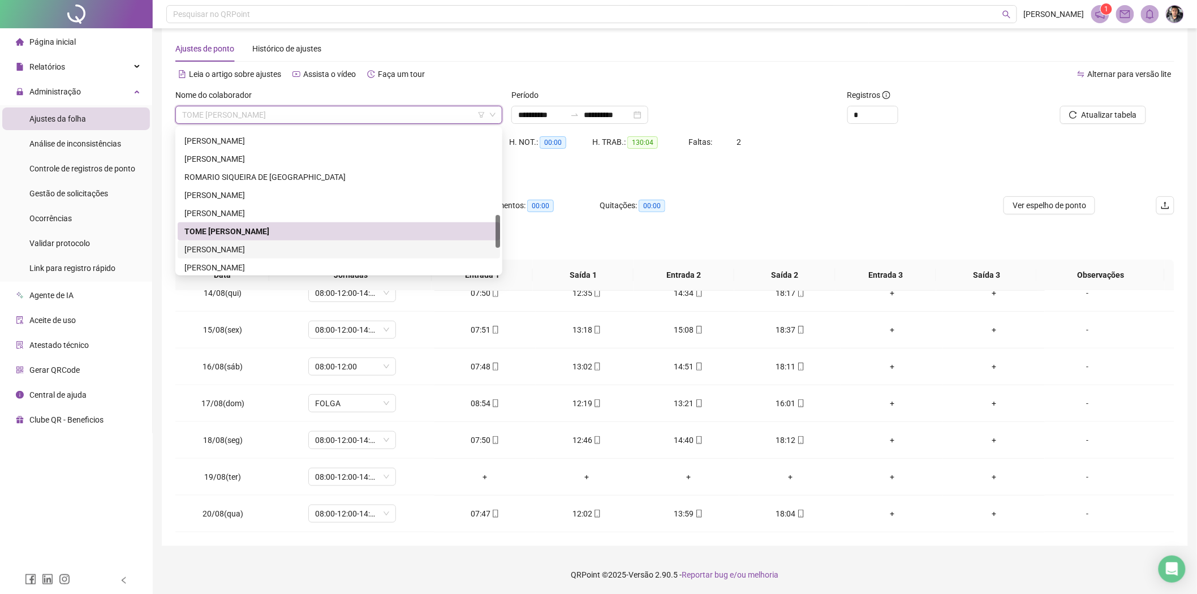
click at [239, 247] on div "[PERSON_NAME]" at bounding box center [338, 249] width 309 height 12
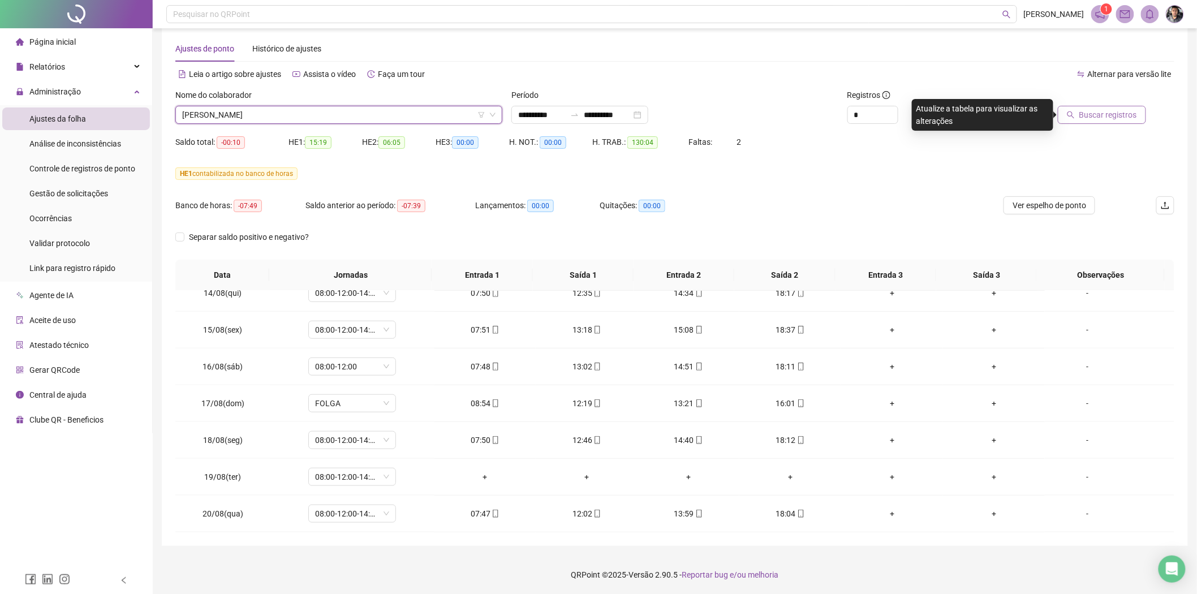
click at [1123, 115] on span "Buscar registros" at bounding box center [1108, 115] width 58 height 12
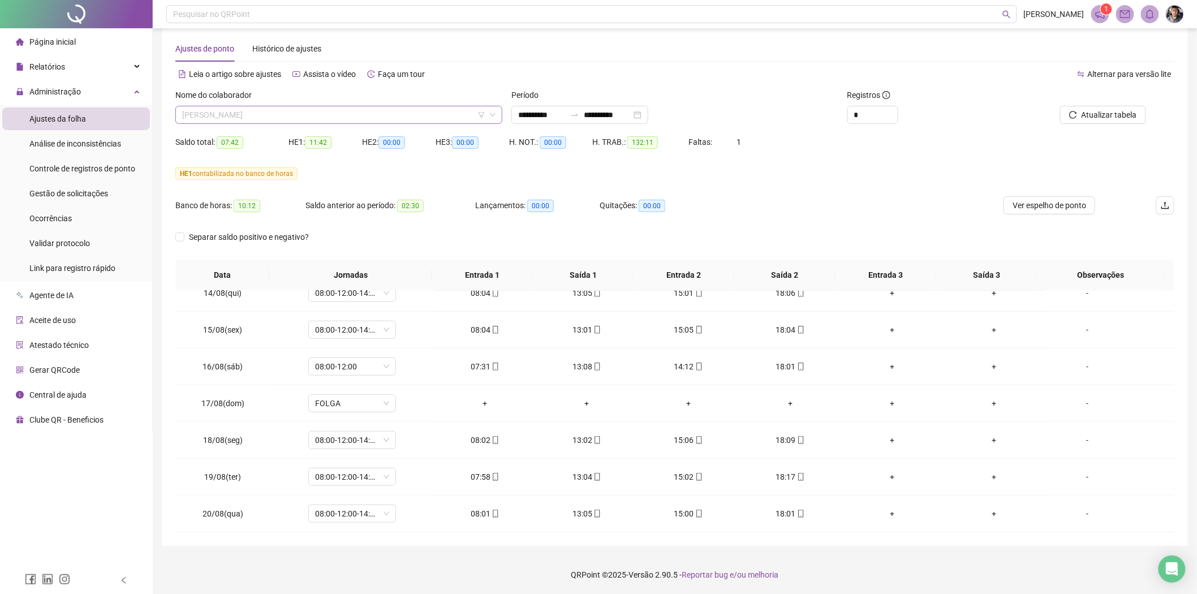
click at [277, 116] on span "[PERSON_NAME]" at bounding box center [338, 114] width 313 height 17
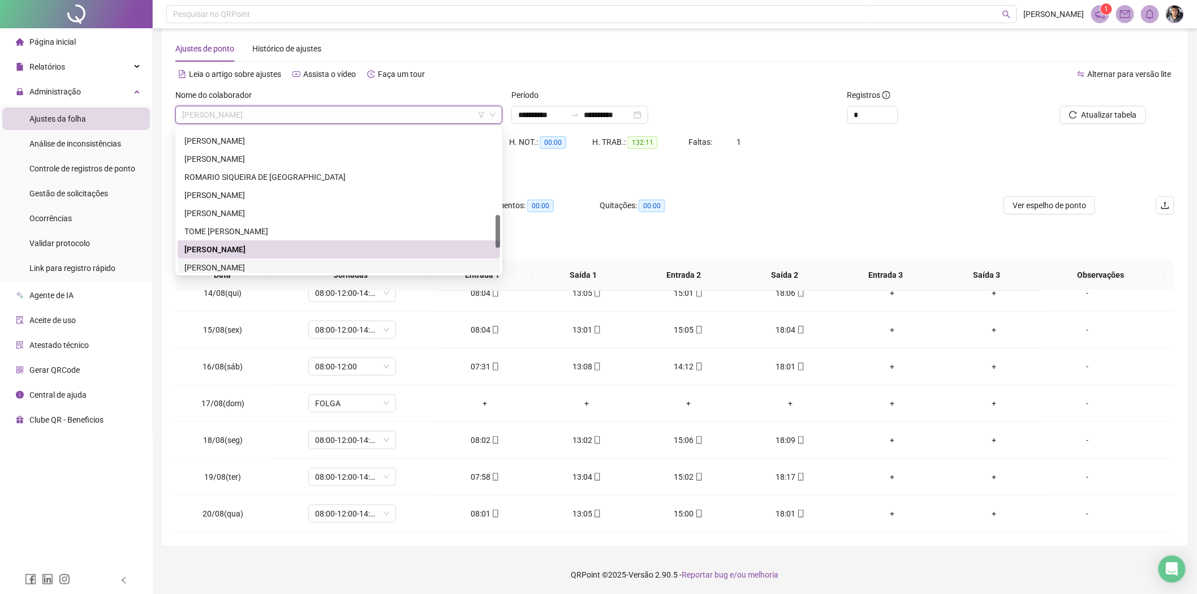
click at [239, 265] on div "VITOR HUGO LIMA DE ANDRADE" at bounding box center [338, 267] width 309 height 12
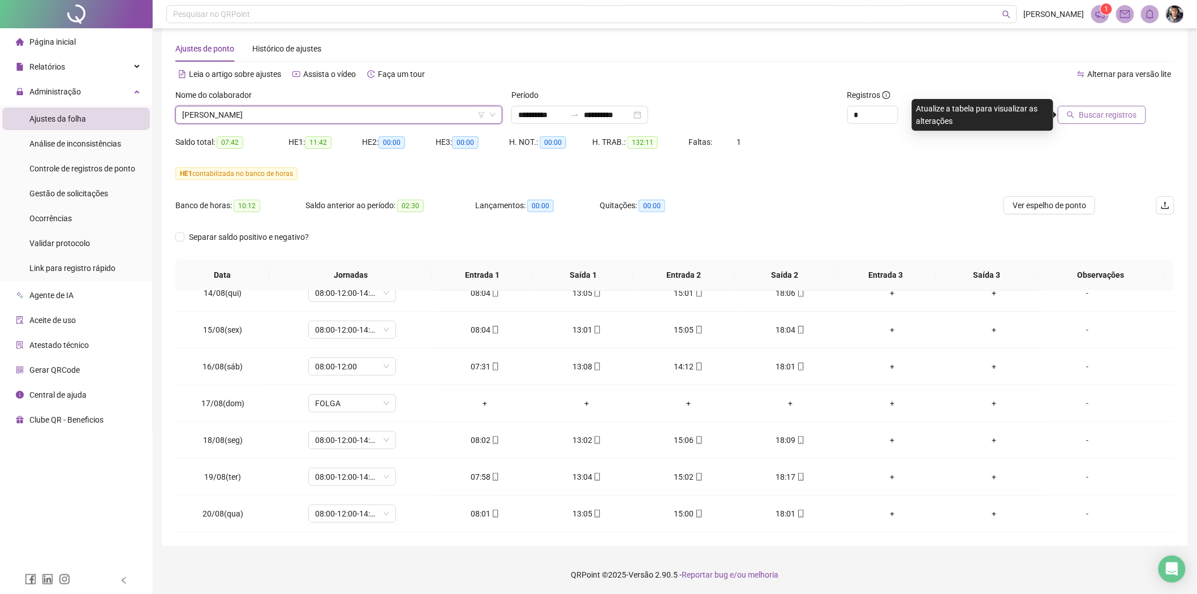
click at [1098, 117] on span "Buscar registros" at bounding box center [1108, 115] width 58 height 12
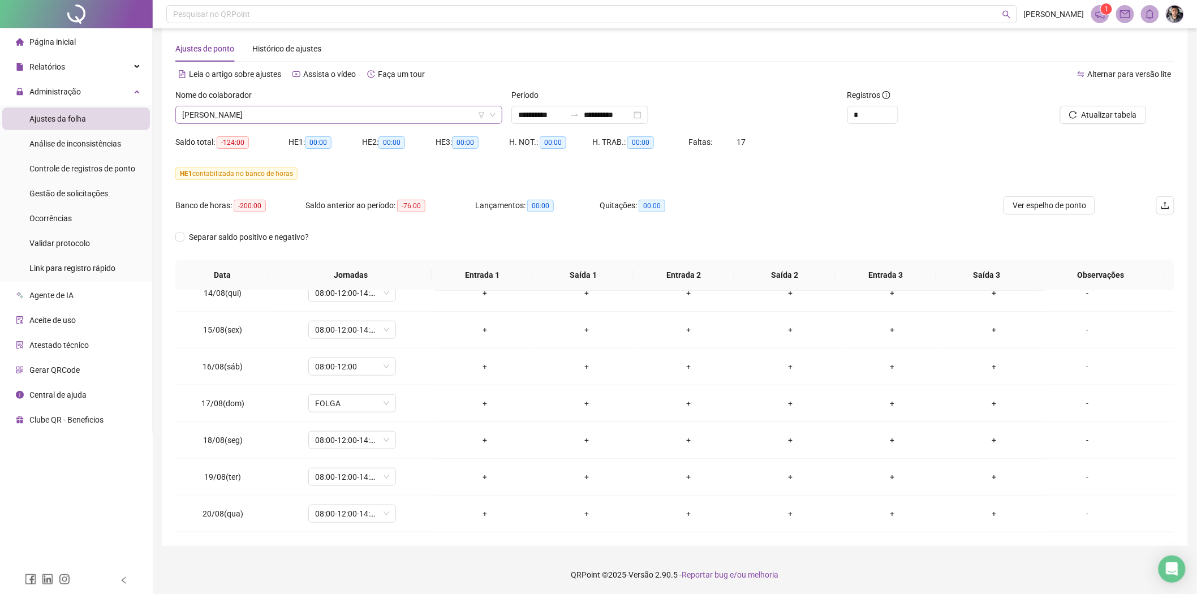
click at [363, 118] on span "VITOR HUGO LIMA DE ANDRADE" at bounding box center [338, 114] width 313 height 17
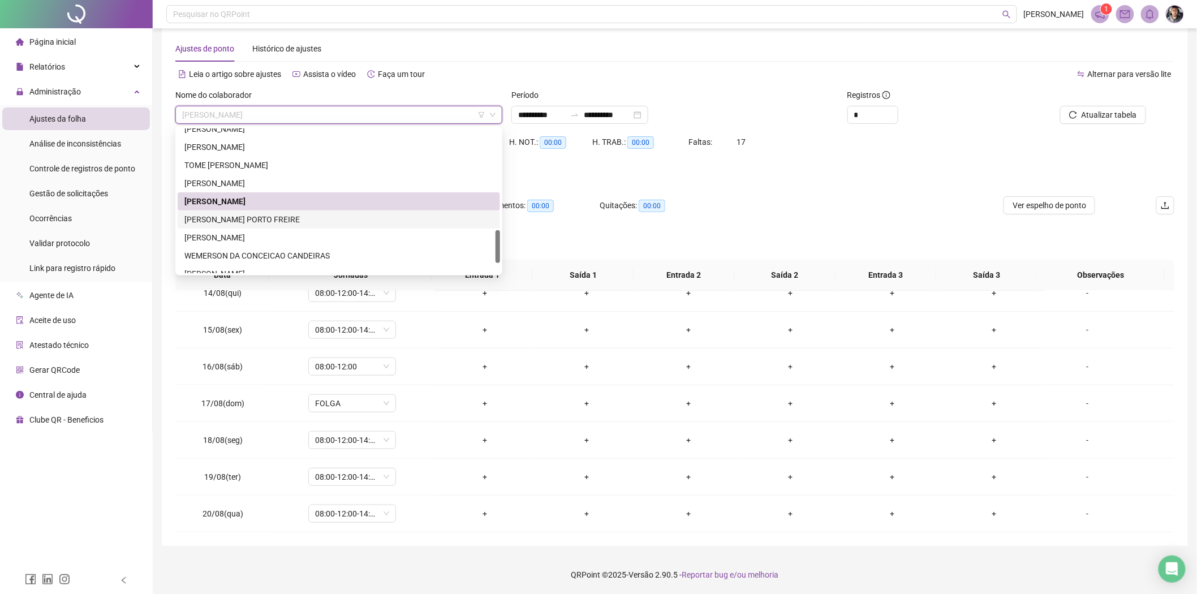
scroll to position [489, 0]
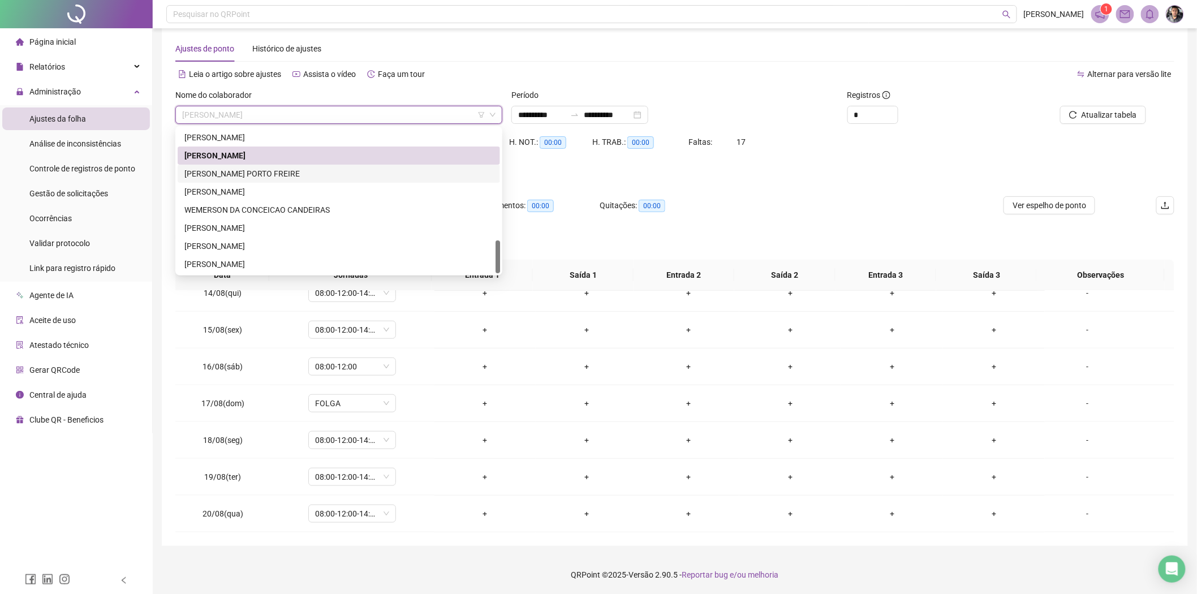
click at [244, 174] on div "[PERSON_NAME] PORTO FREIRE" at bounding box center [338, 173] width 309 height 12
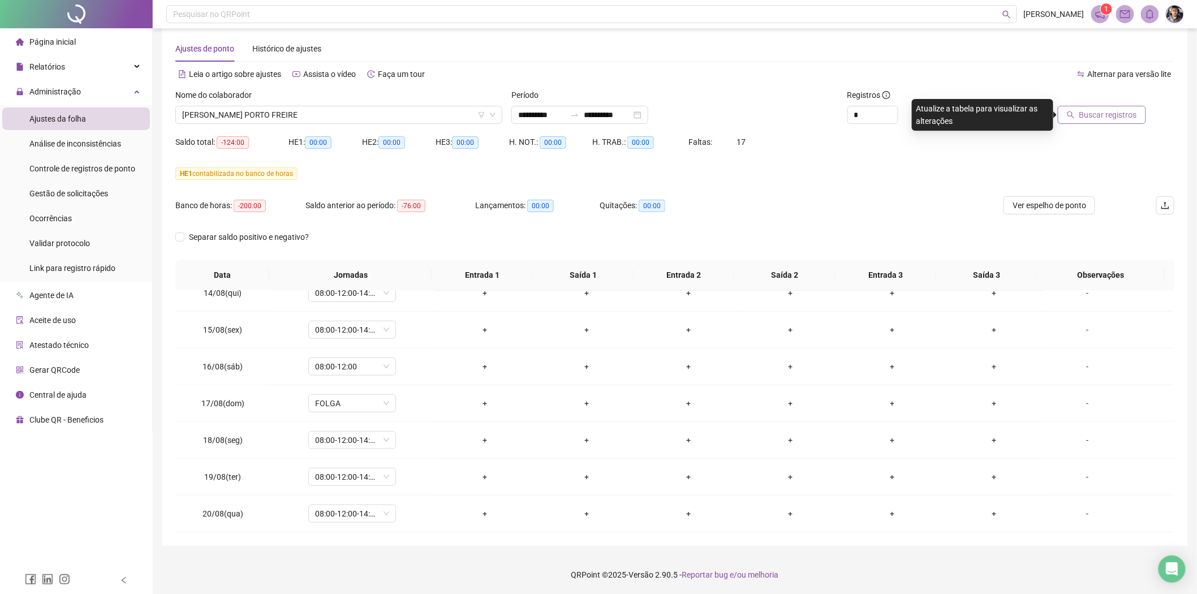
click at [1114, 117] on span "Buscar registros" at bounding box center [1108, 115] width 58 height 12
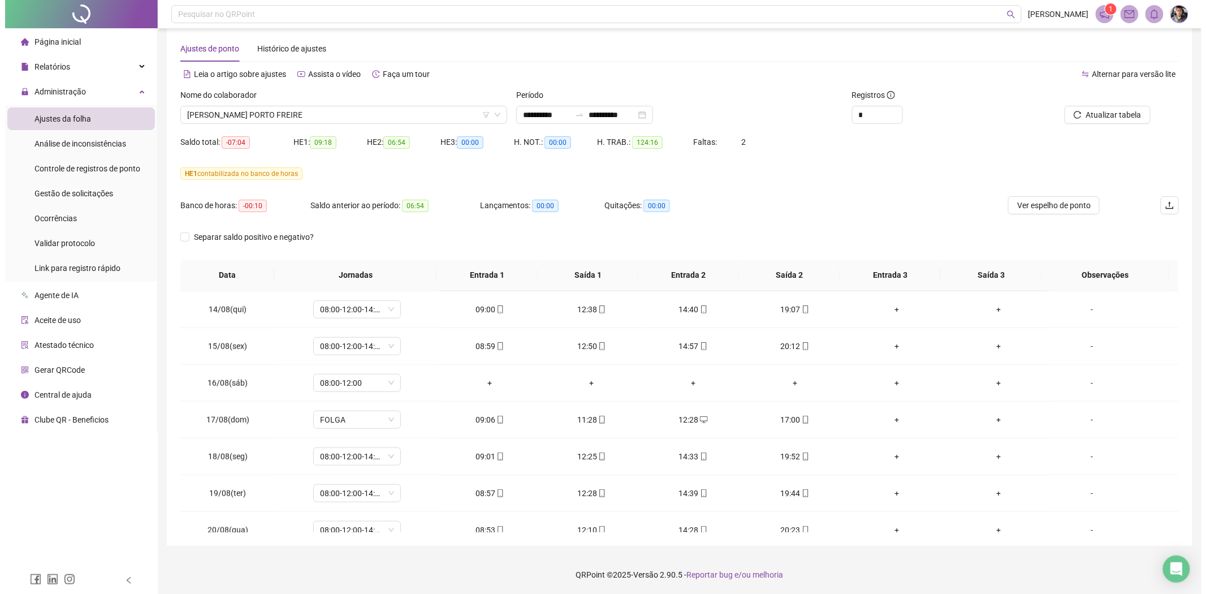
scroll to position [495, 0]
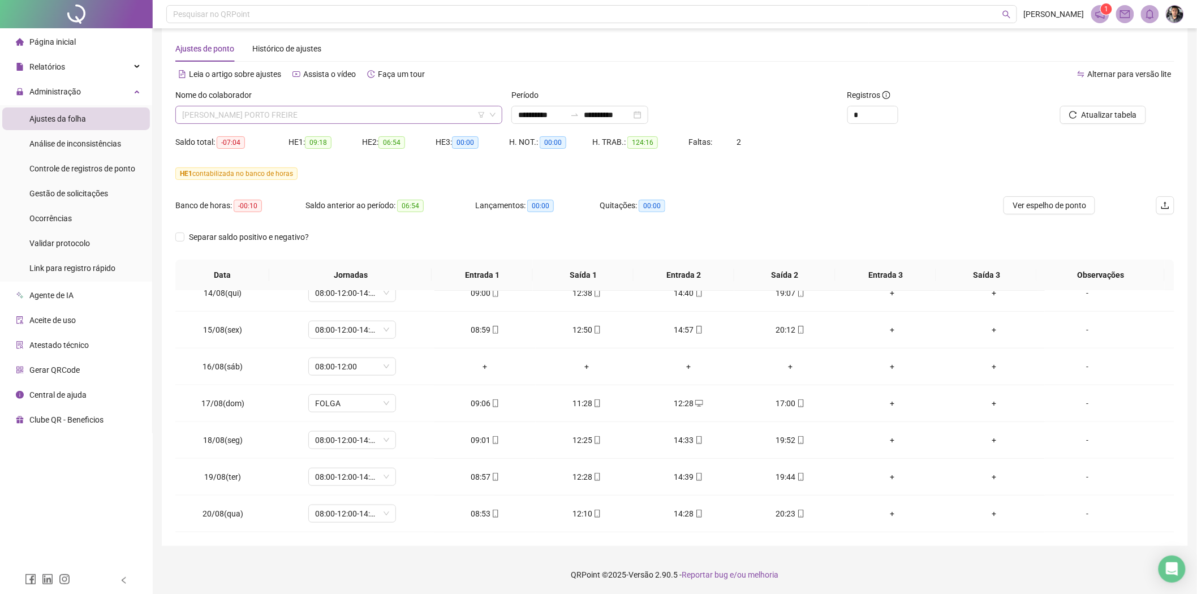
click at [347, 116] on span "[PERSON_NAME] PORTO FREIRE" at bounding box center [338, 114] width 313 height 17
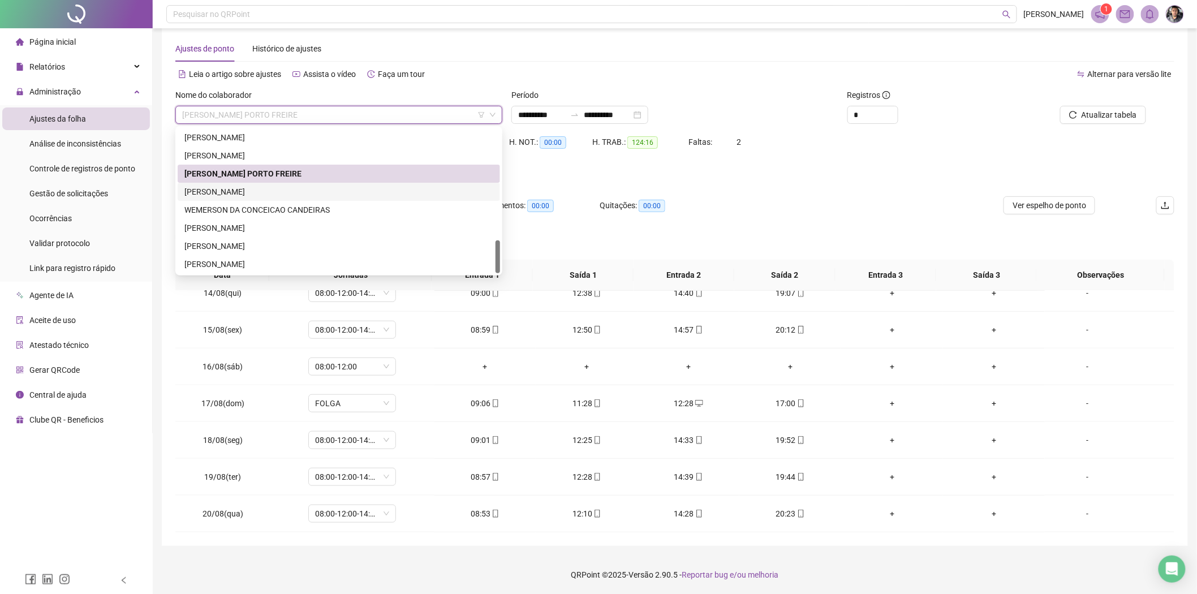
drag, startPoint x: 246, startPoint y: 192, endPoint x: 388, endPoint y: 205, distance: 142.5
click at [246, 191] on div "WELLINGTON RODRIGUES MARTINS" at bounding box center [338, 192] width 309 height 12
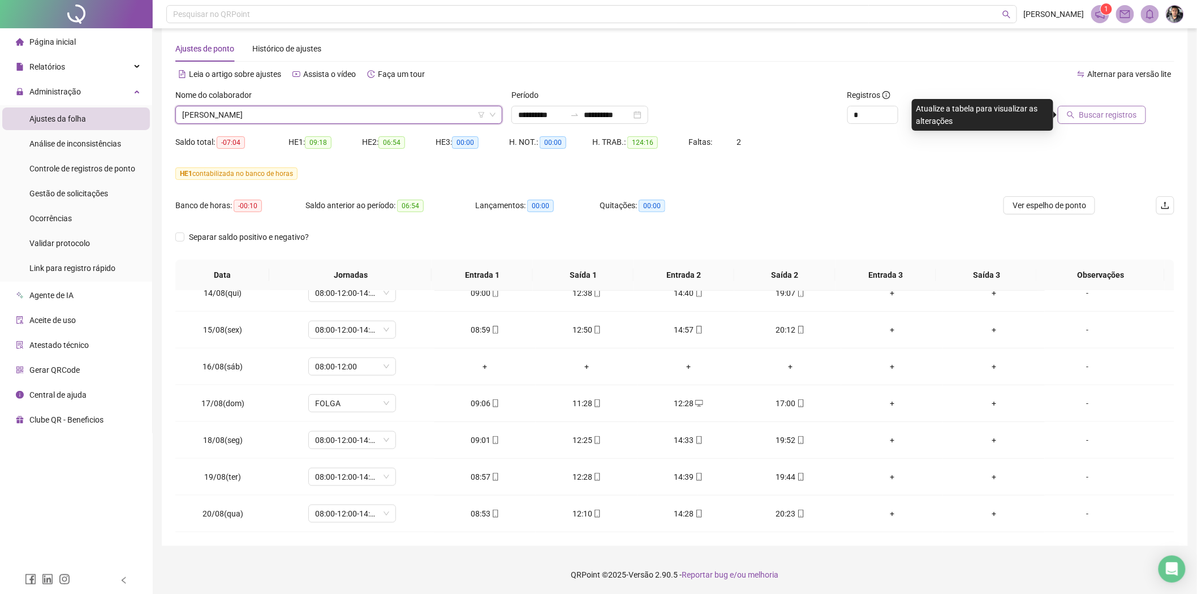
click at [1100, 117] on span "Buscar registros" at bounding box center [1108, 115] width 58 height 12
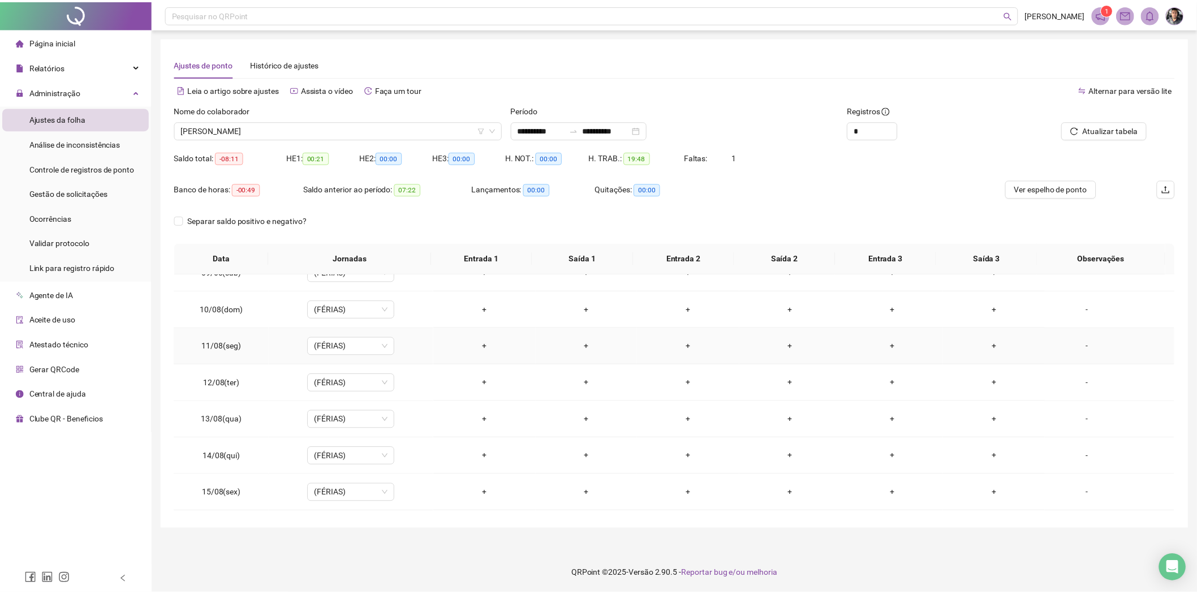
scroll to position [494, 0]
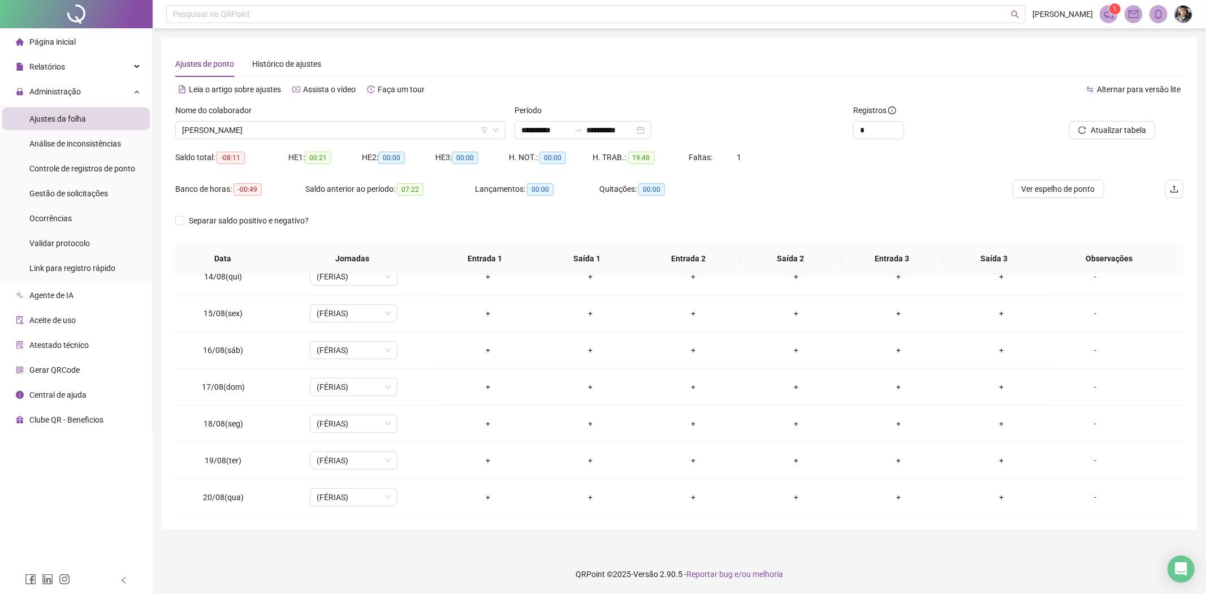
drag, startPoint x: 357, startPoint y: 120, endPoint x: 318, endPoint y: 161, distance: 56.4
click at [357, 121] on div "WELLINGTON RODRIGUES MARTINS" at bounding box center [340, 130] width 330 height 18
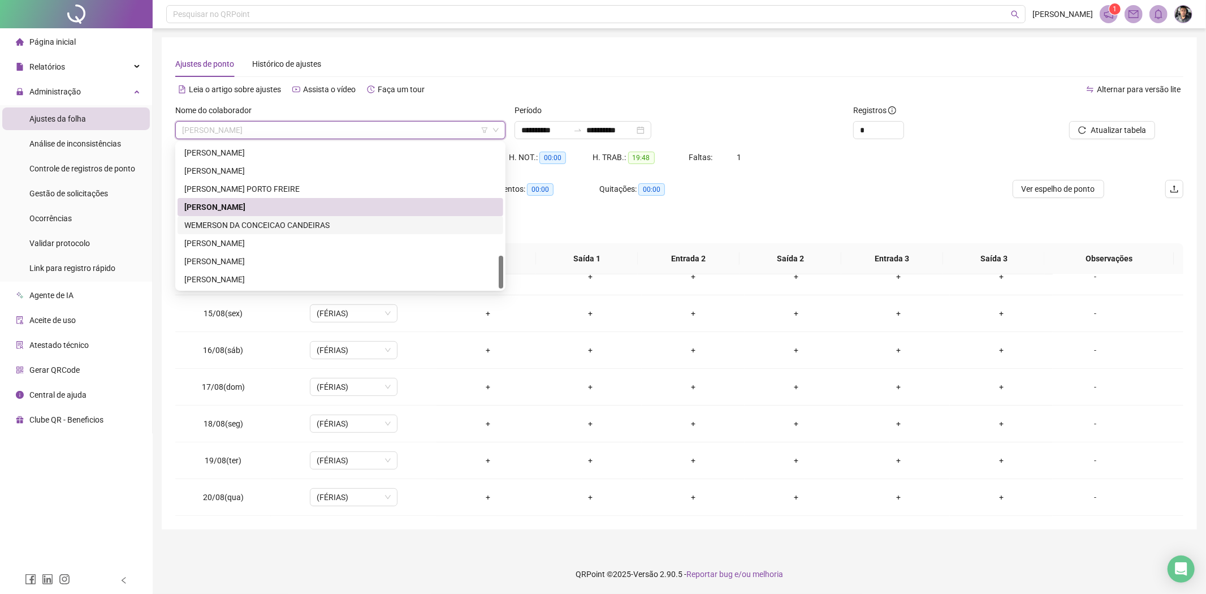
click at [234, 227] on div "WEMERSON DA CONCEICAO CANDEIRAS" at bounding box center [340, 225] width 312 height 12
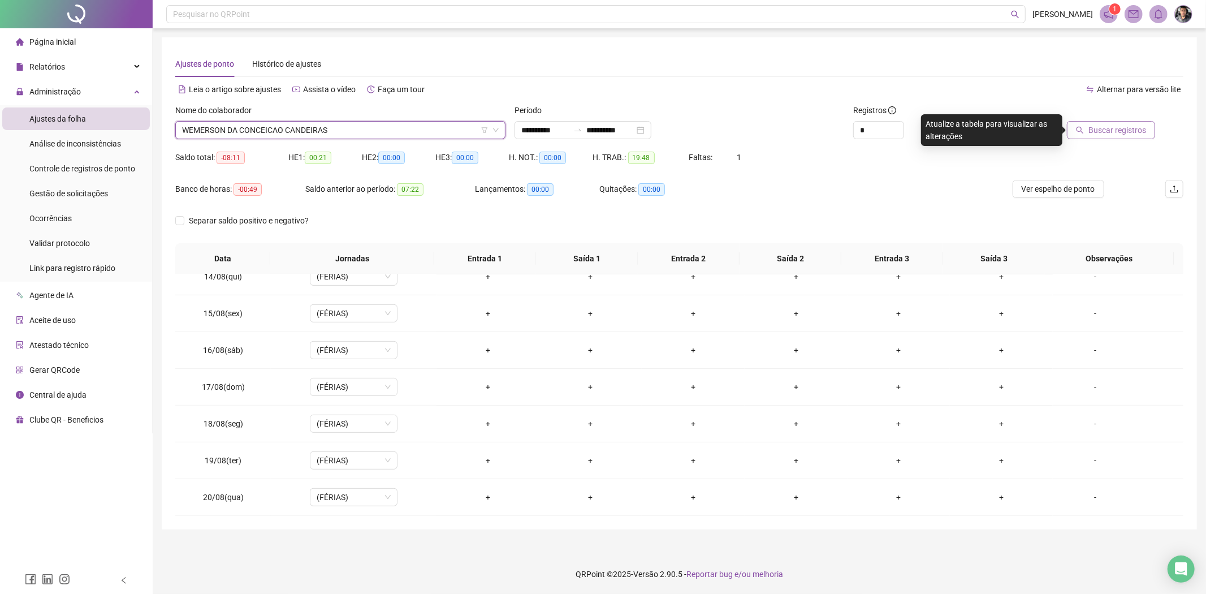
click at [1127, 121] on button "Buscar registros" at bounding box center [1111, 130] width 88 height 18
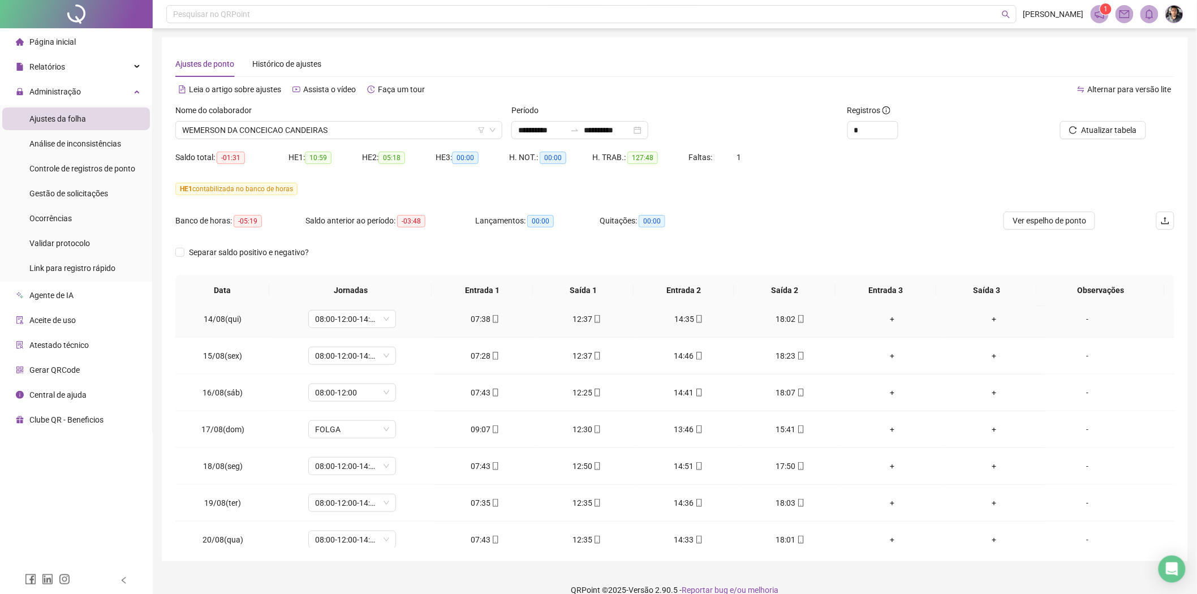
scroll to position [495, 0]
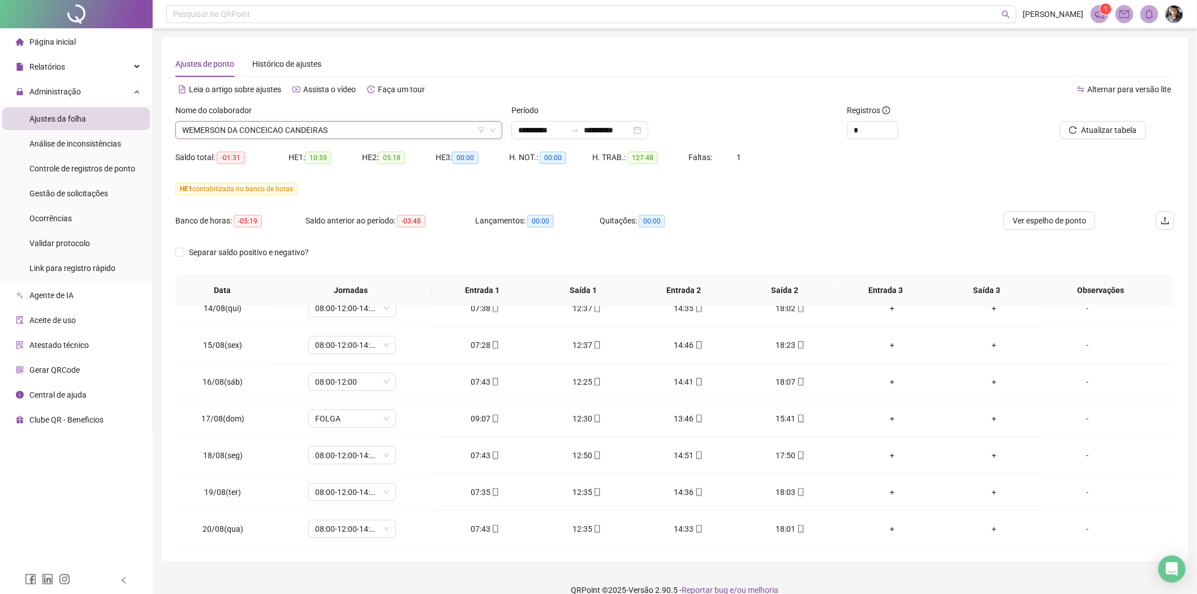
click at [361, 126] on span "WEMERSON DA CONCEICAO CANDEIRAS" at bounding box center [338, 130] width 313 height 17
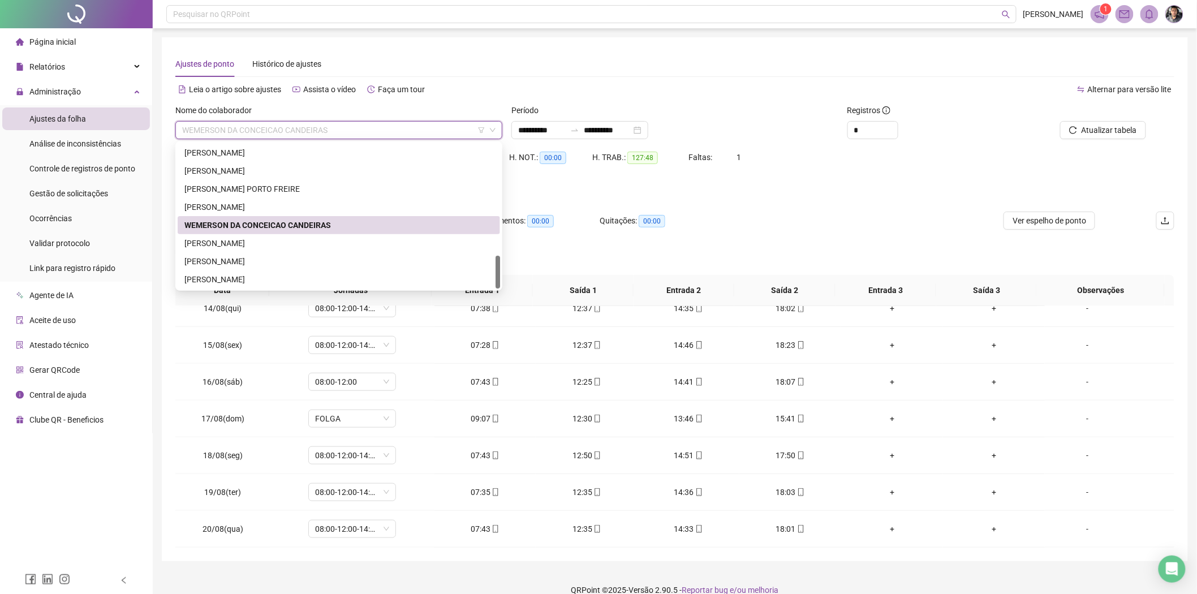
click at [234, 233] on div "WEMERSON DA CONCEICAO CANDEIRAS" at bounding box center [339, 225] width 322 height 18
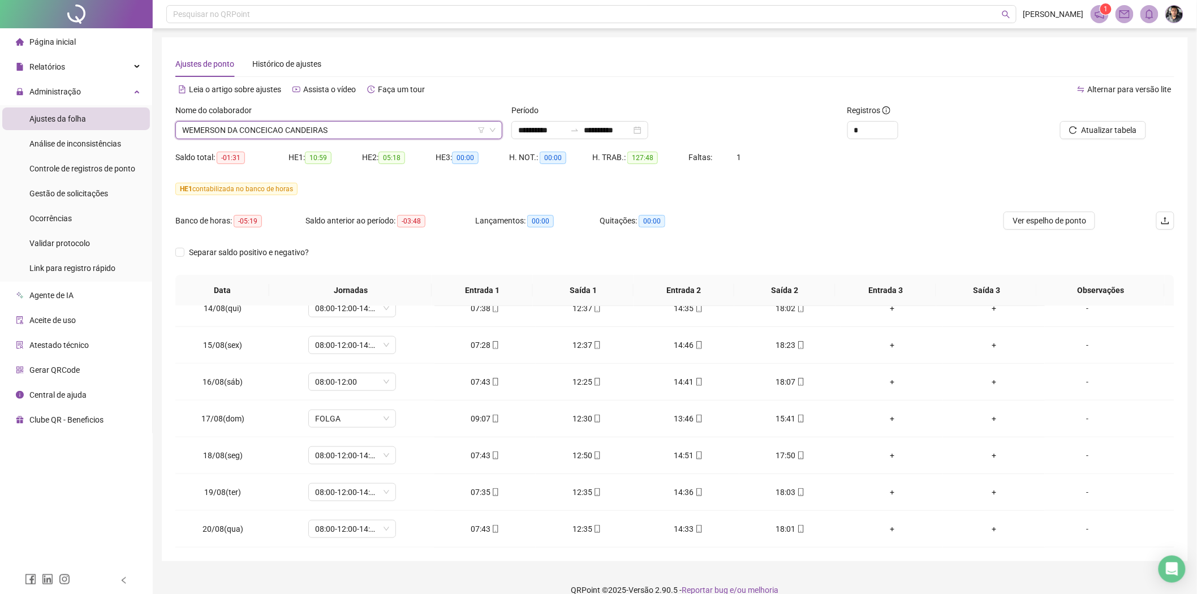
click at [317, 136] on span "WEMERSON DA CONCEICAO CANDEIRAS" at bounding box center [338, 130] width 313 height 17
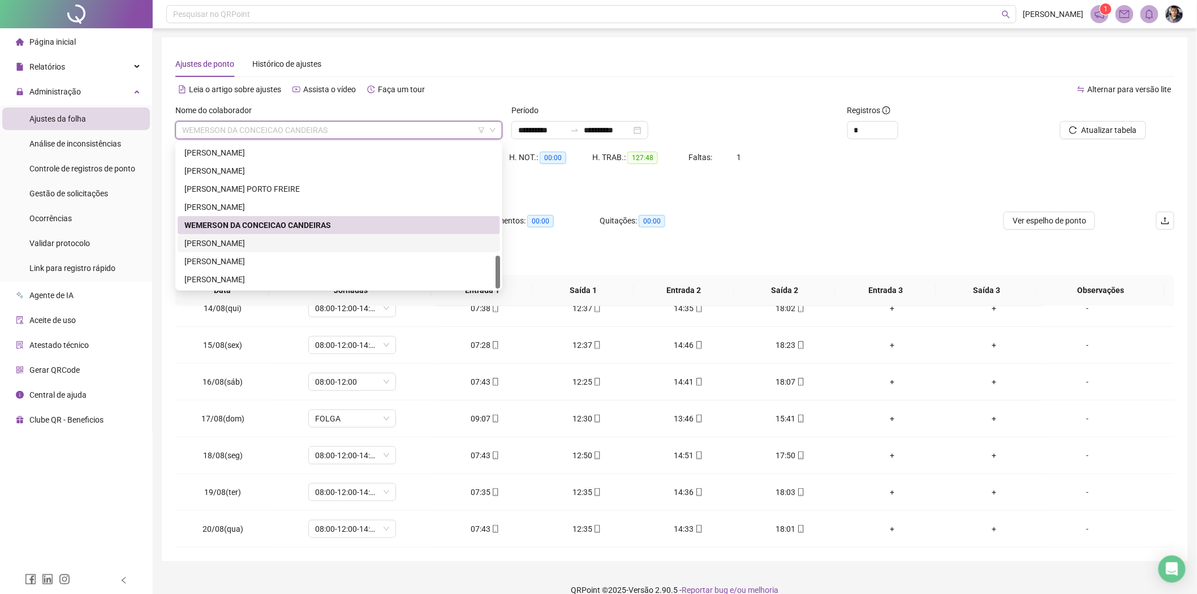
click at [263, 237] on div "WESLEY MOURA BATISTA" at bounding box center [338, 243] width 309 height 12
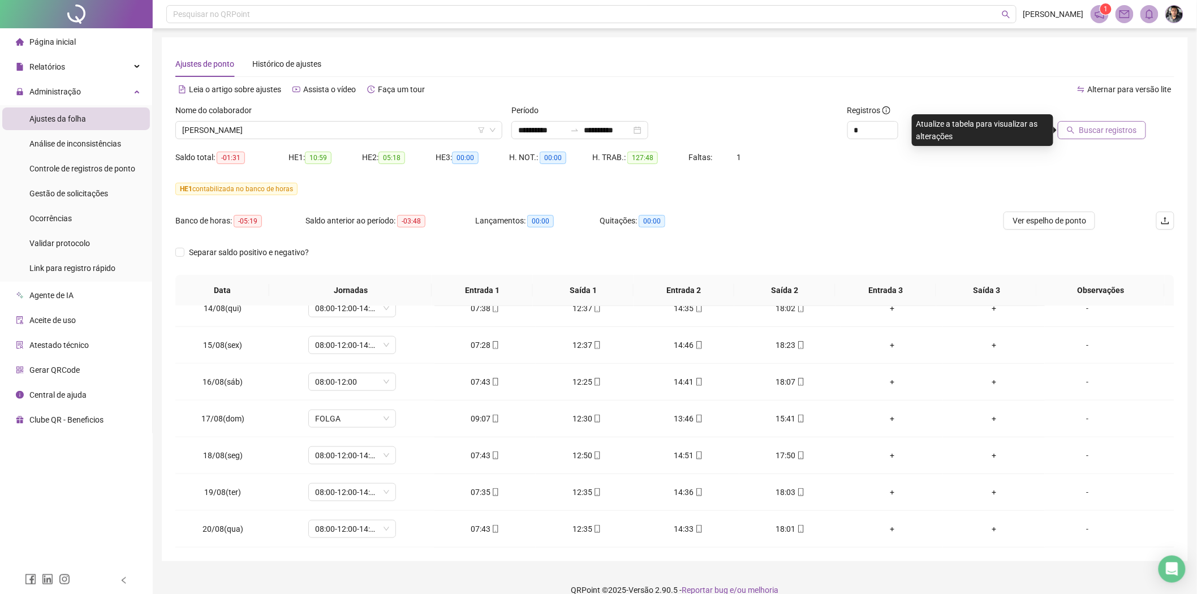
click at [1098, 130] on span "Buscar registros" at bounding box center [1108, 130] width 58 height 12
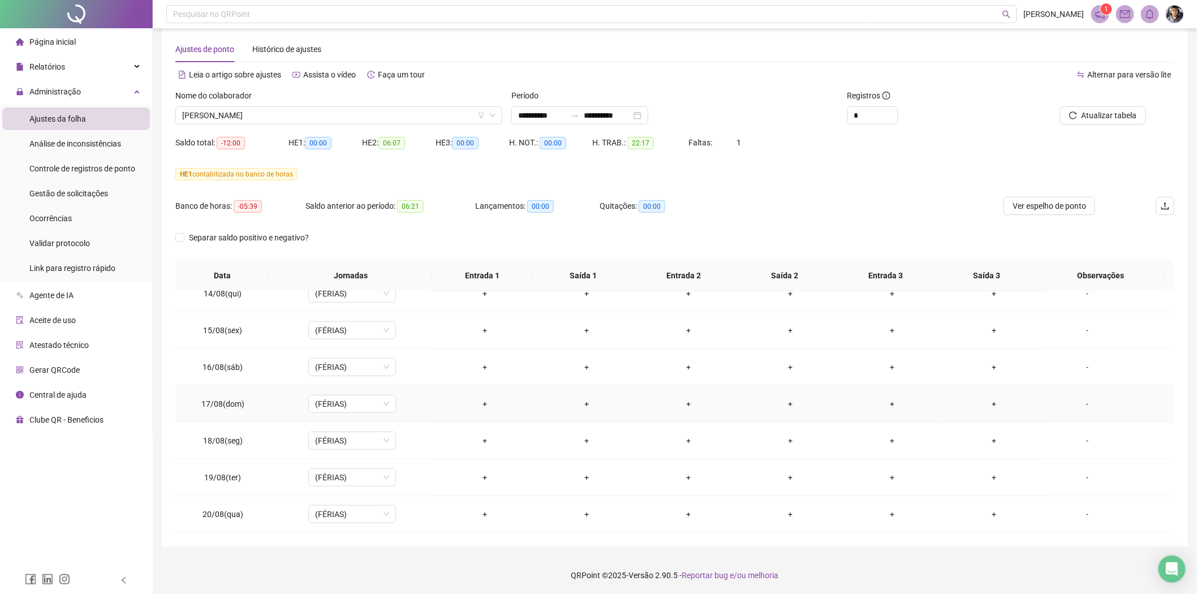
scroll to position [15, 0]
click at [343, 106] on div "WESLEY MOURA BATISTA" at bounding box center [338, 115] width 327 height 18
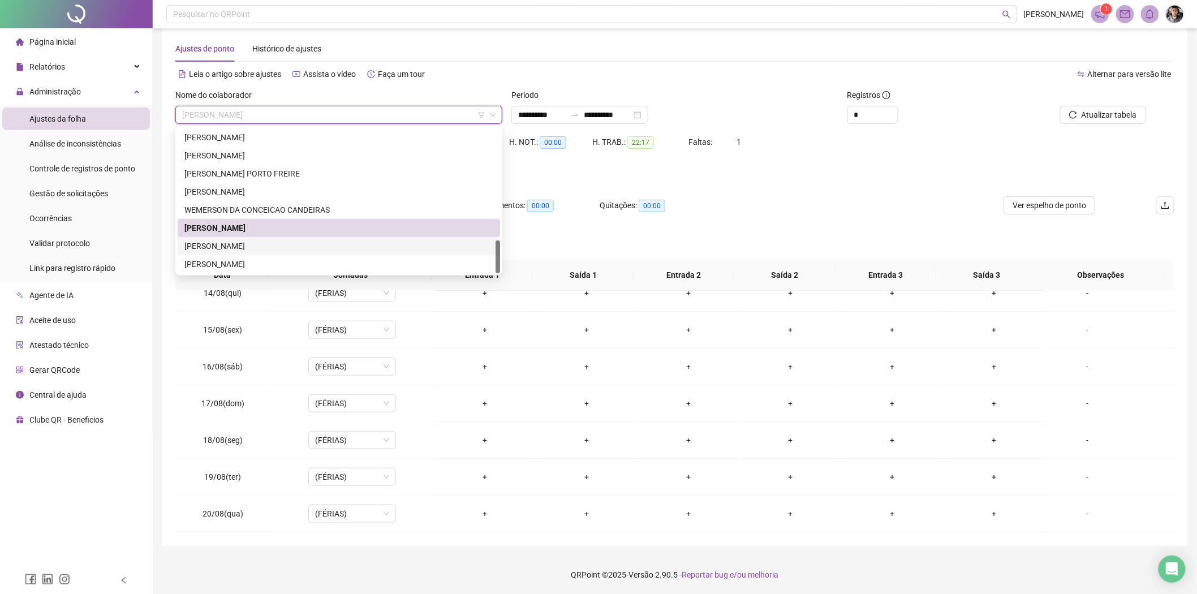
click at [228, 242] on div "[PERSON_NAME]" at bounding box center [338, 246] width 309 height 12
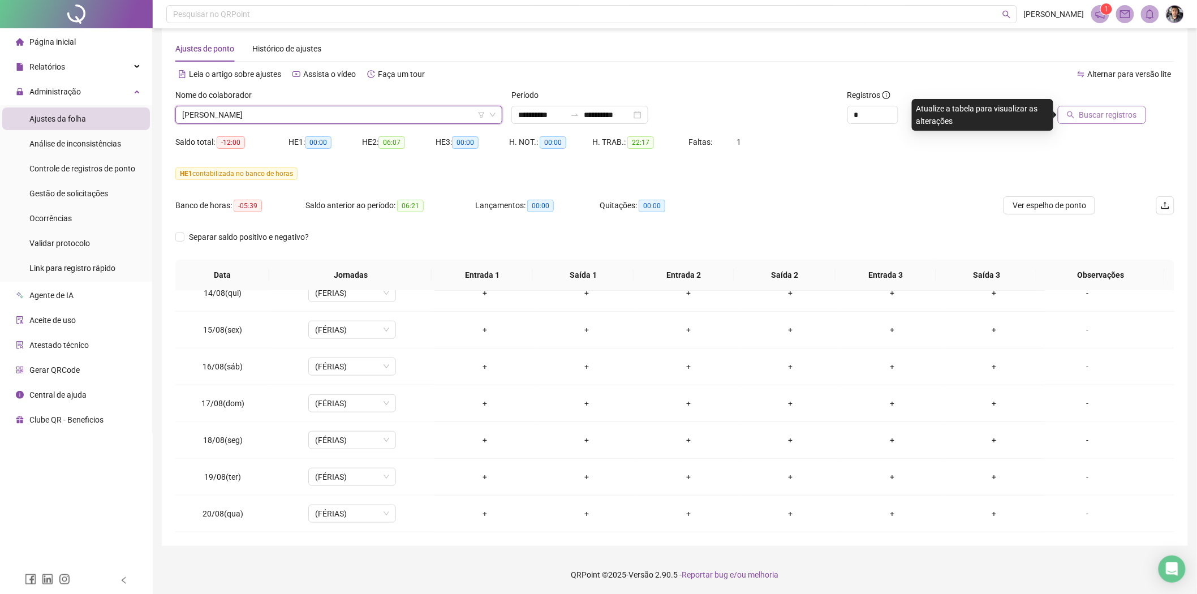
click at [1120, 114] on span "Buscar registros" at bounding box center [1108, 115] width 58 height 12
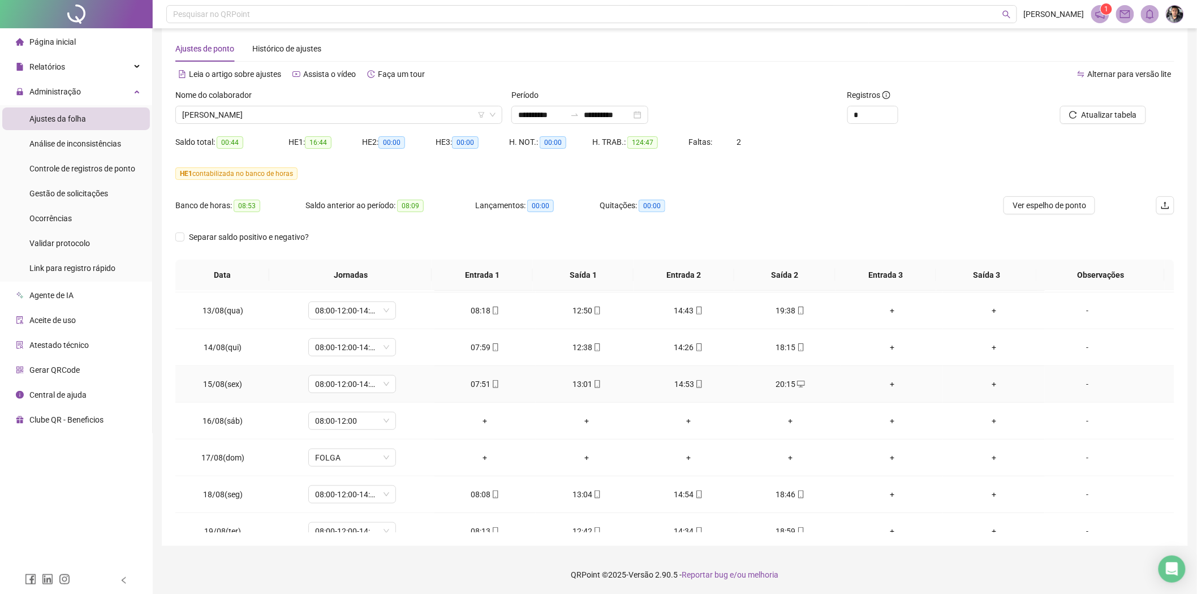
scroll to position [495, 0]
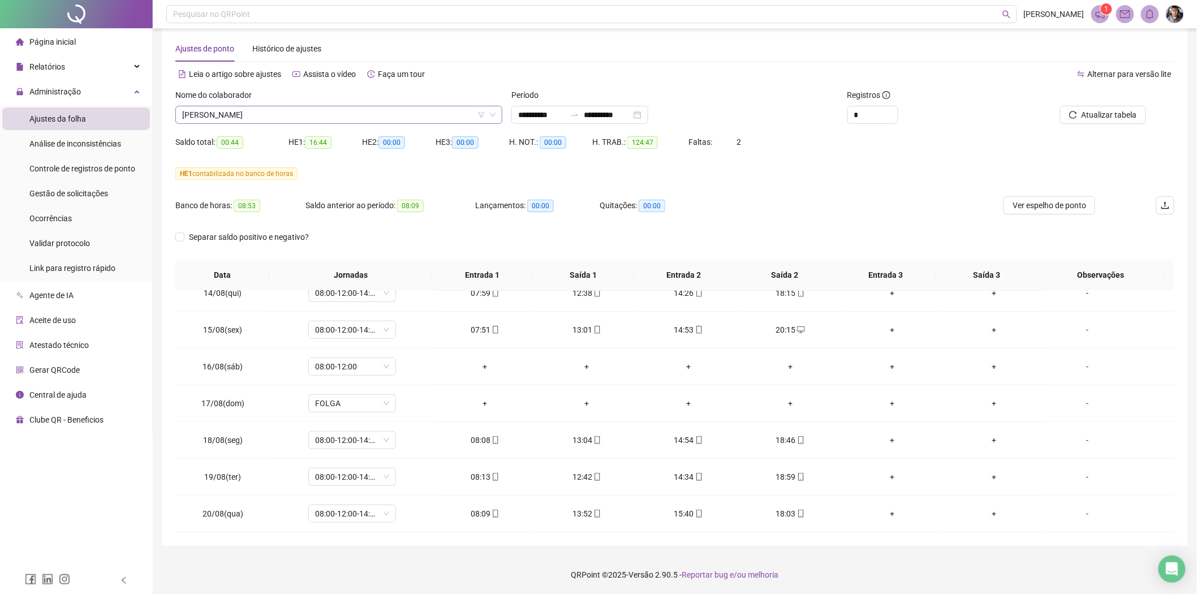
click at [337, 113] on span "[PERSON_NAME]" at bounding box center [338, 114] width 313 height 17
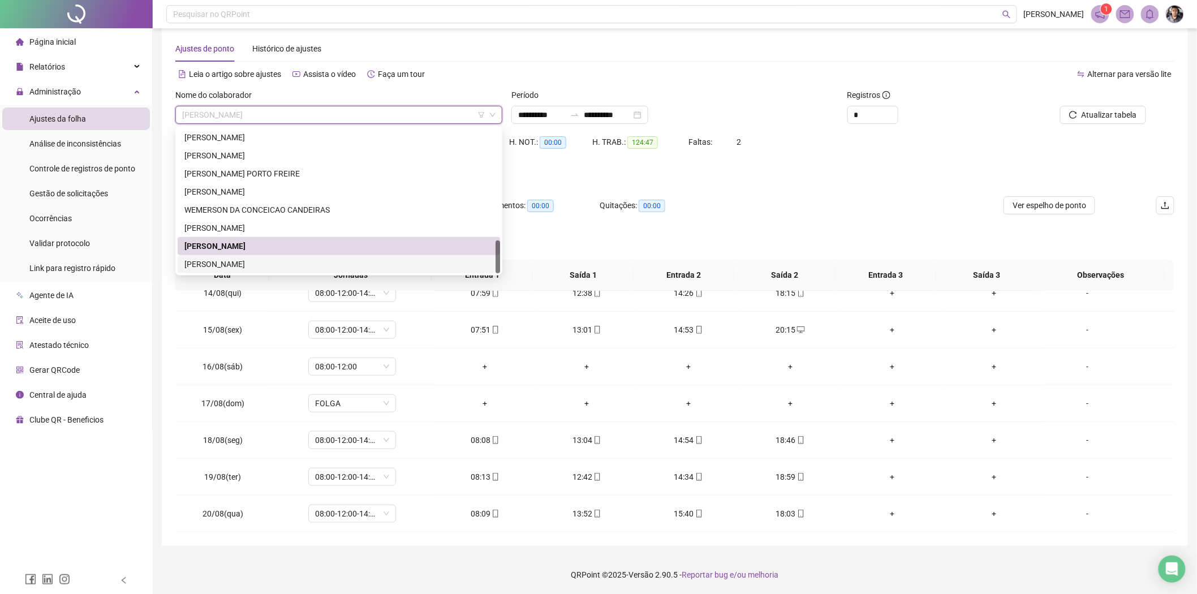
click at [230, 265] on div "[PERSON_NAME]" at bounding box center [338, 264] width 309 height 12
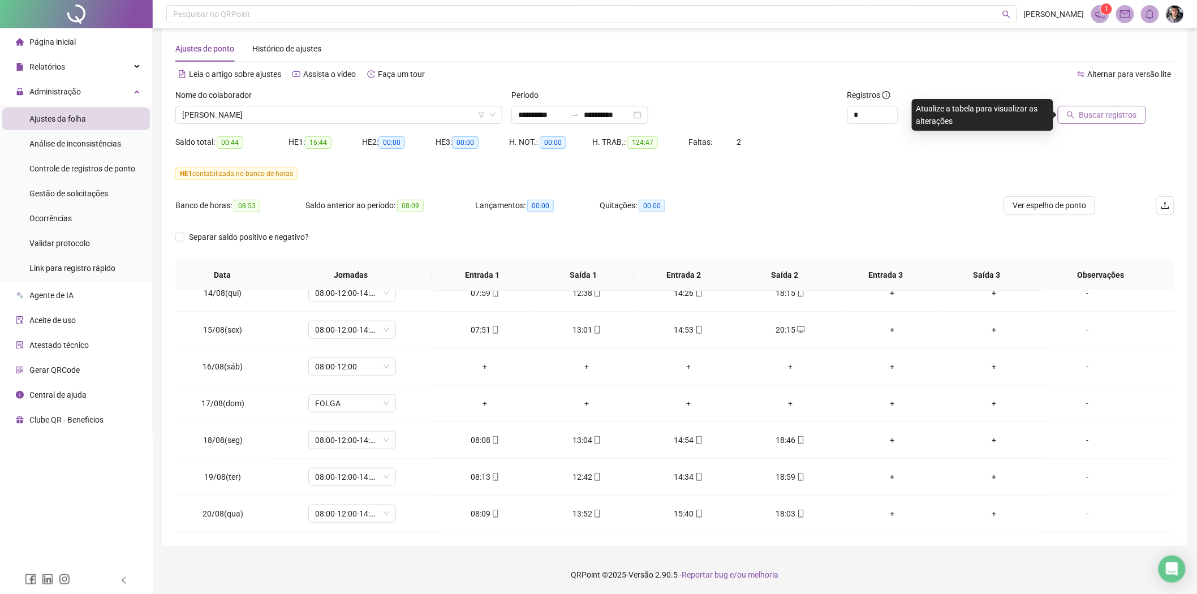
click at [1092, 118] on span "Buscar registros" at bounding box center [1108, 115] width 58 height 12
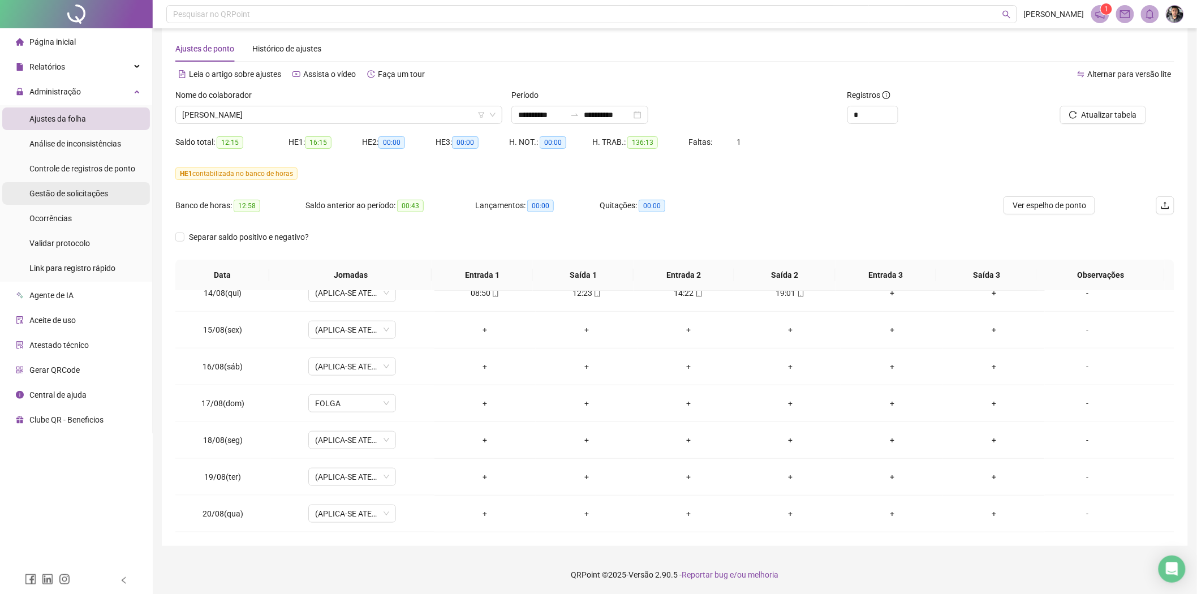
click at [91, 189] on span "Gestão de solicitações" at bounding box center [68, 193] width 79 height 9
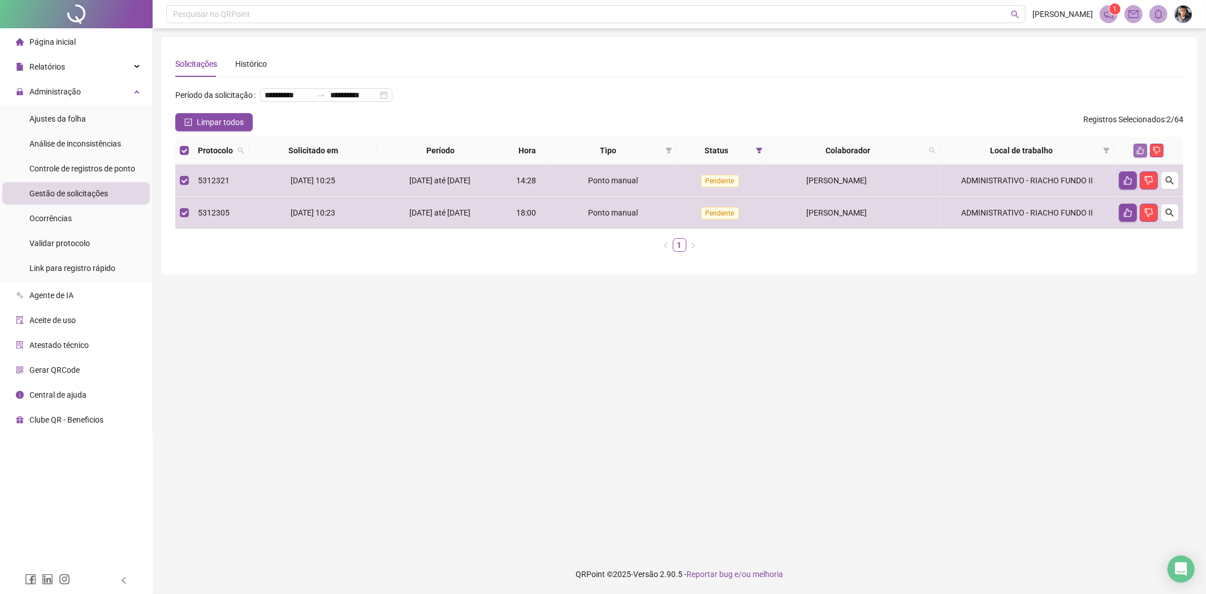
click at [1141, 149] on icon "like" at bounding box center [1141, 150] width 8 height 8
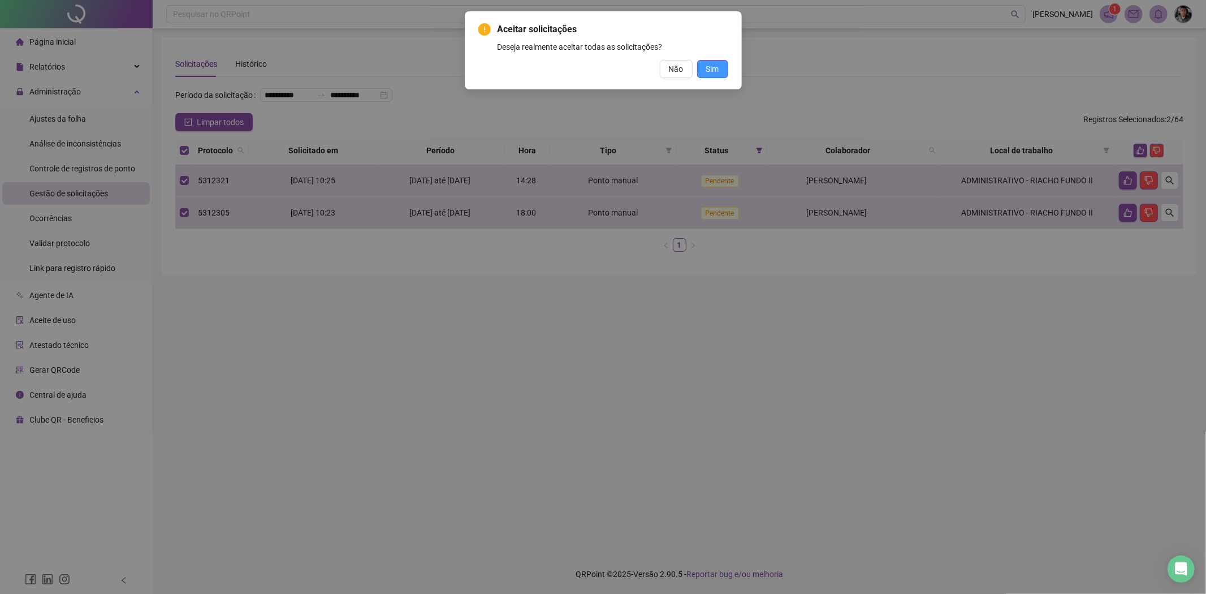
click at [714, 72] on span "Sim" at bounding box center [712, 69] width 13 height 12
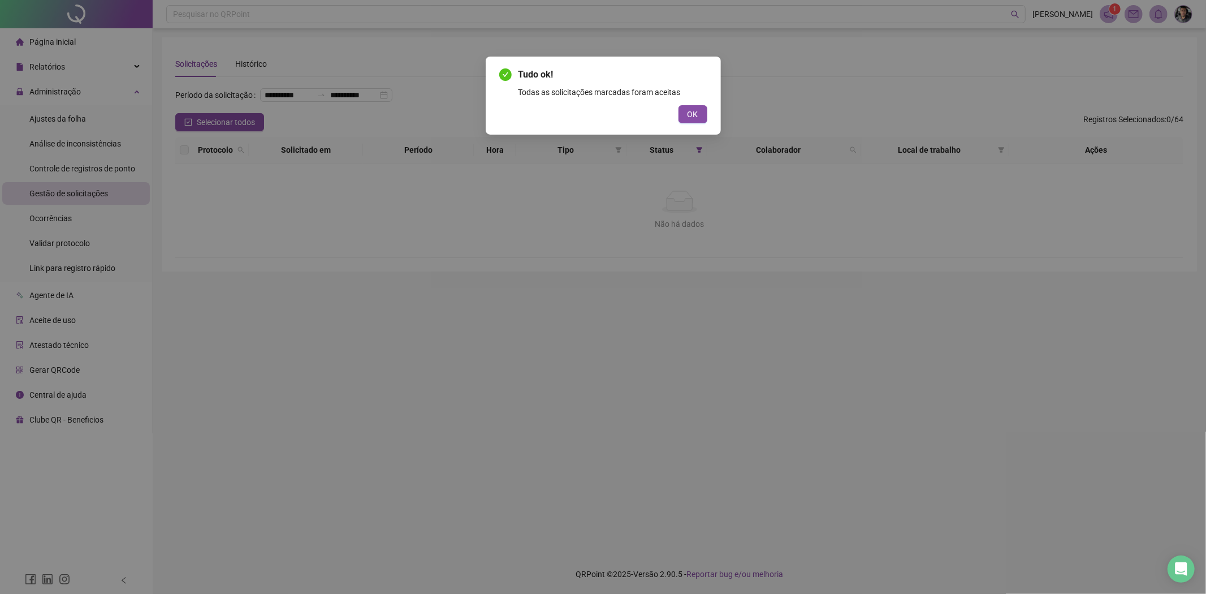
click at [709, 115] on div "Tudo ok! Todas as solicitações marcadas foram aceitas OK" at bounding box center [603, 96] width 235 height 78
click at [702, 115] on button "OK" at bounding box center [693, 114] width 29 height 18
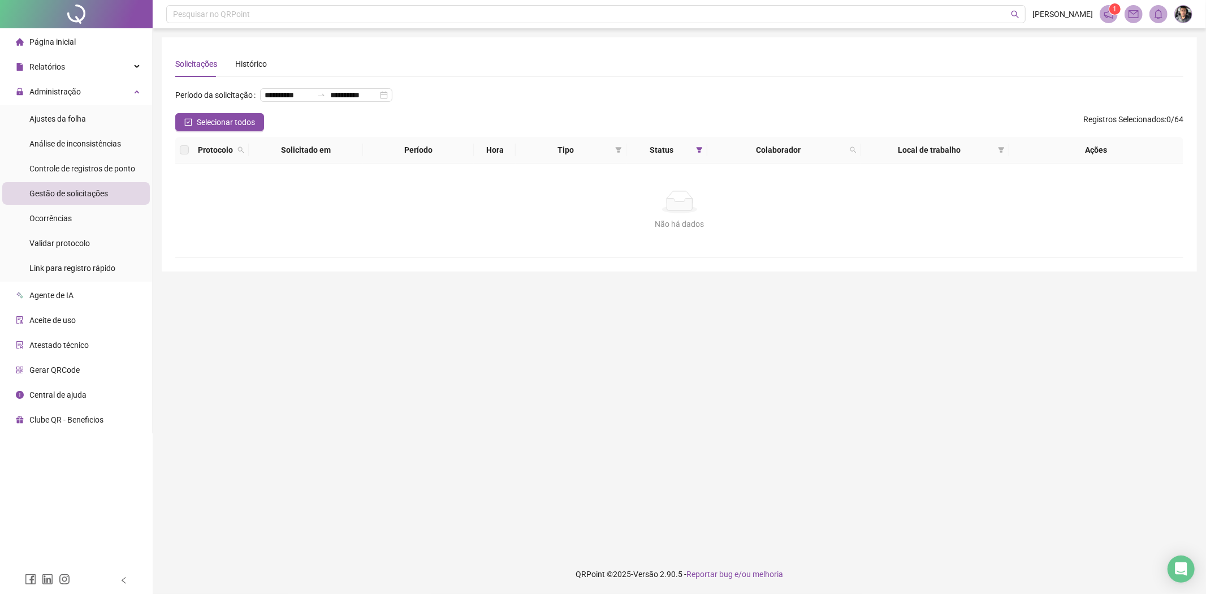
click at [85, 199] on div "Gestão de solicitações" at bounding box center [68, 193] width 79 height 23
